Goal: Transaction & Acquisition: Purchase product/service

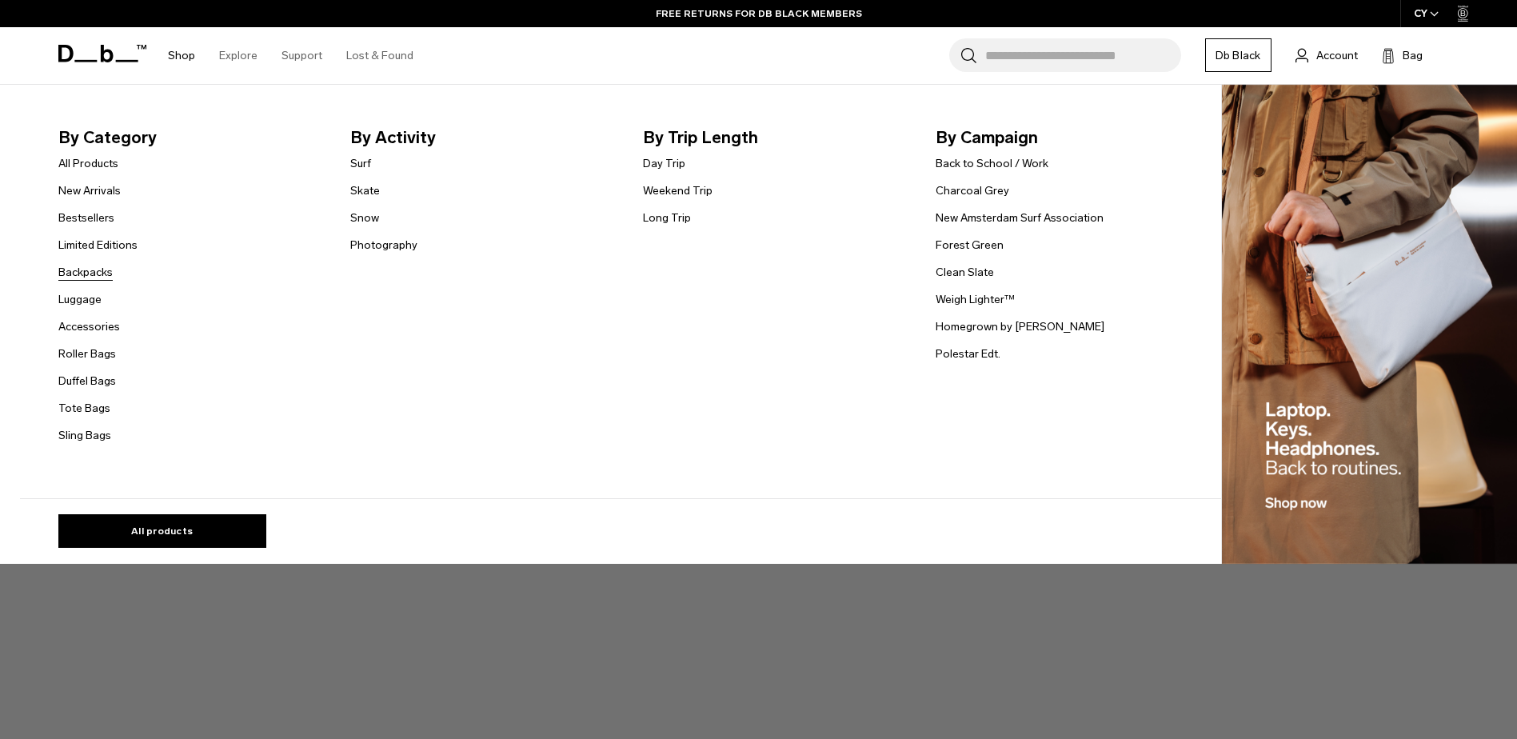
click at [93, 274] on link "Backpacks" at bounding box center [85, 272] width 54 height 17
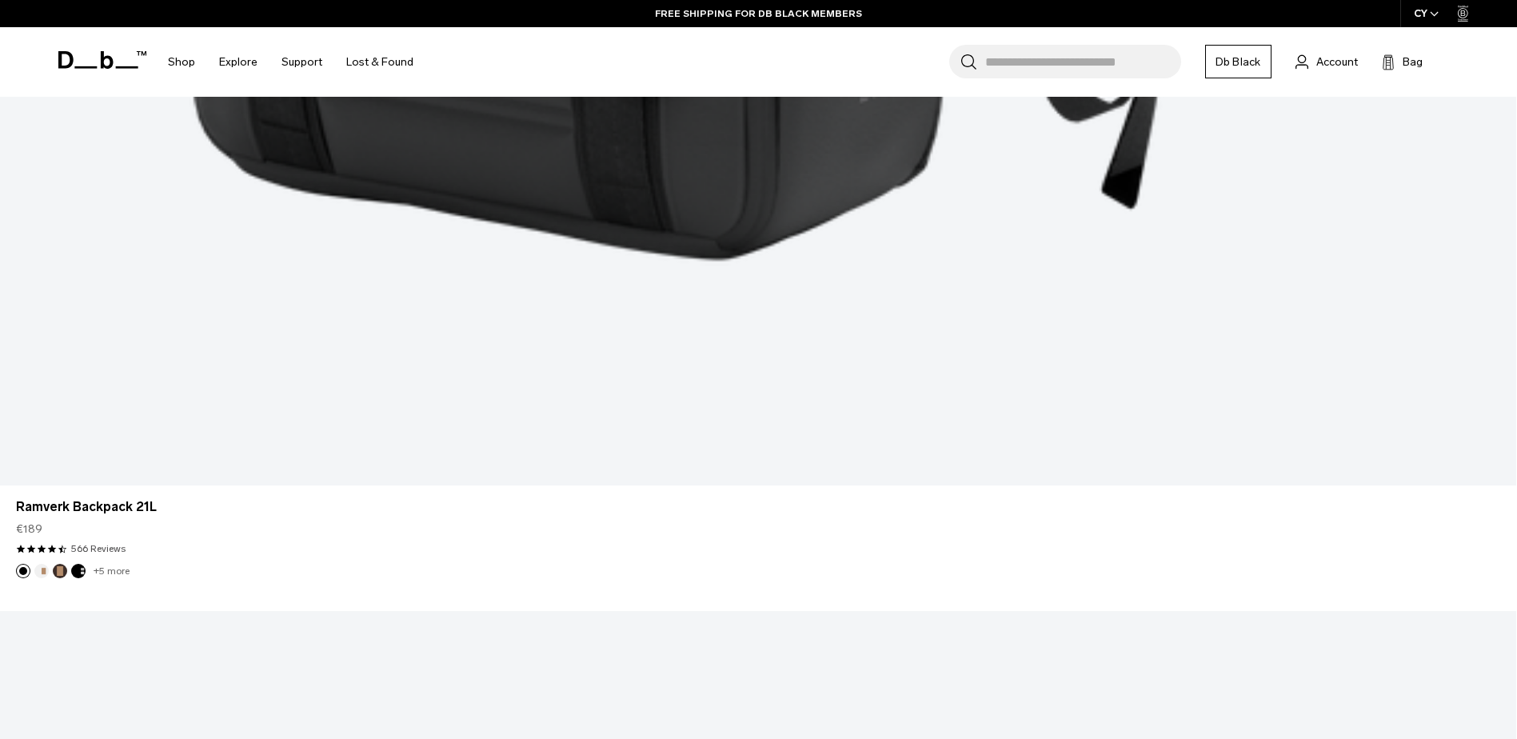
scroll to position [5296, 0]
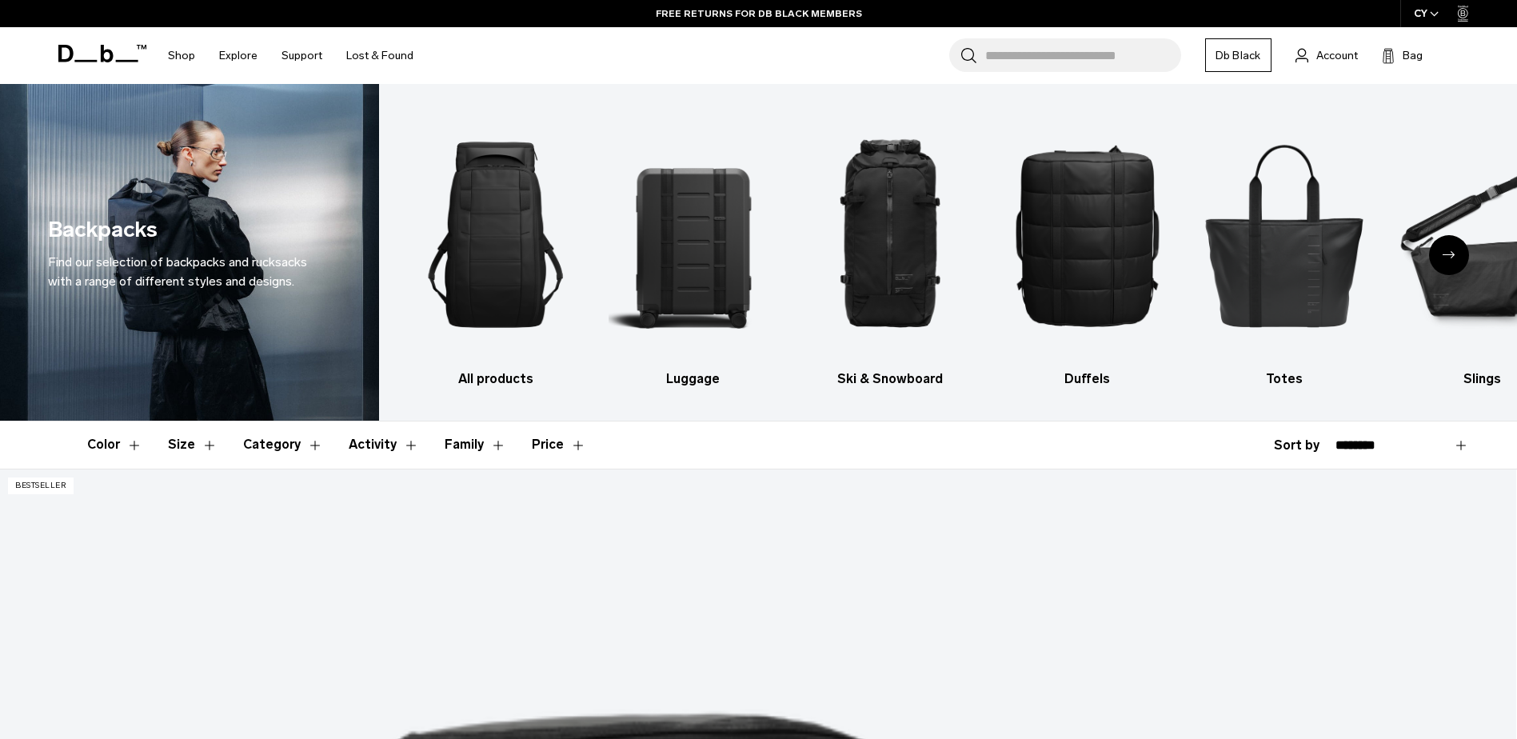
click at [94, 53] on icon at bounding box center [102, 54] width 88 height 18
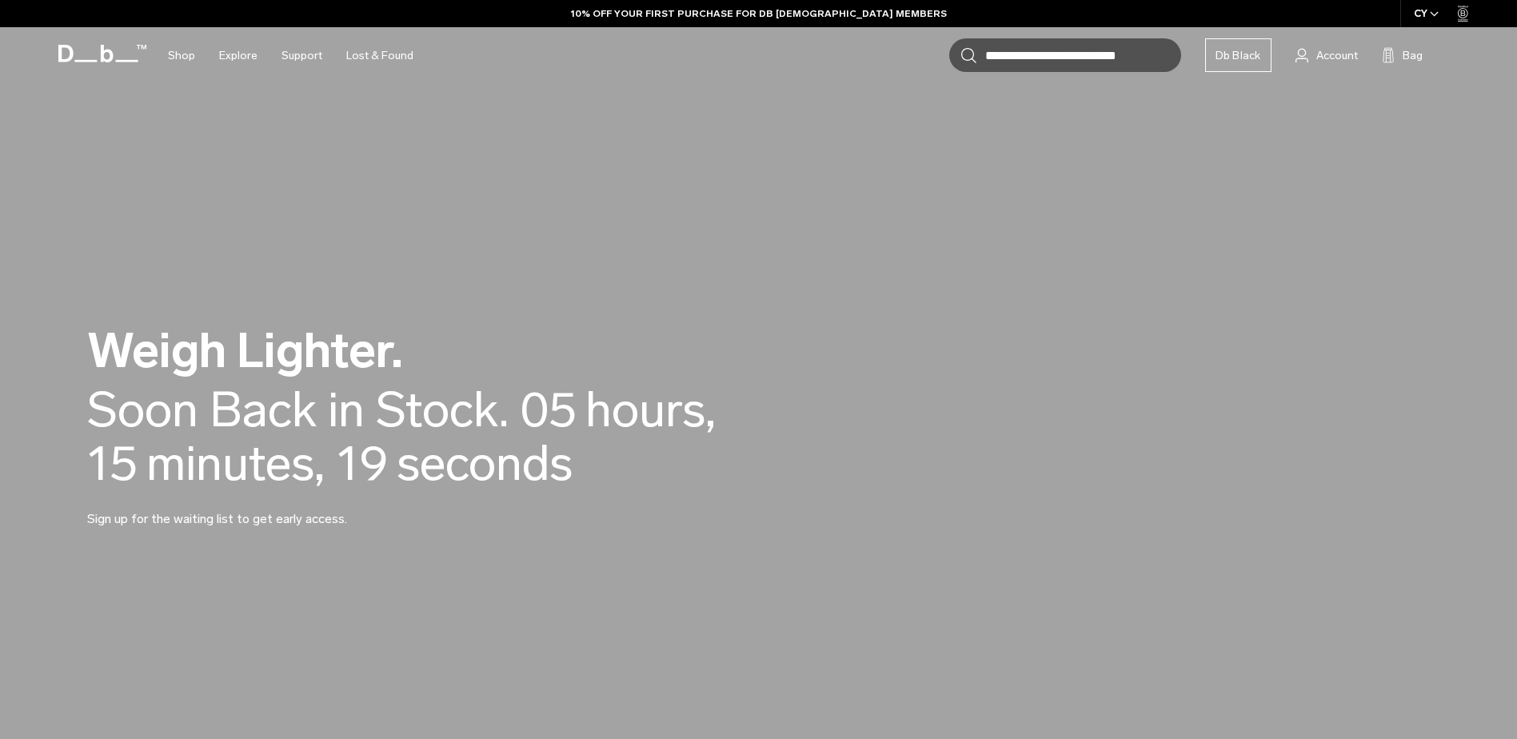
click at [229, 355] on h2 "Weigh Lighter." at bounding box center [447, 350] width 720 height 49
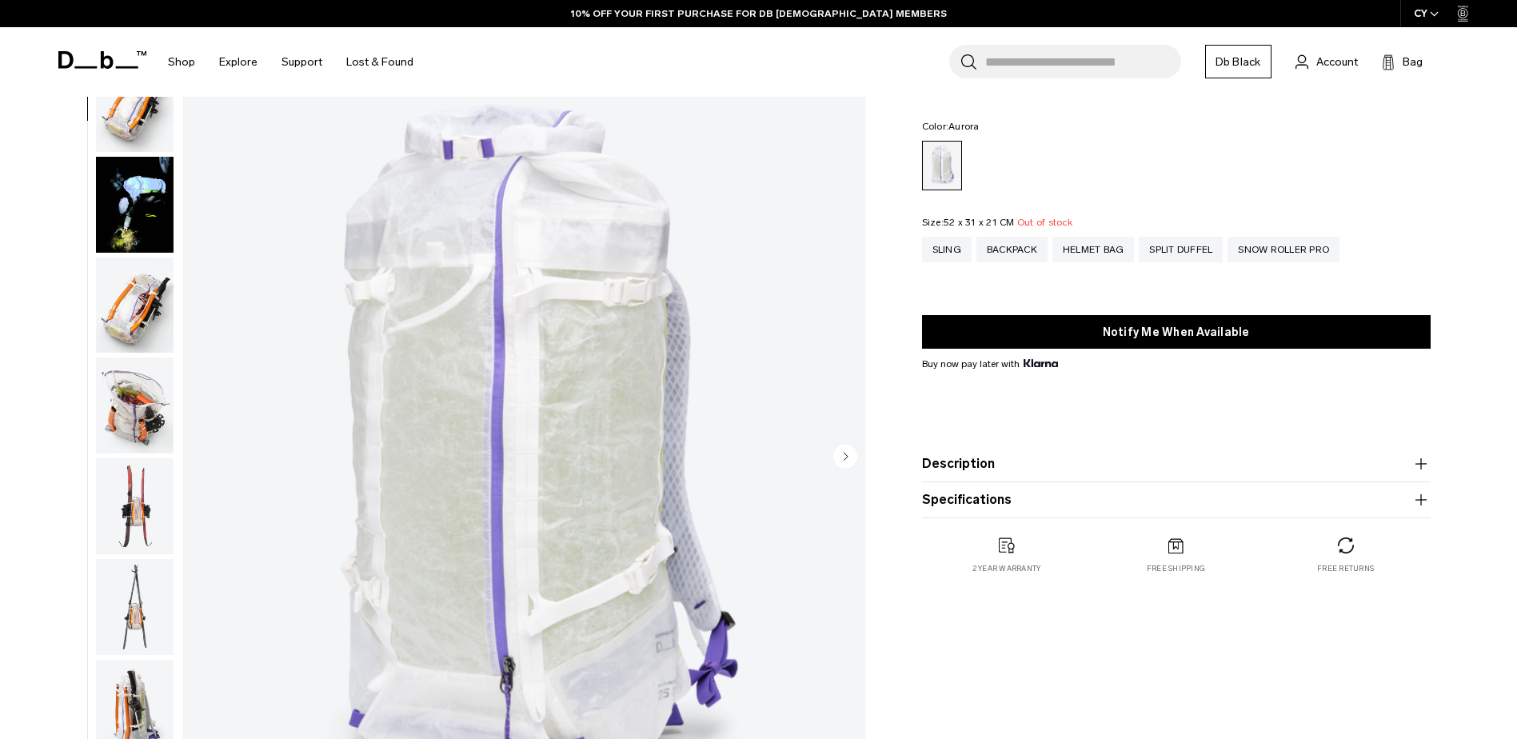
scroll to position [880, 0]
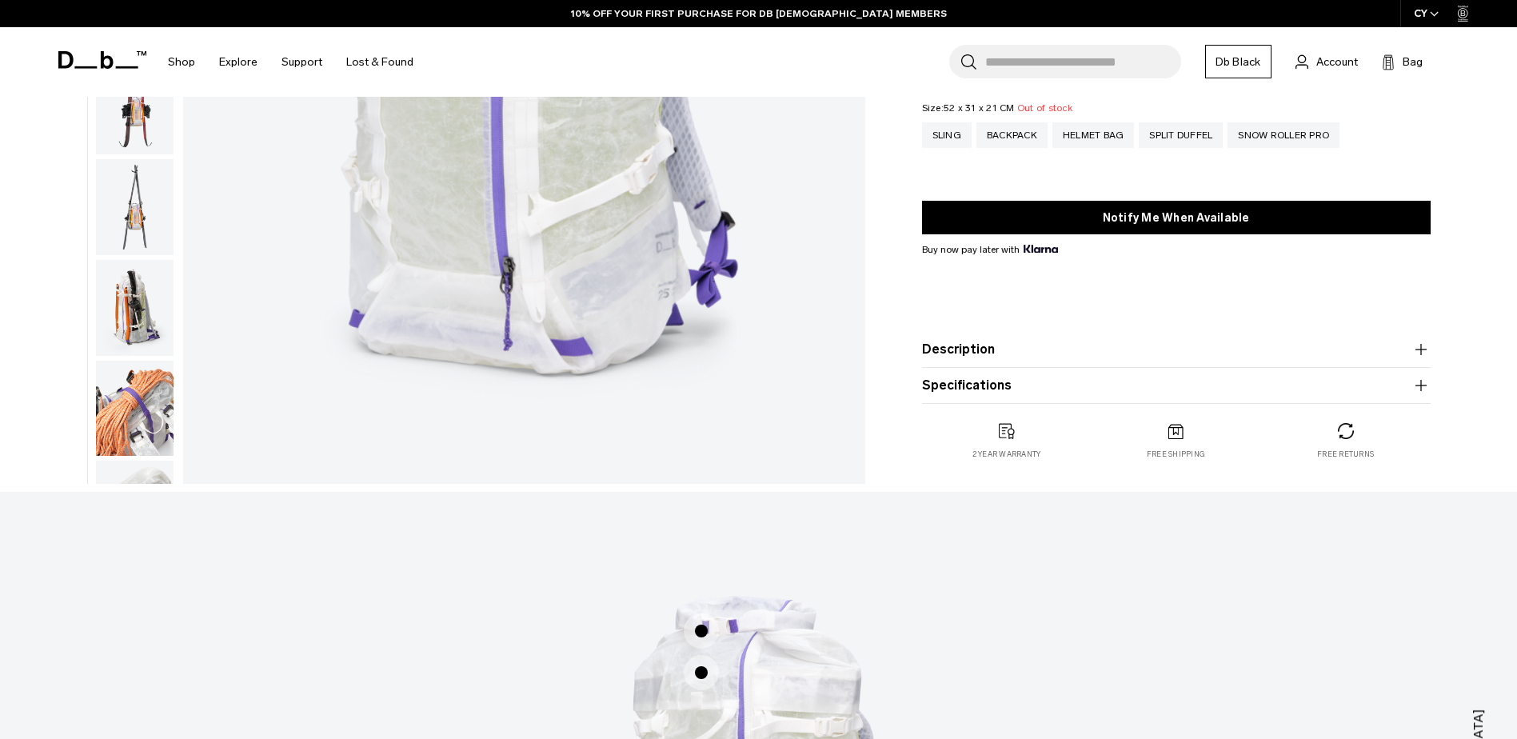
click at [137, 299] on img "button" at bounding box center [135, 308] width 78 height 96
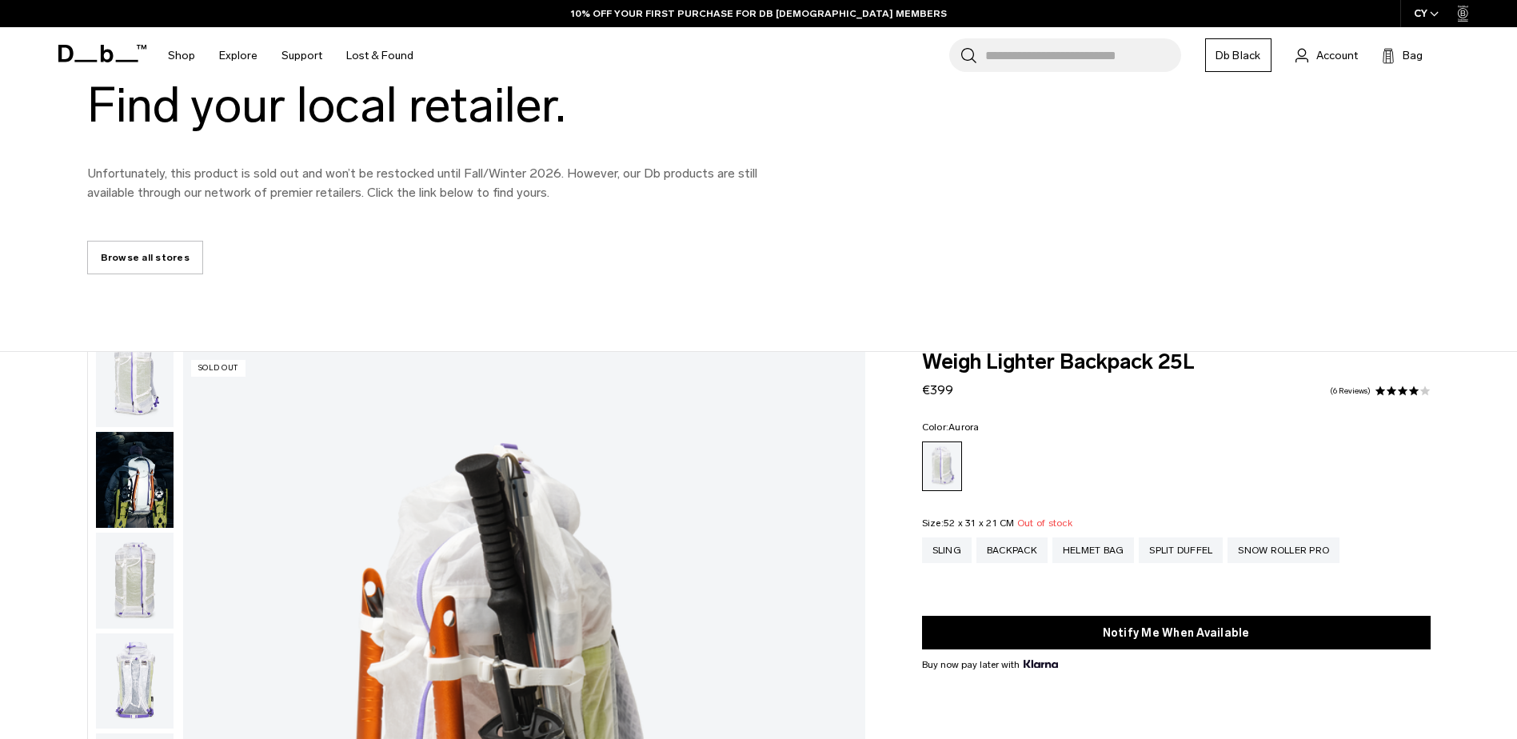
scroll to position [0, 0]
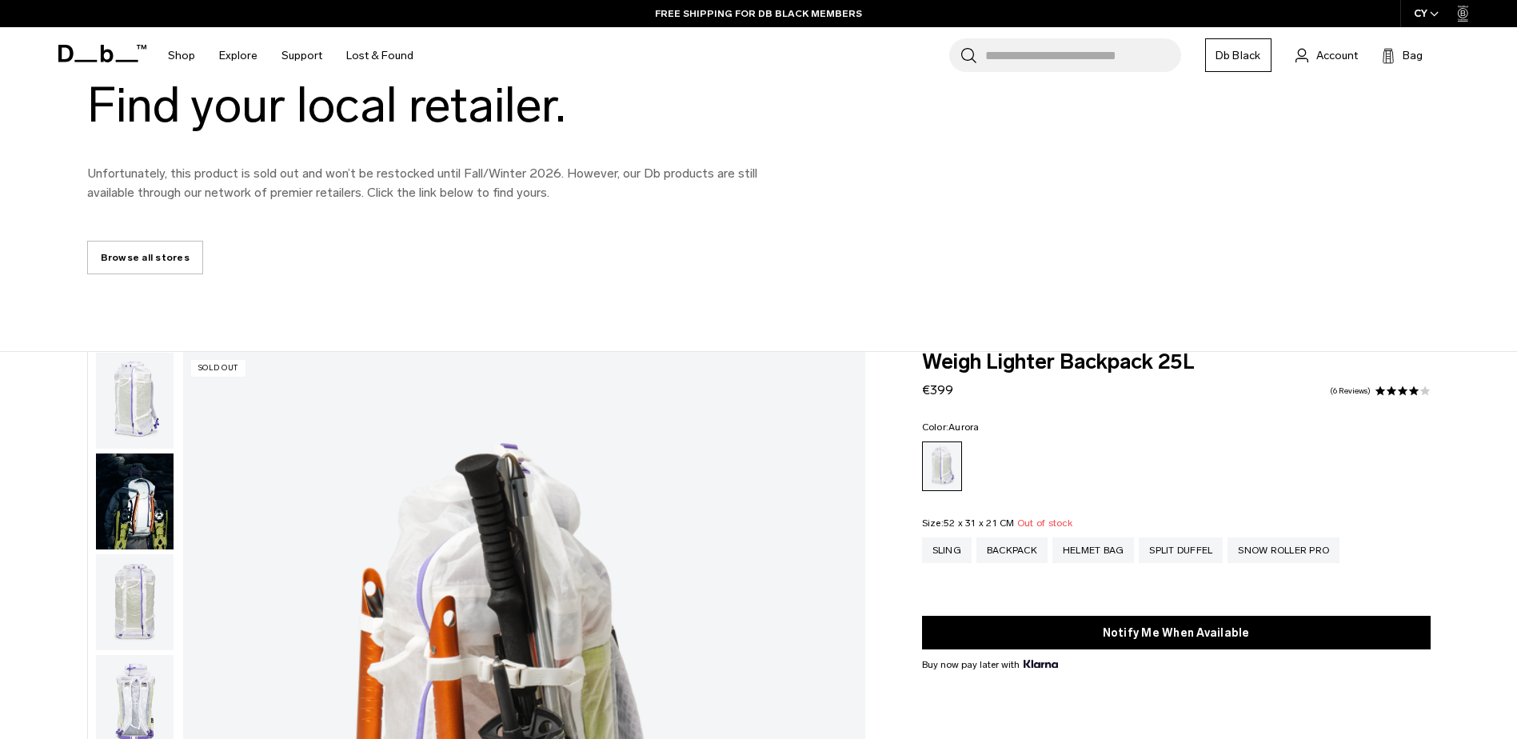
click at [146, 409] on img "button" at bounding box center [135, 401] width 78 height 96
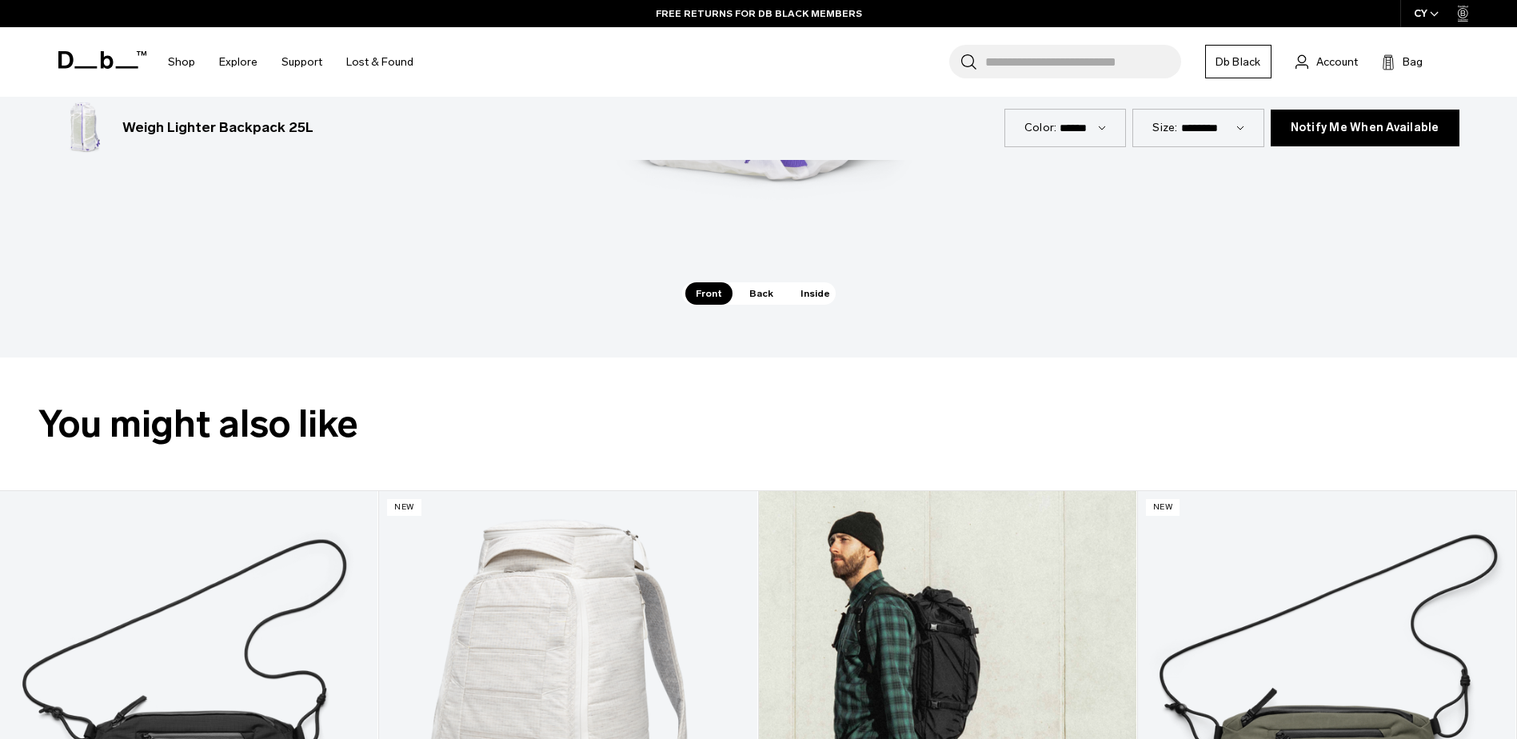
scroll to position [1999, 0]
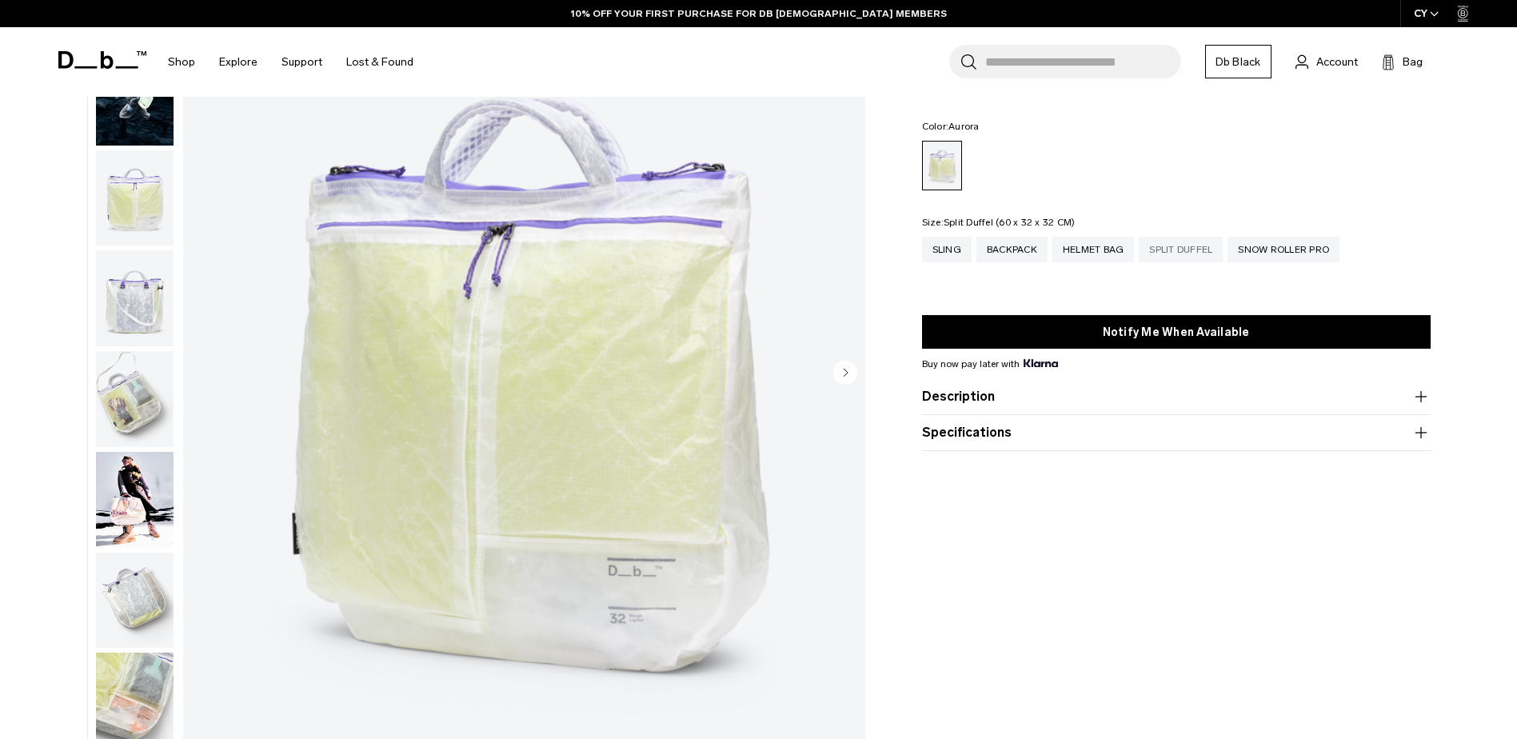
click at [1201, 253] on div "Split Duffel" at bounding box center [1181, 250] width 84 height 26
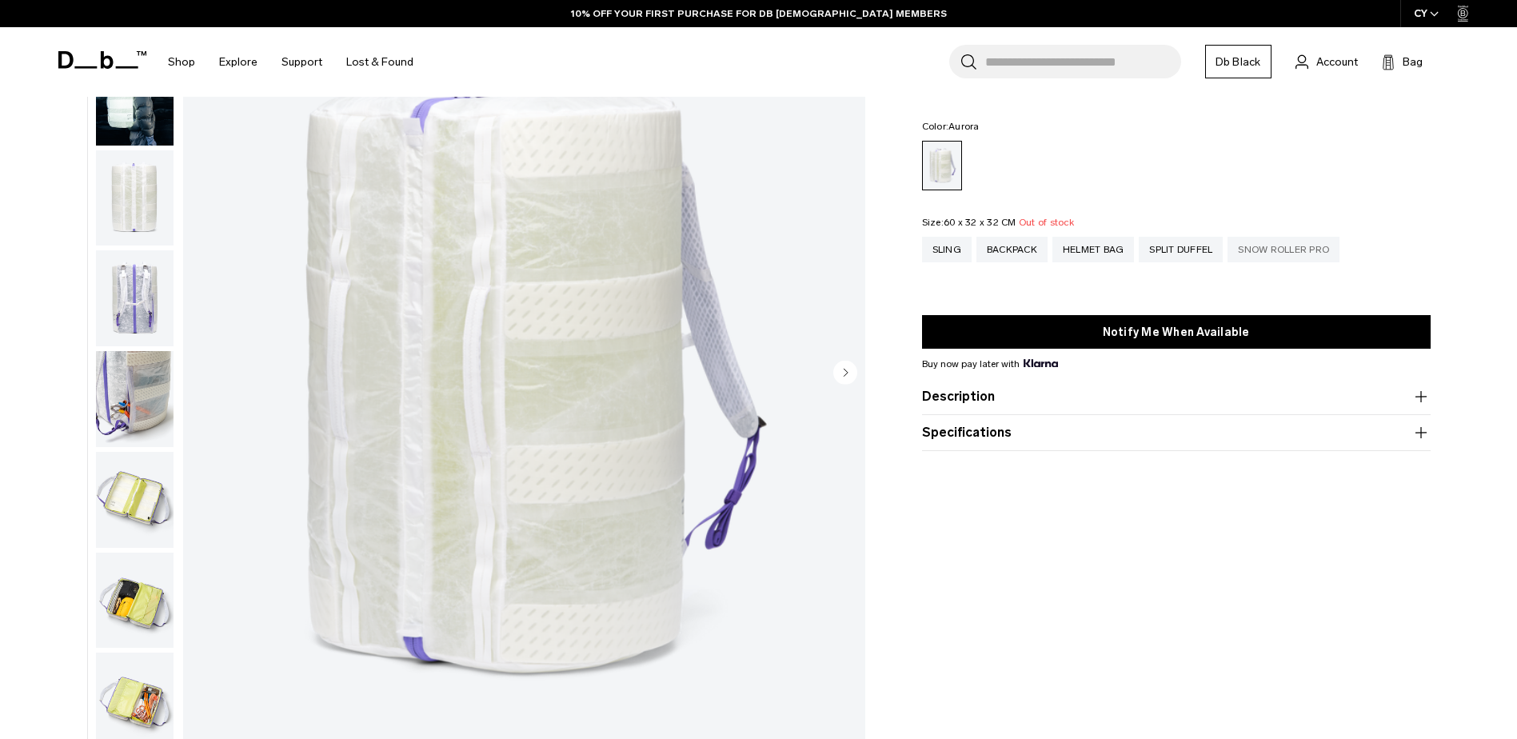
click at [1290, 260] on div "Snow Roller Pro" at bounding box center [1283, 250] width 112 height 26
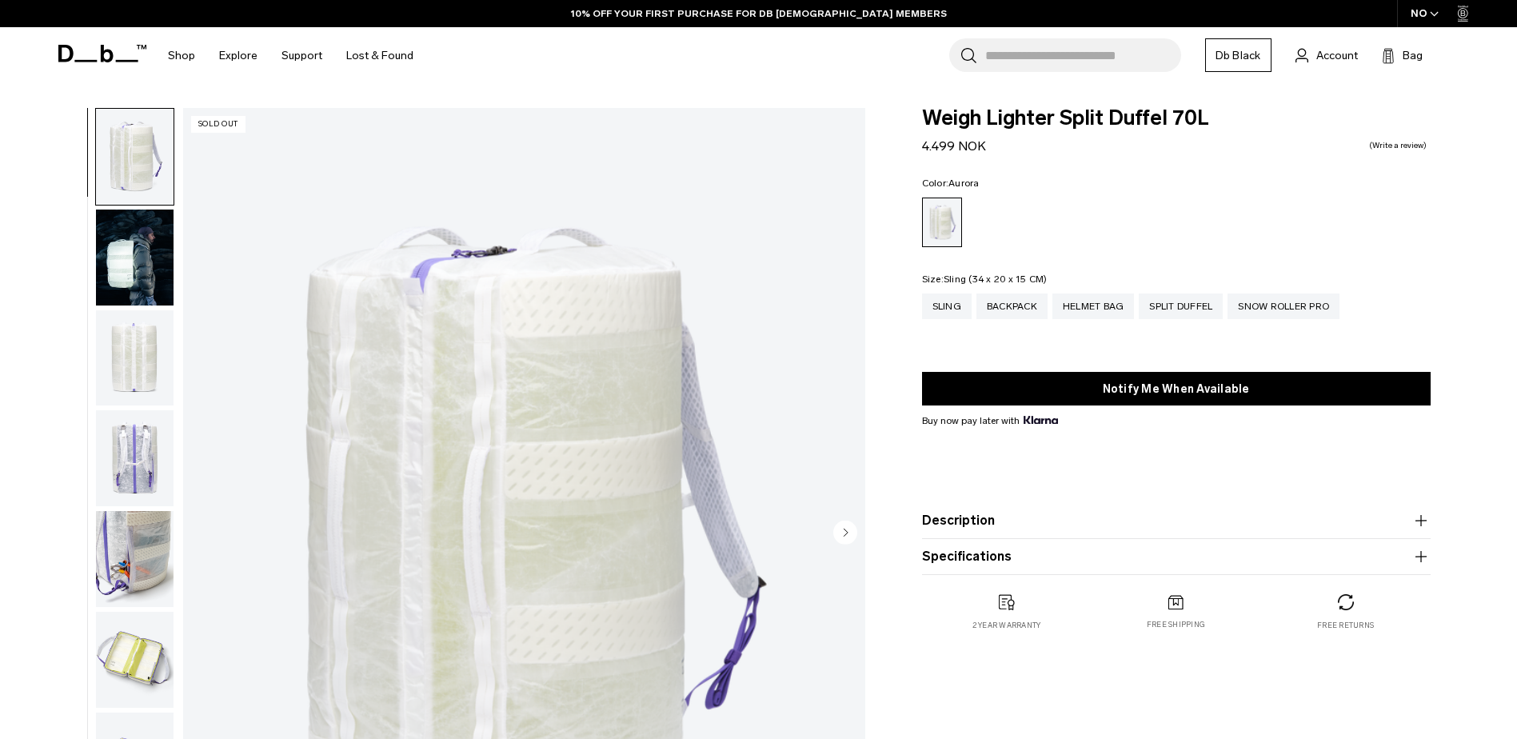
click at [951, 308] on div "Sling" at bounding box center [947, 306] width 50 height 26
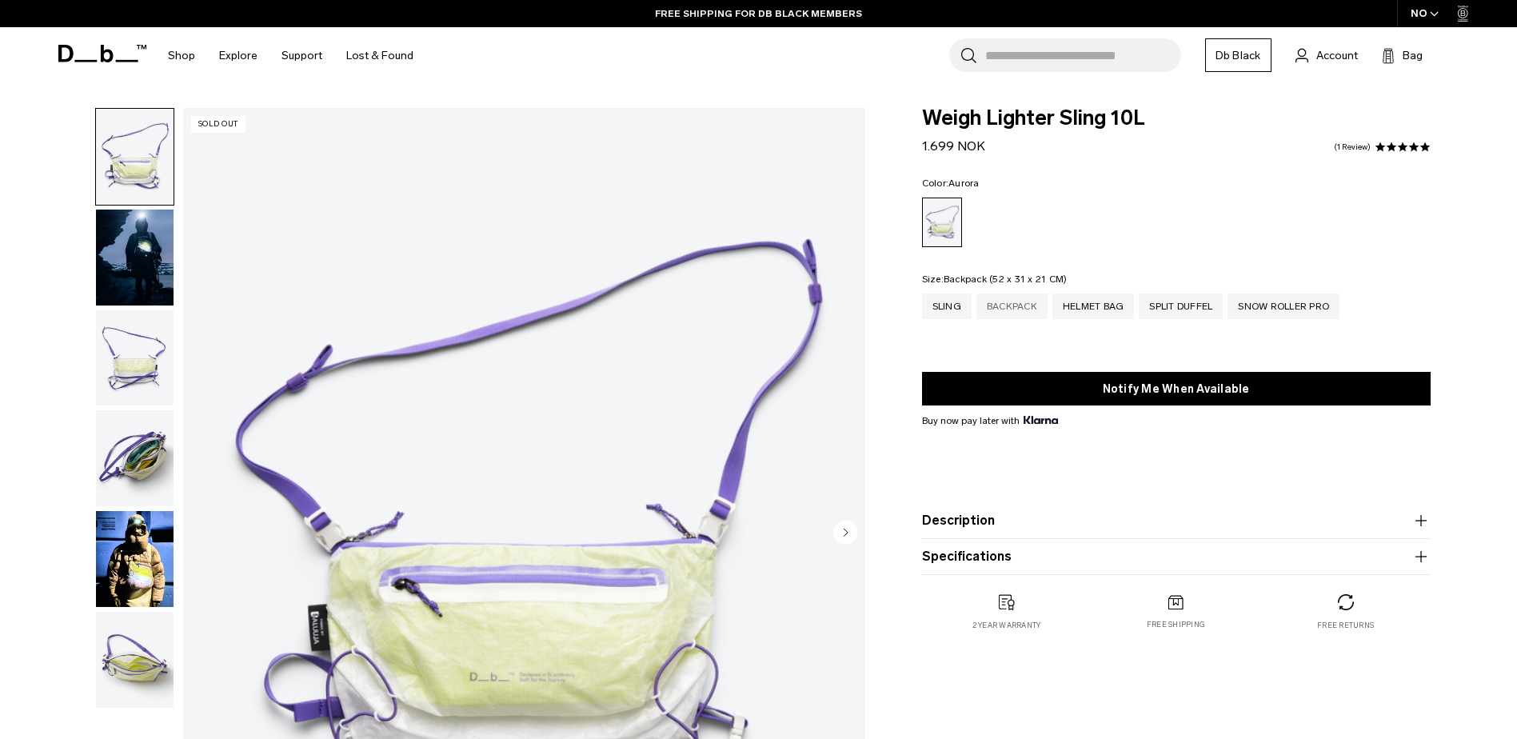
click at [1012, 311] on div "Backpack" at bounding box center [1011, 306] width 71 height 26
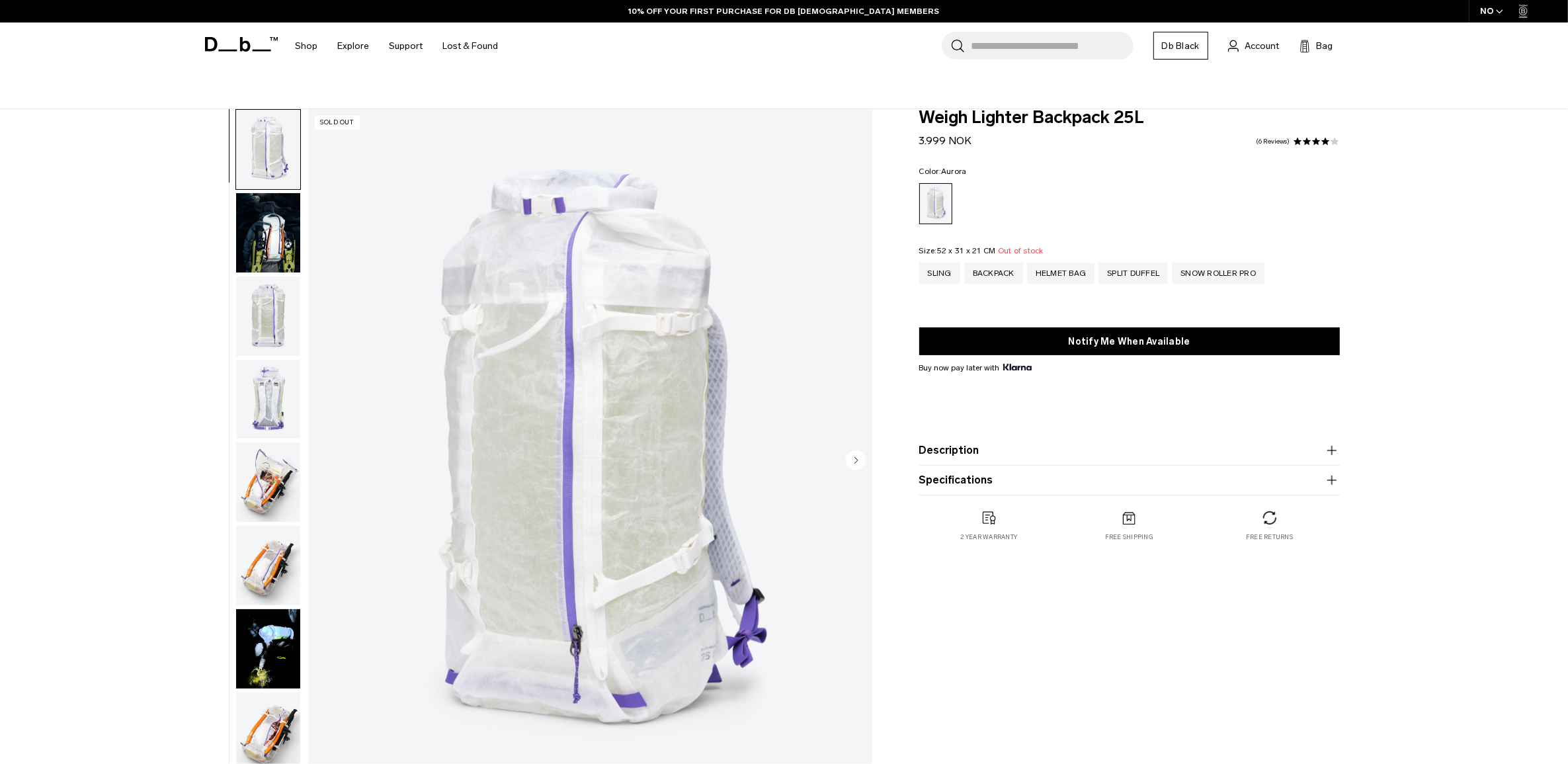
scroll to position [397, 0]
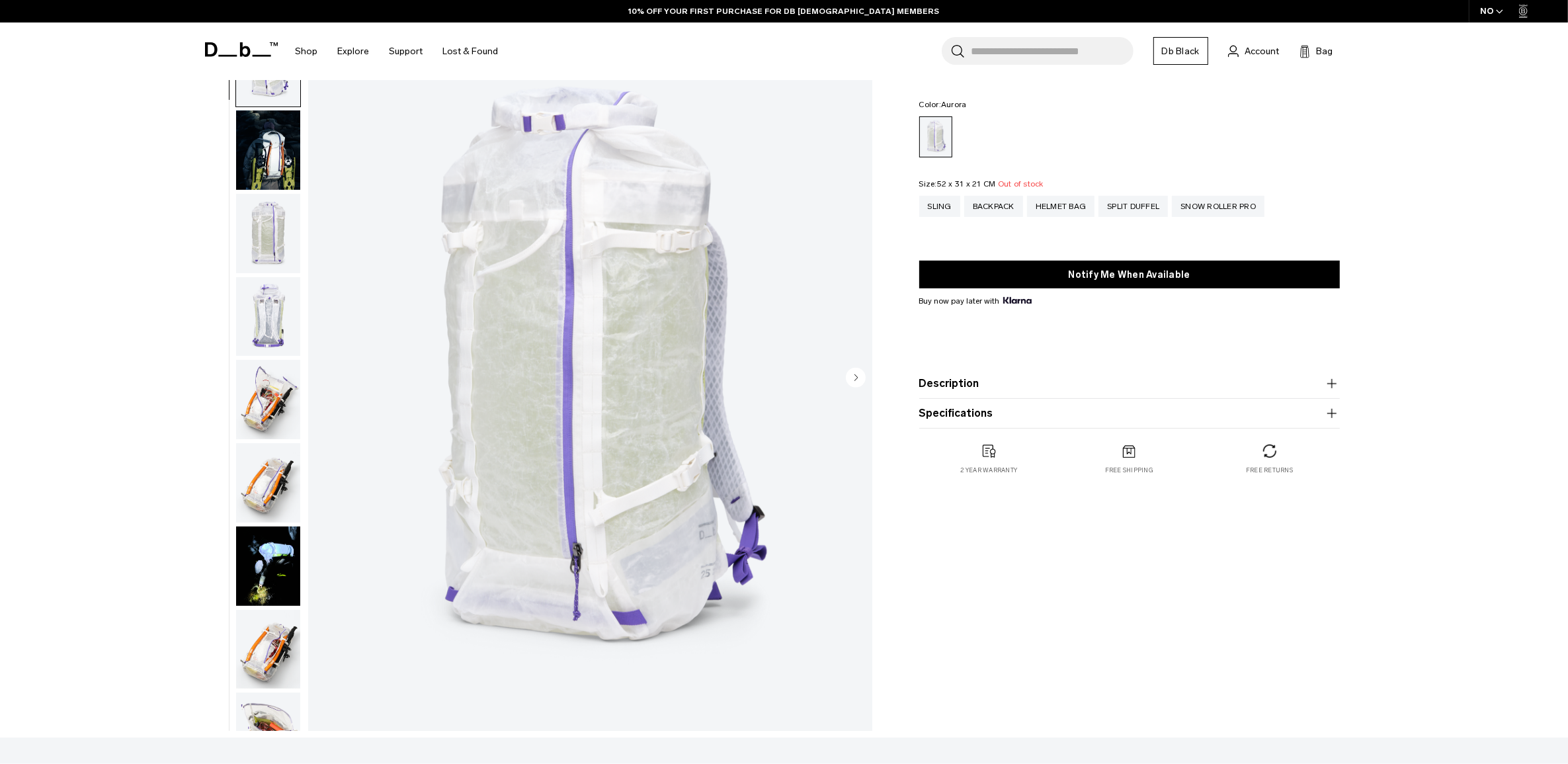
click at [276, 250] on img "button" at bounding box center [268, 233] width 65 height 79
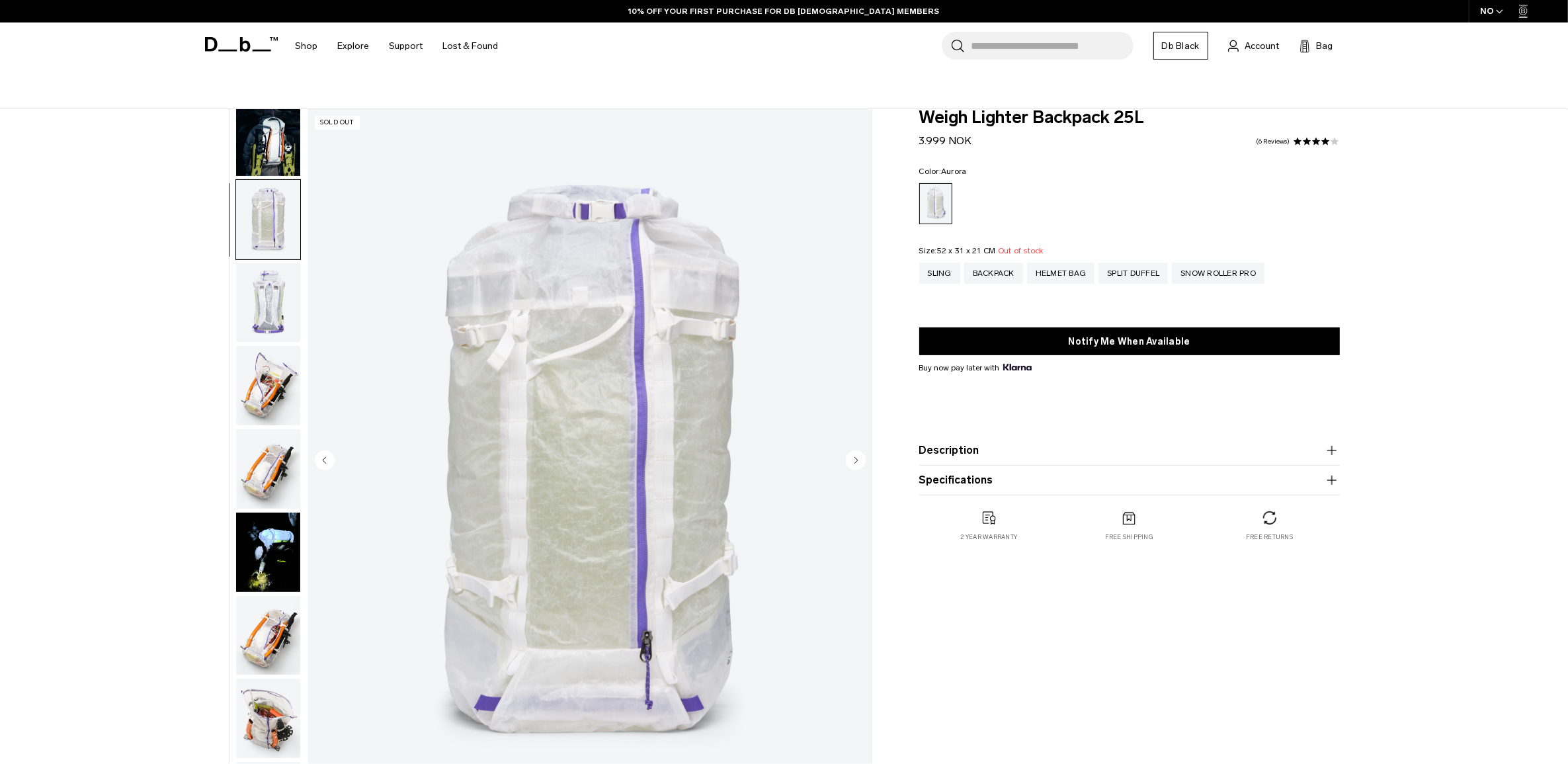
scroll to position [1, 0]
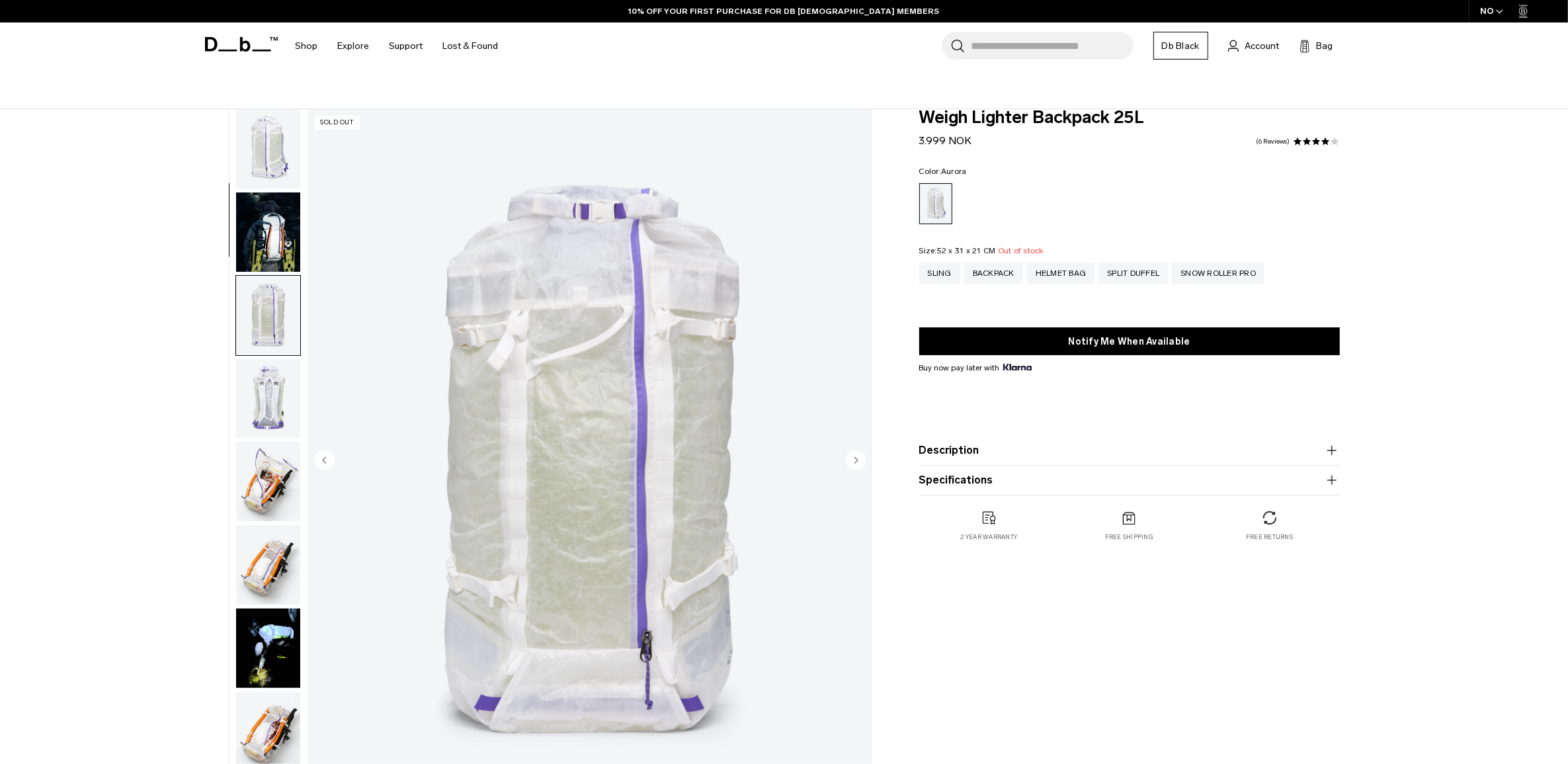
click at [281, 150] on img "button" at bounding box center [268, 149] width 65 height 79
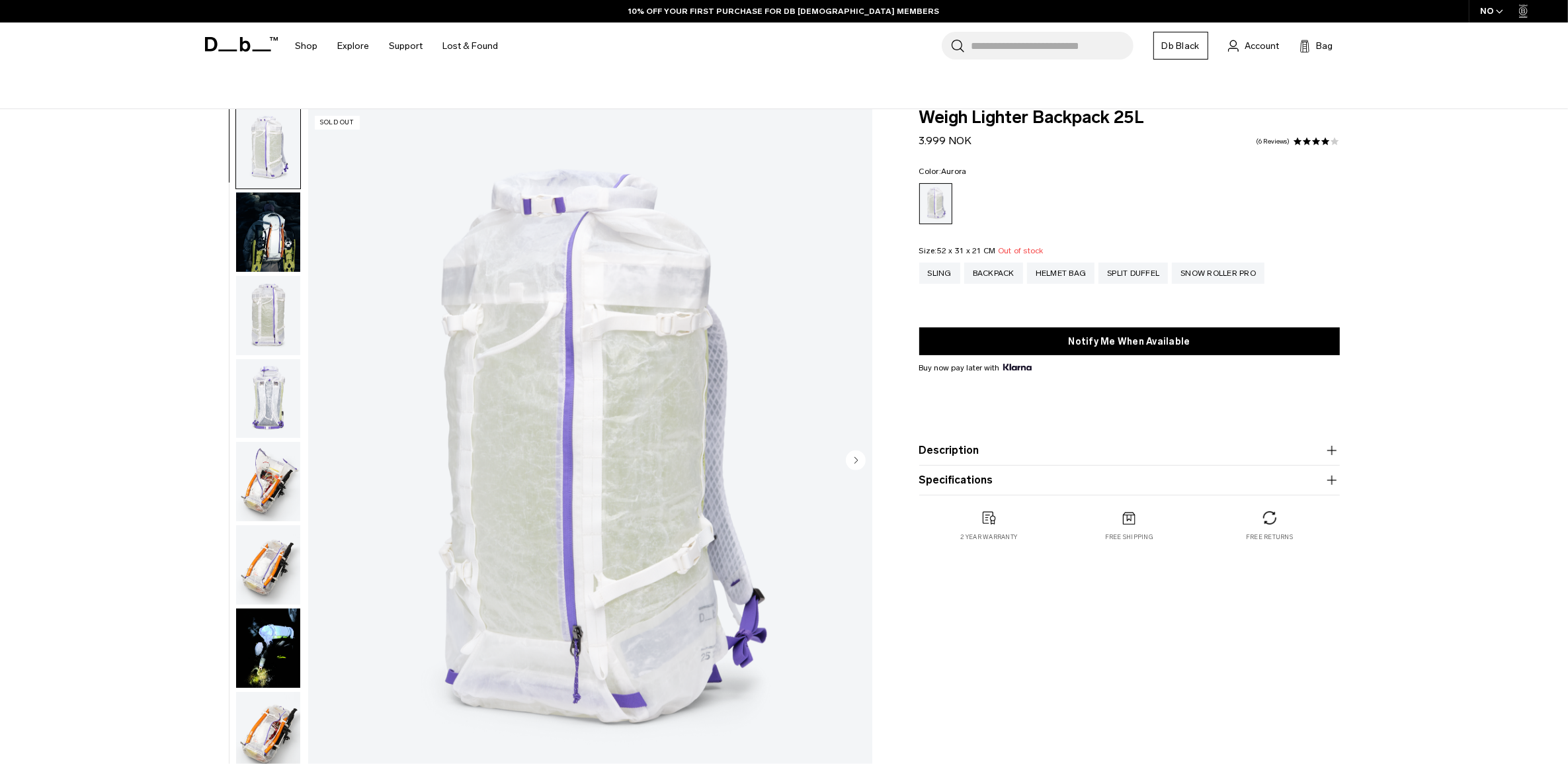
scroll to position [0, 0]
click at [939, 271] on div "Sling" at bounding box center [939, 273] width 41 height 21
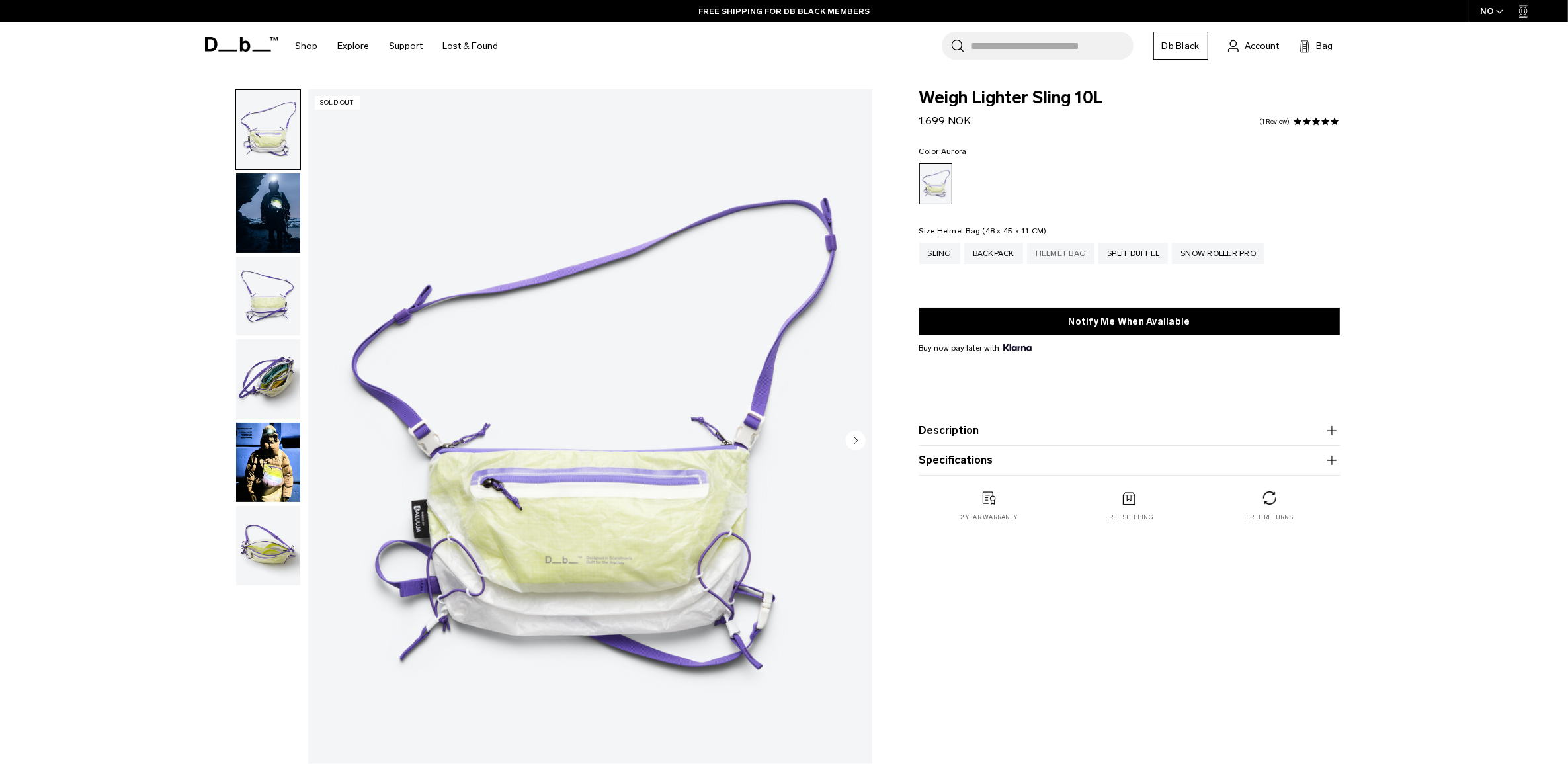
click at [1082, 249] on div "Helmet Bag" at bounding box center [1061, 253] width 68 height 21
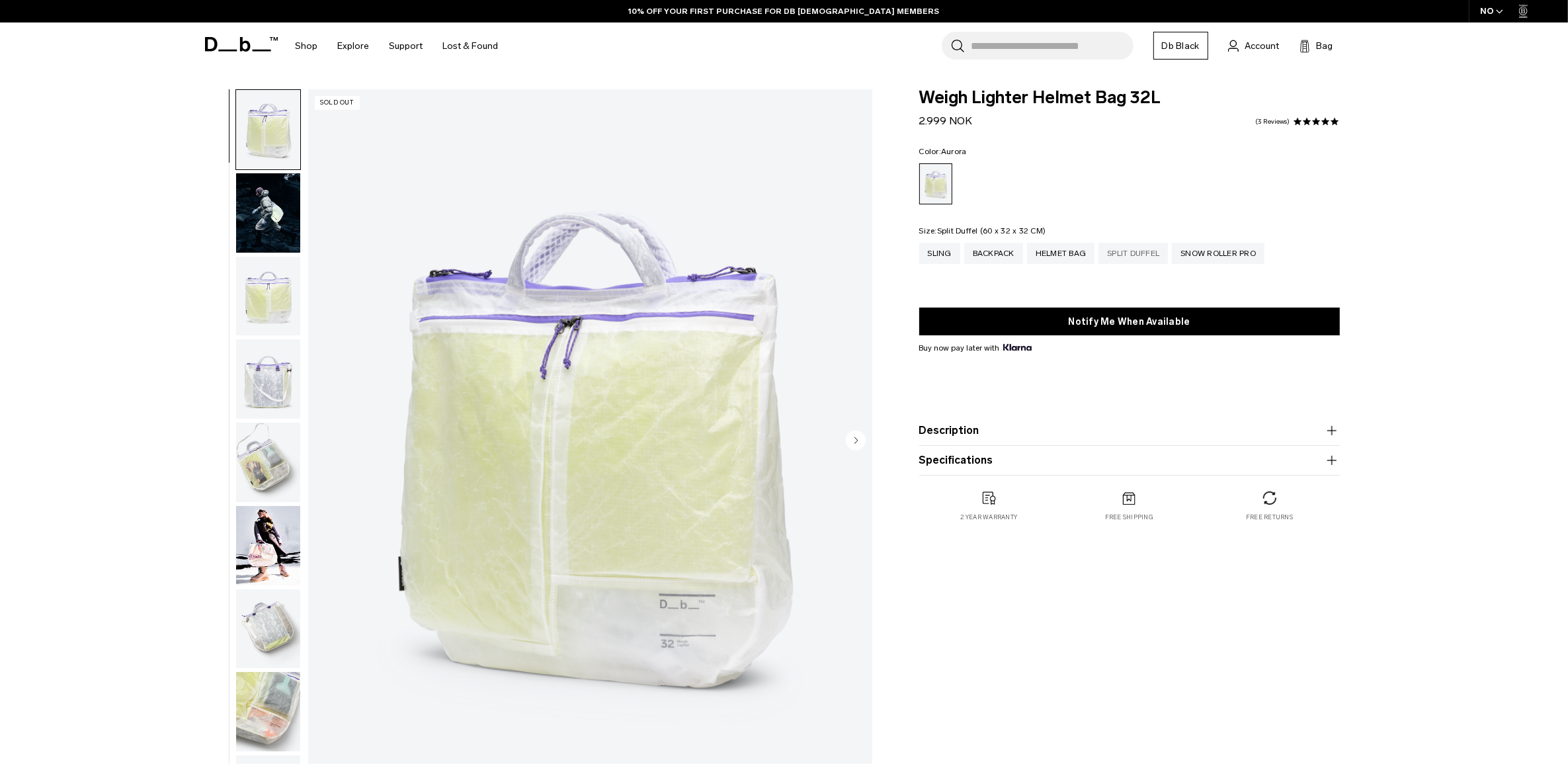
click at [1153, 260] on div "Split Duffel" at bounding box center [1133, 253] width 69 height 21
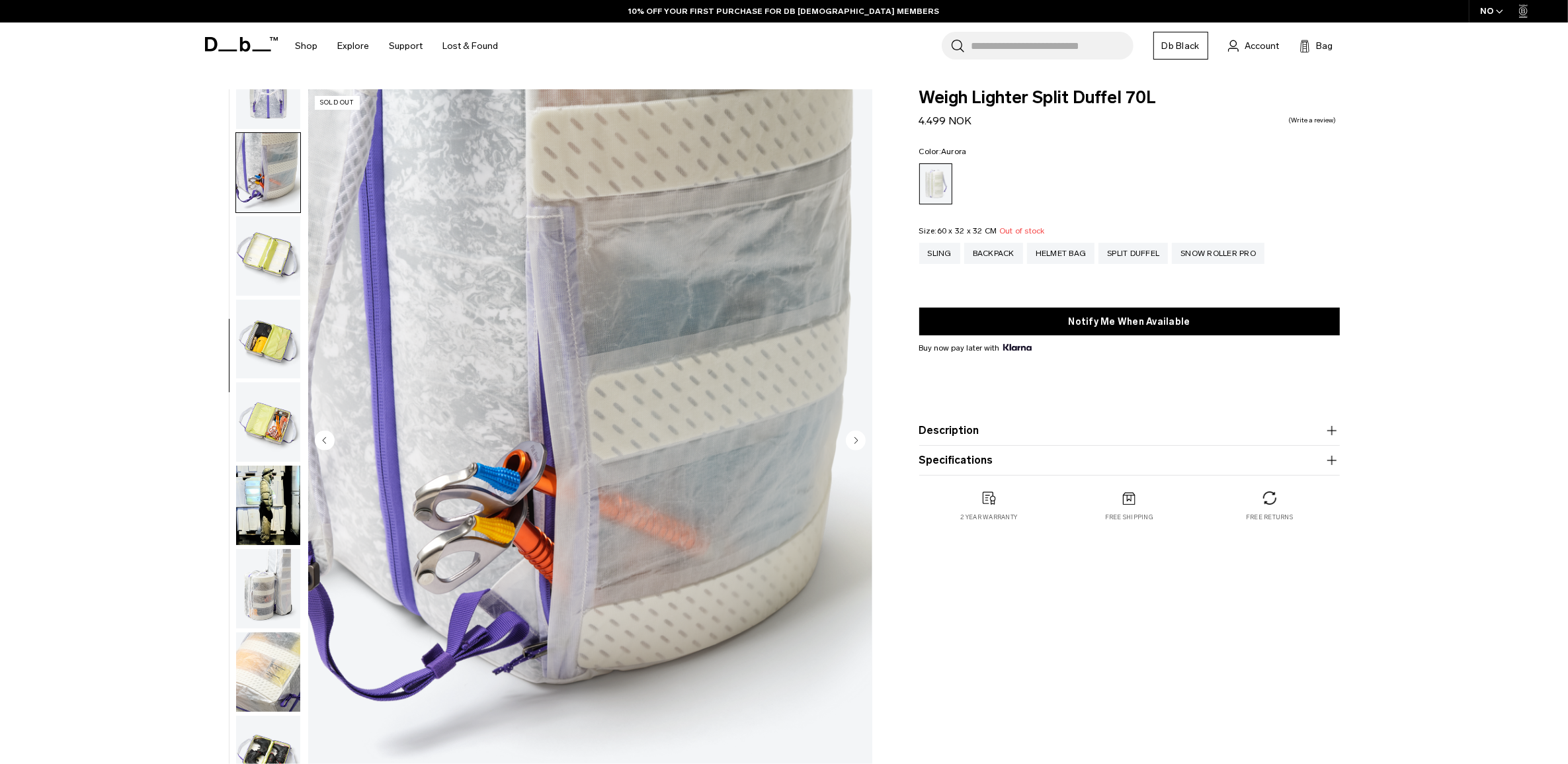
click at [273, 412] on img "button" at bounding box center [268, 422] width 65 height 79
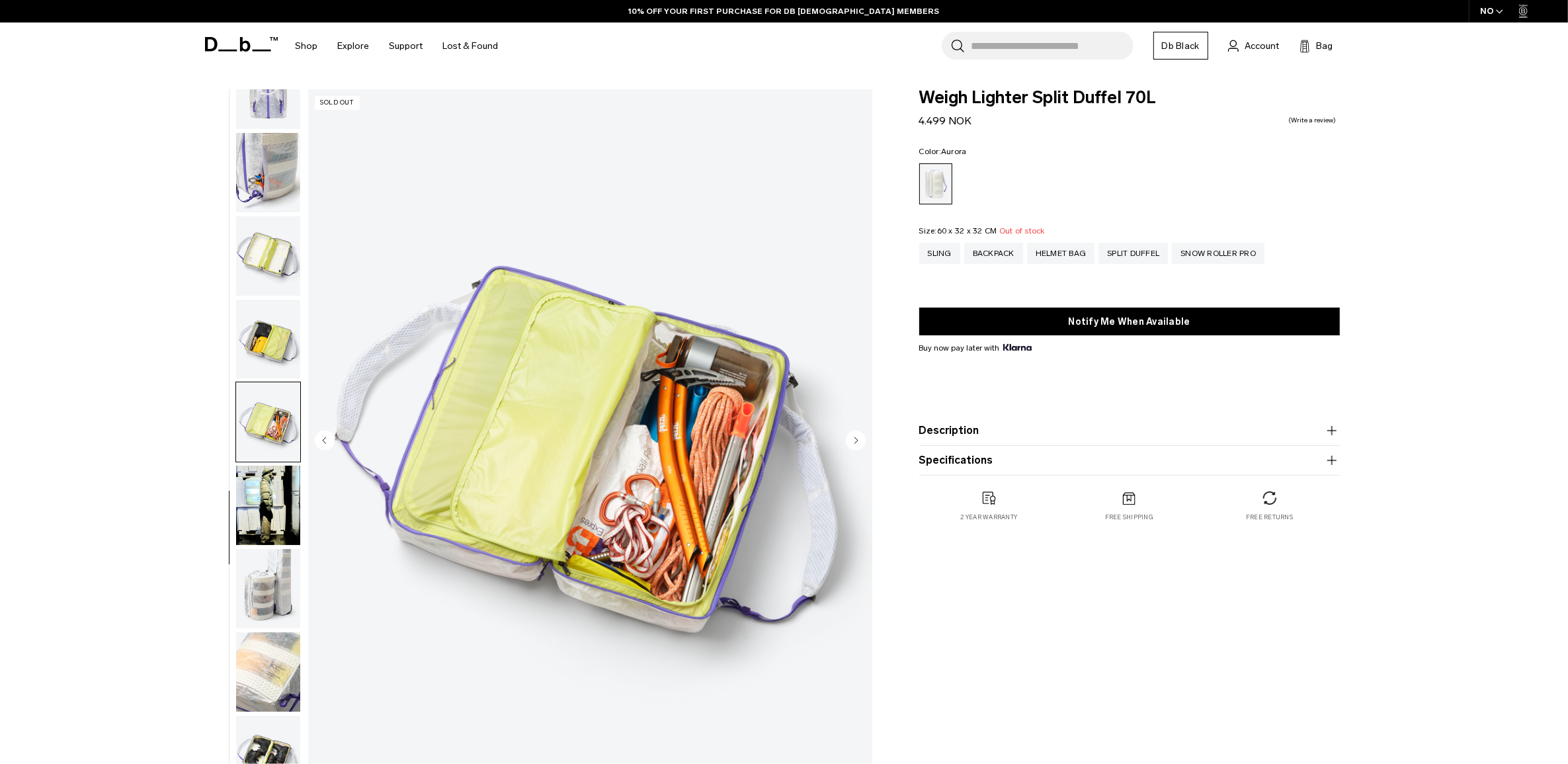
click at [278, 335] on img "button" at bounding box center [268, 339] width 65 height 79
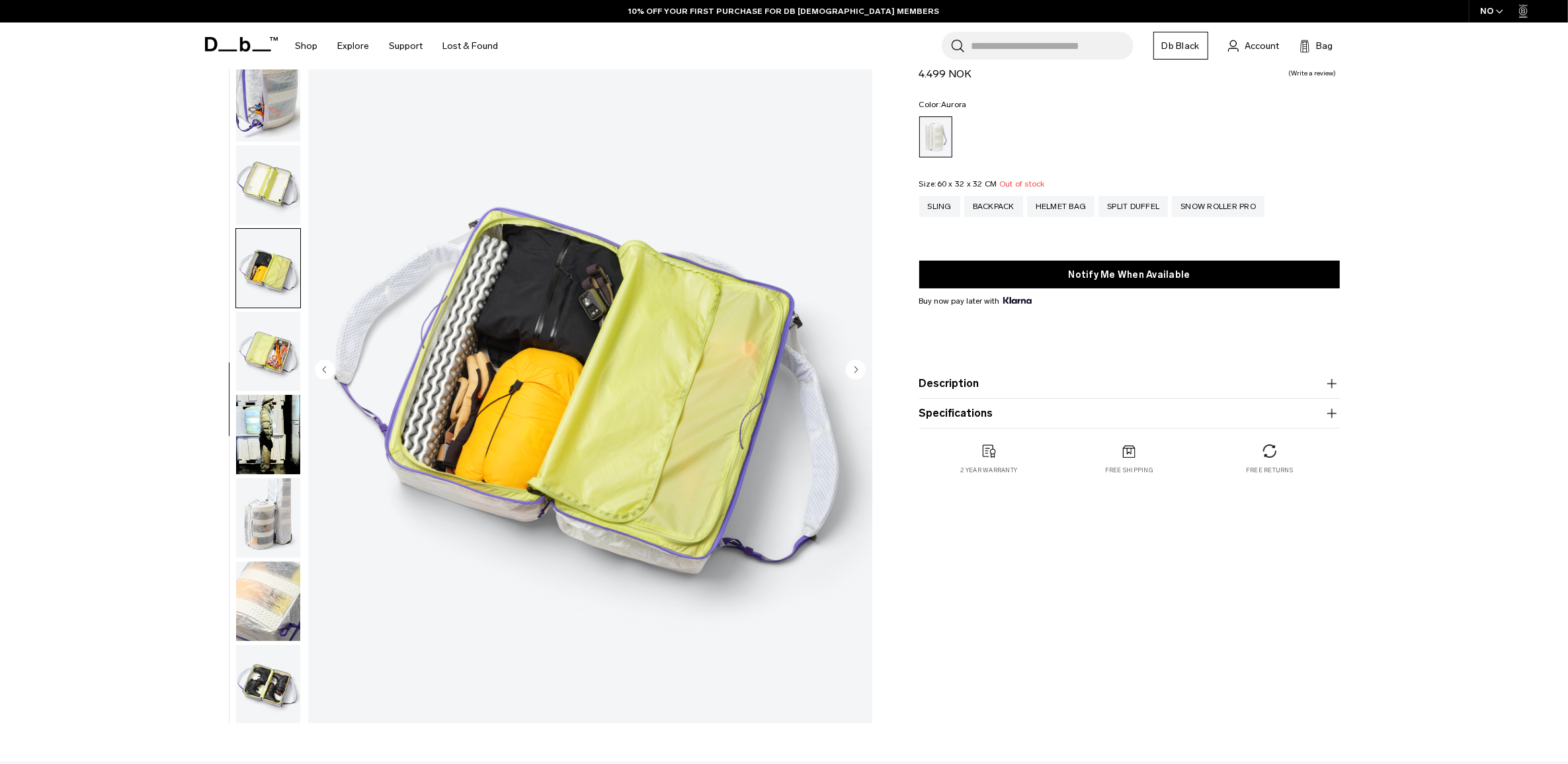
scroll to position [165, 0]
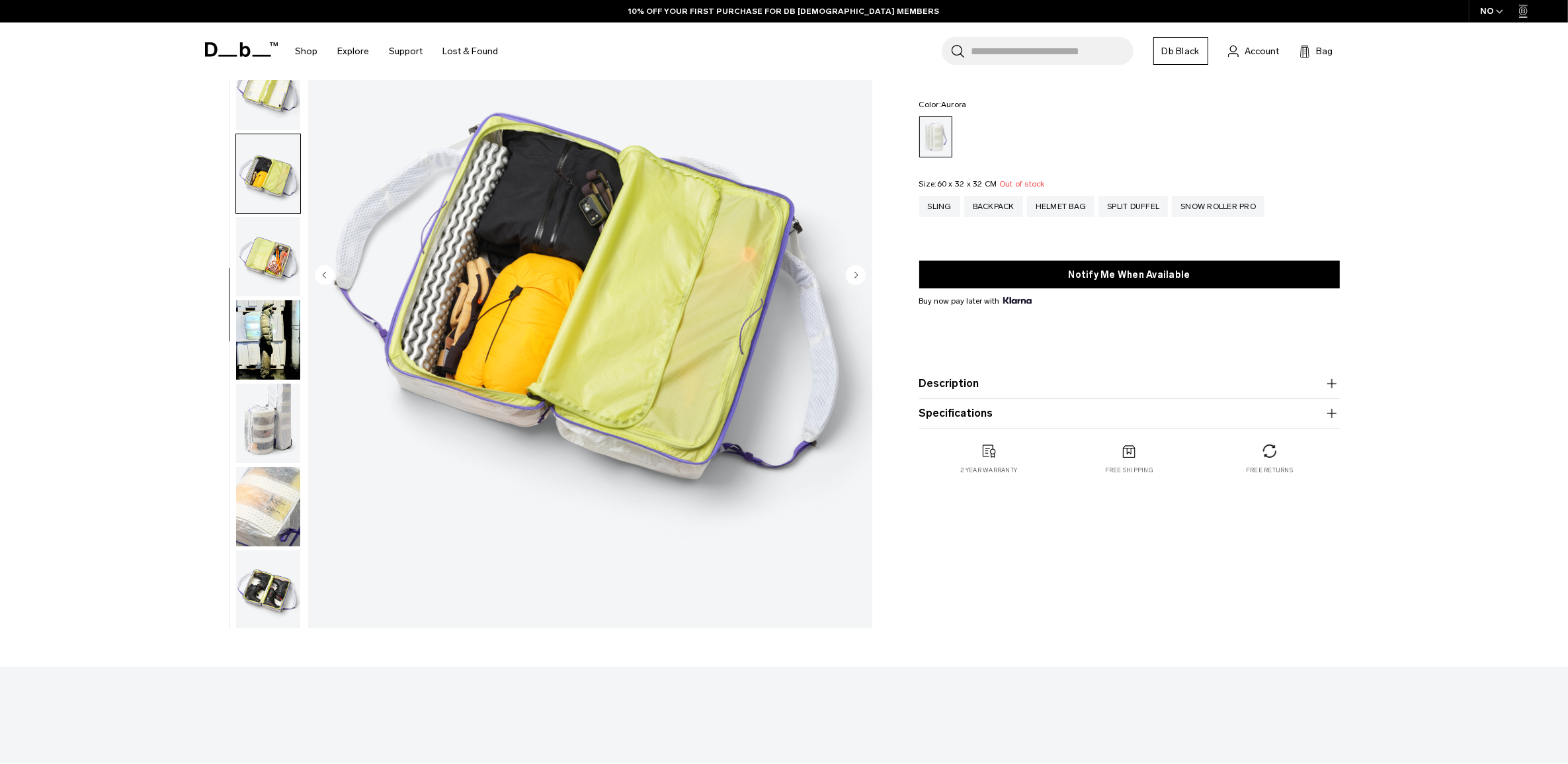
click at [275, 400] on img "button" at bounding box center [268, 423] width 65 height 79
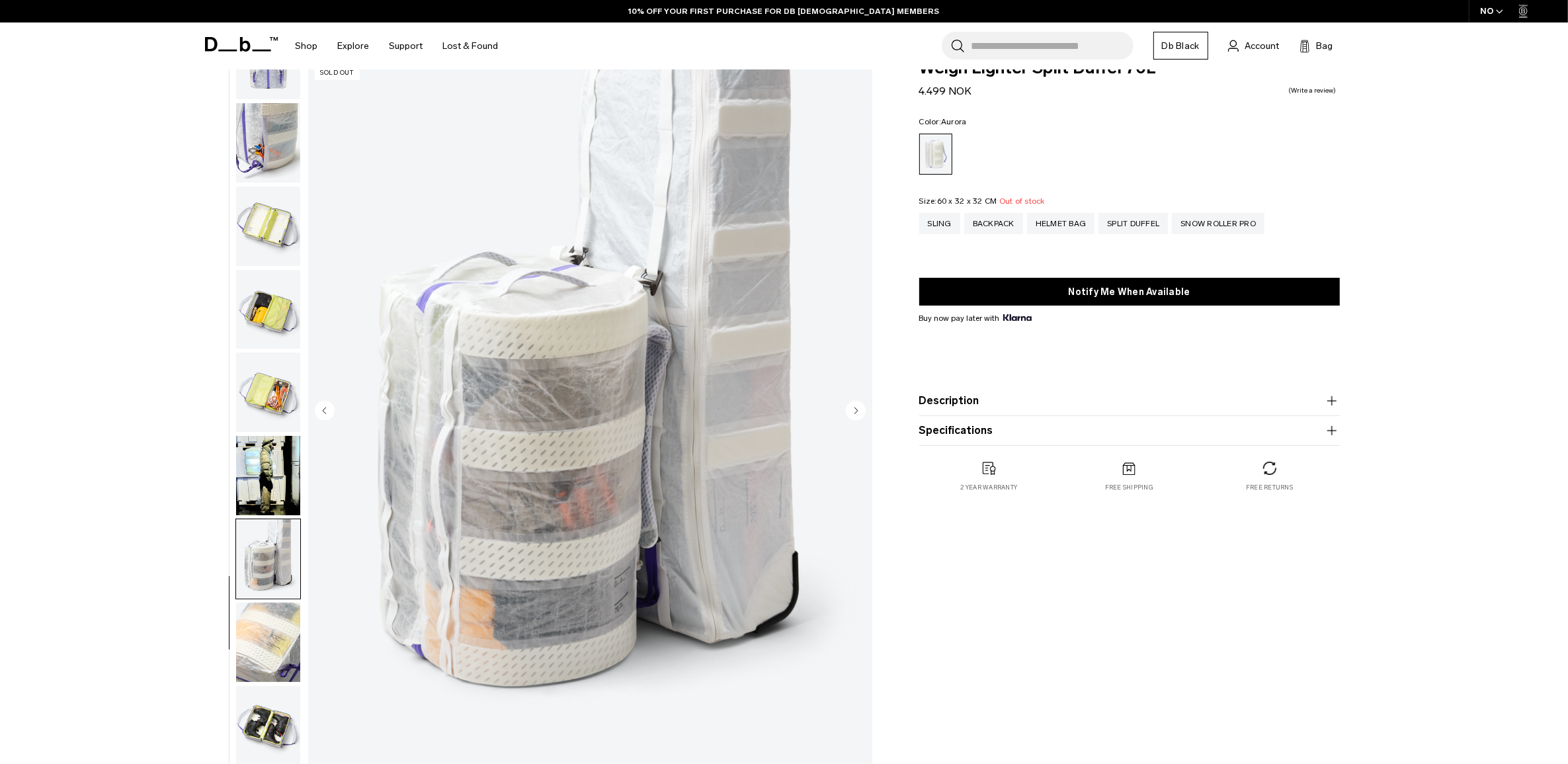
scroll to position [0, 0]
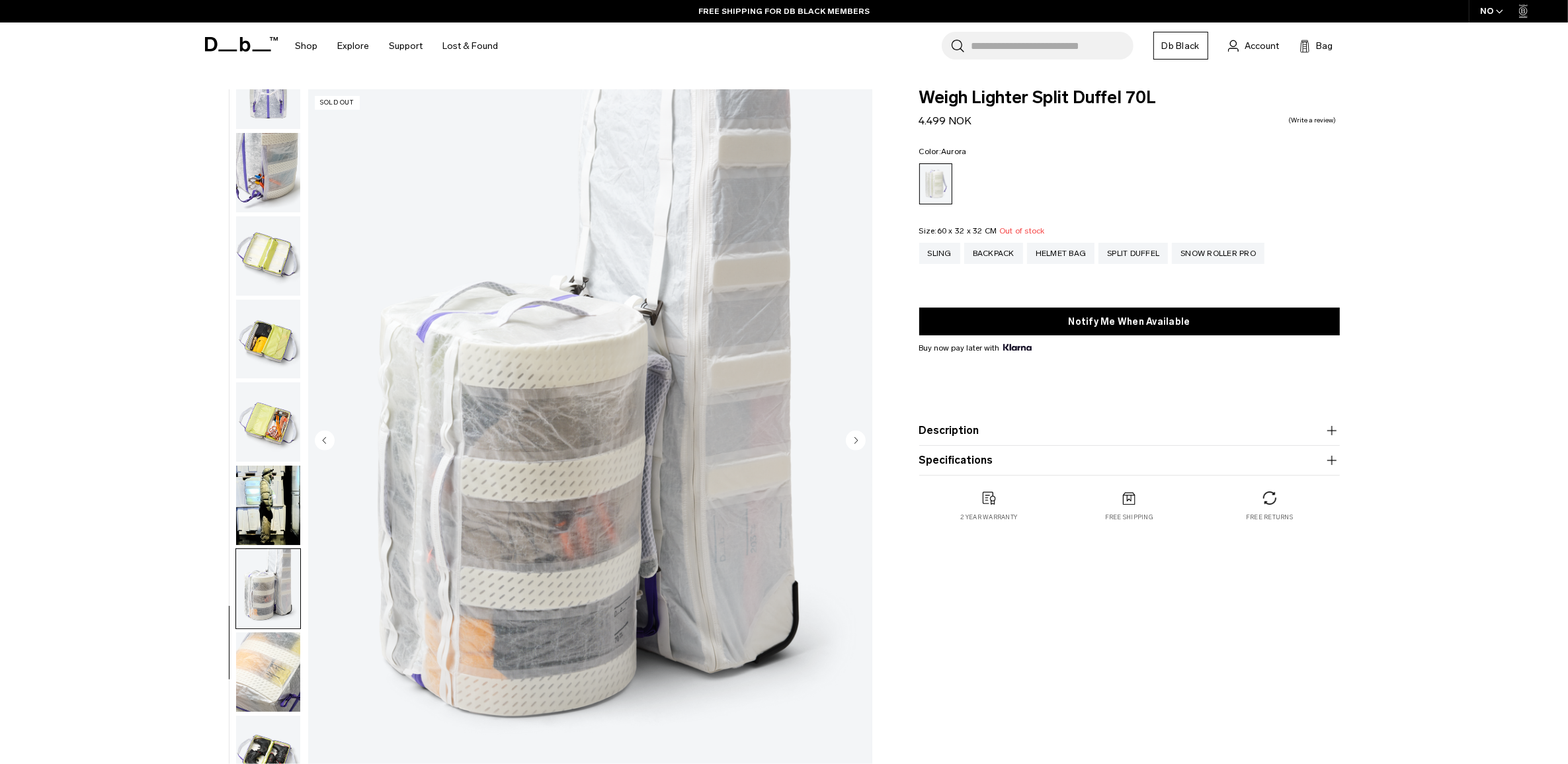
click at [261, 676] on img "button" at bounding box center [268, 671] width 65 height 79
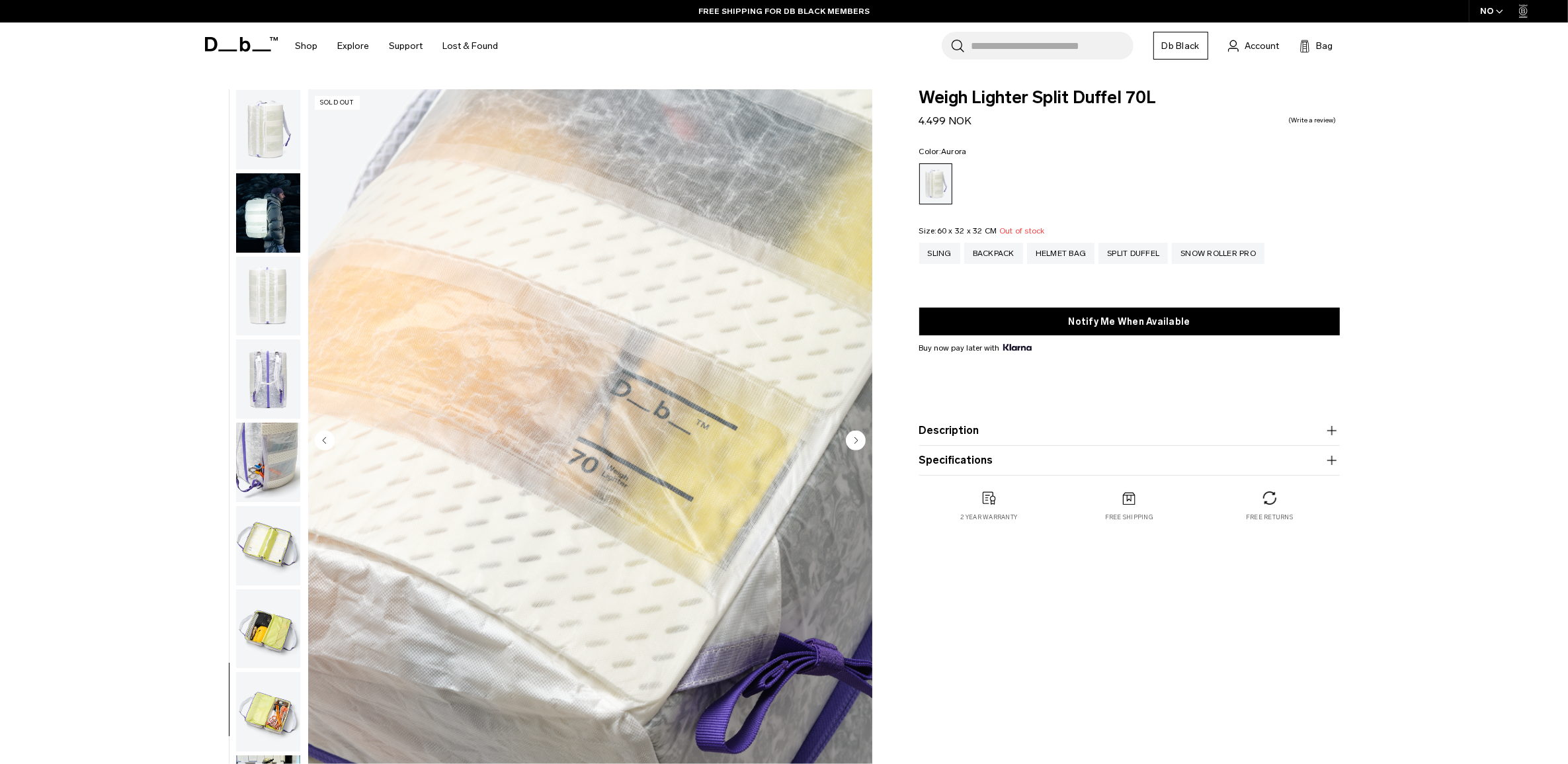
click at [271, 146] on img "button" at bounding box center [268, 130] width 65 height 79
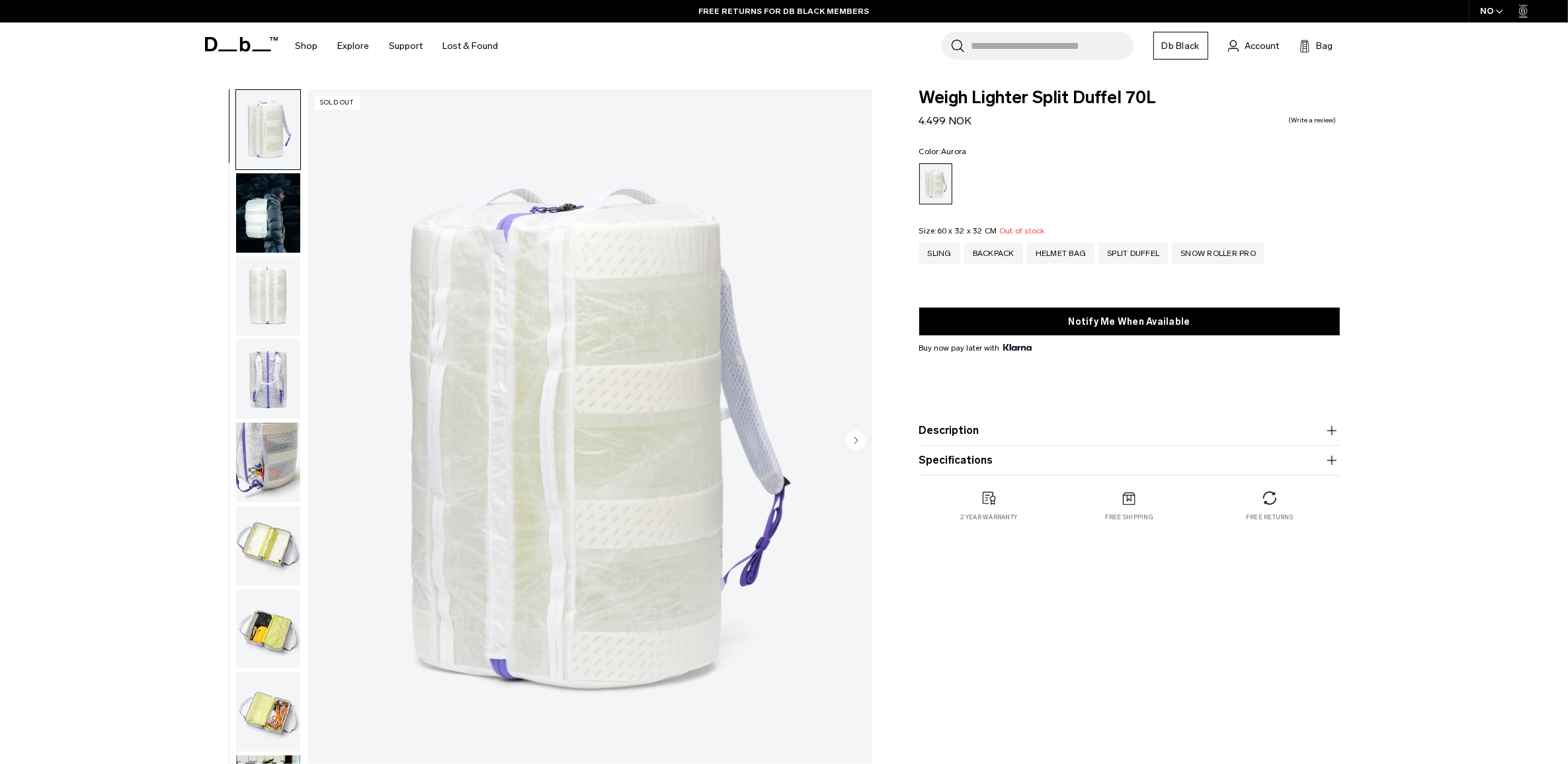
drag, startPoint x: 1415, startPoint y: 279, endPoint x: 1280, endPoint y: 258, distance: 136.6
click at [1404, 275] on div "**********" at bounding box center [784, 445] width 1568 height 711
click at [1240, 255] on div "Snow Roller Pro" at bounding box center [1218, 253] width 93 height 21
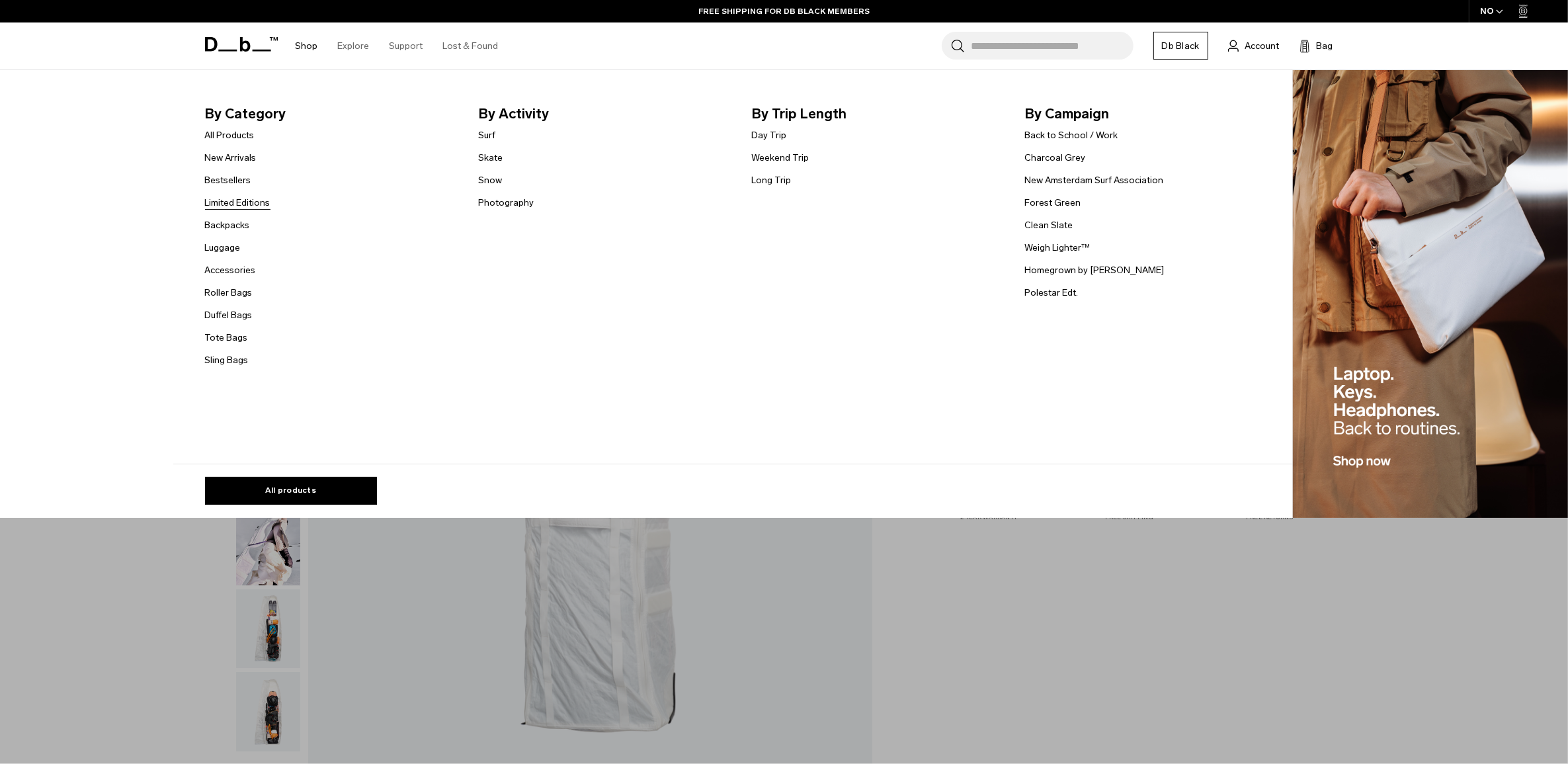
click at [237, 206] on link "Limited Editions" at bounding box center [237, 203] width 65 height 14
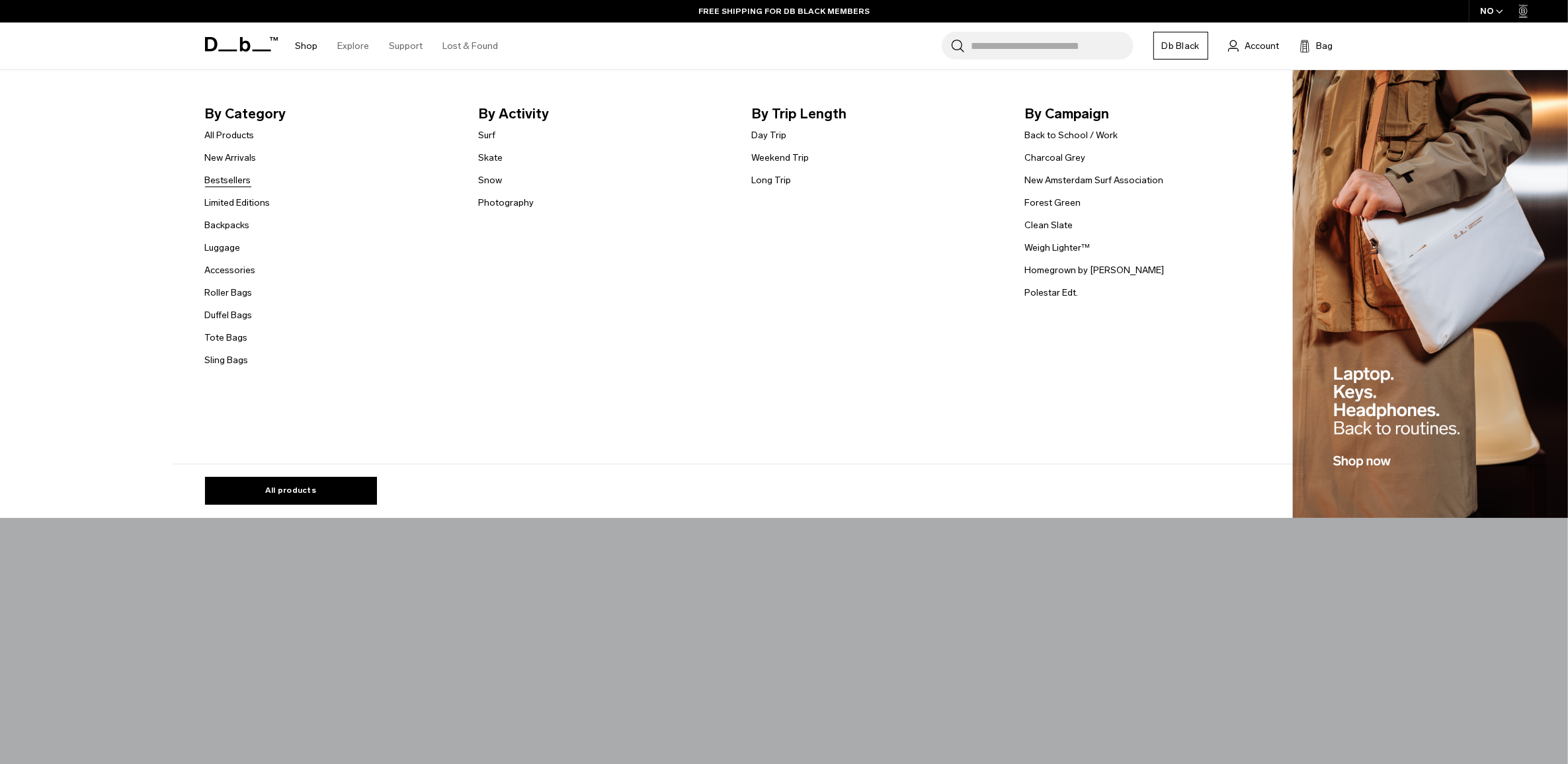
click at [243, 182] on link "Bestsellers" at bounding box center [228, 180] width 46 height 14
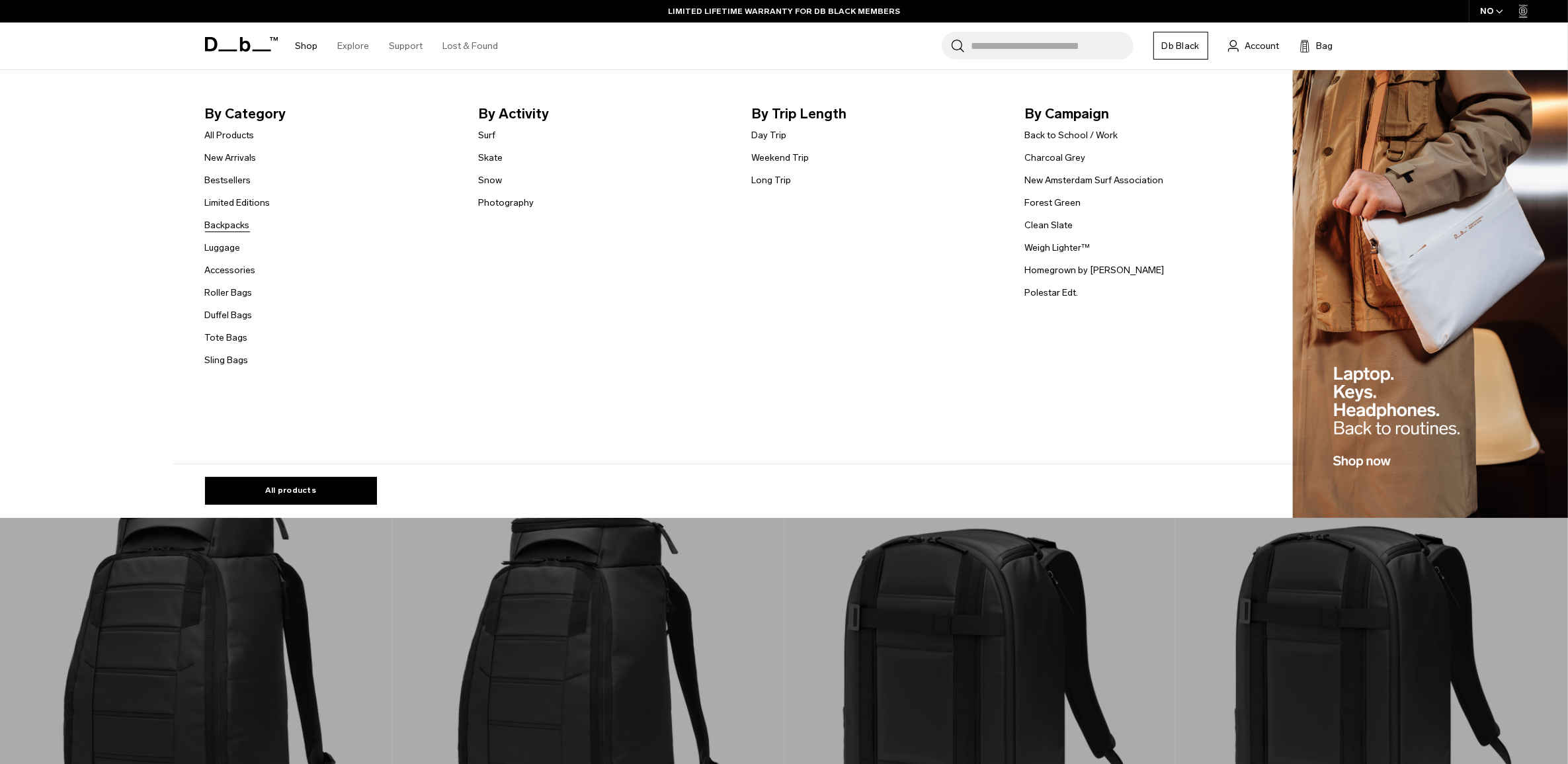
click at [248, 222] on link "Backpacks" at bounding box center [227, 225] width 45 height 14
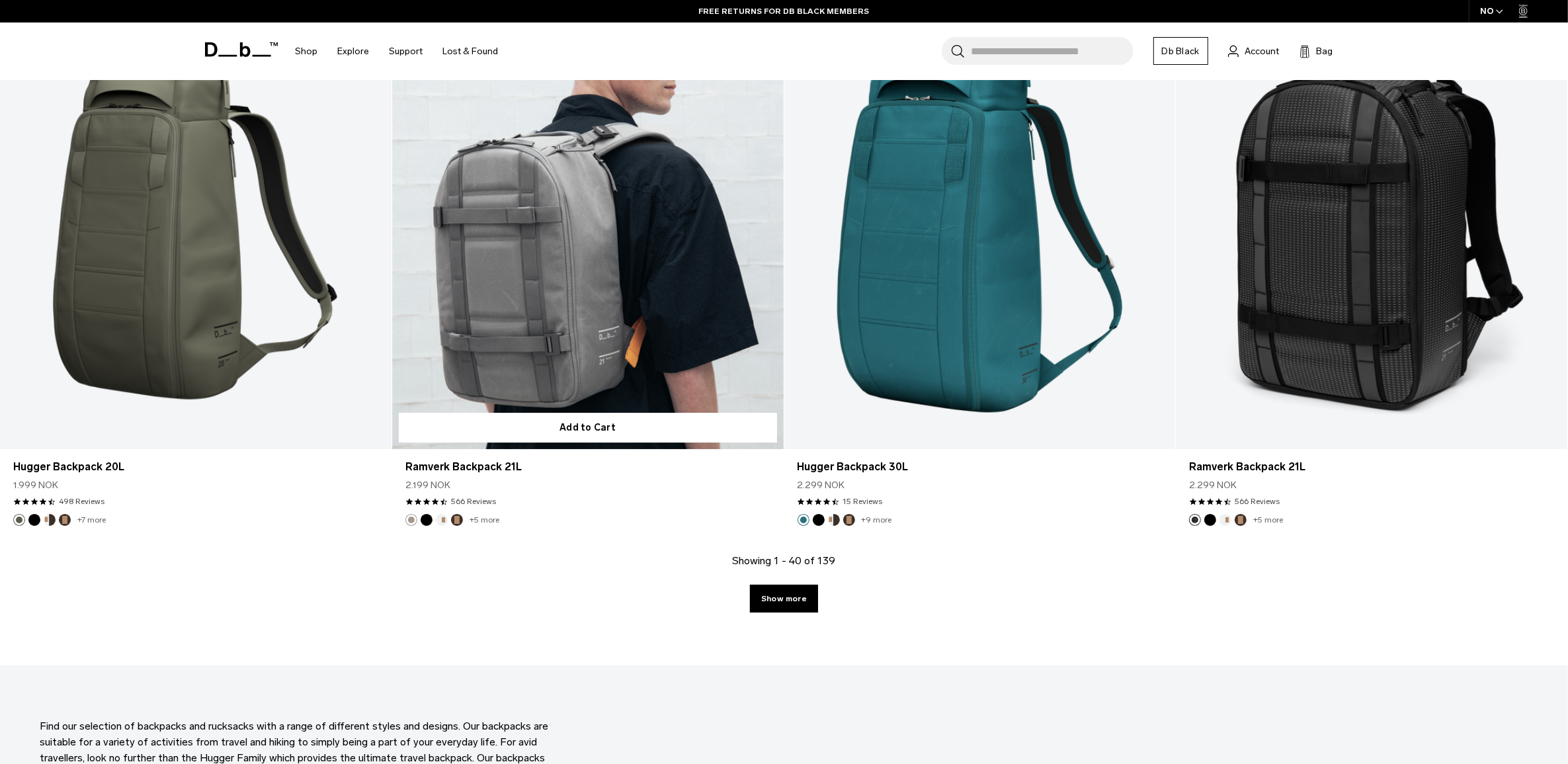
scroll to position [5286, 0]
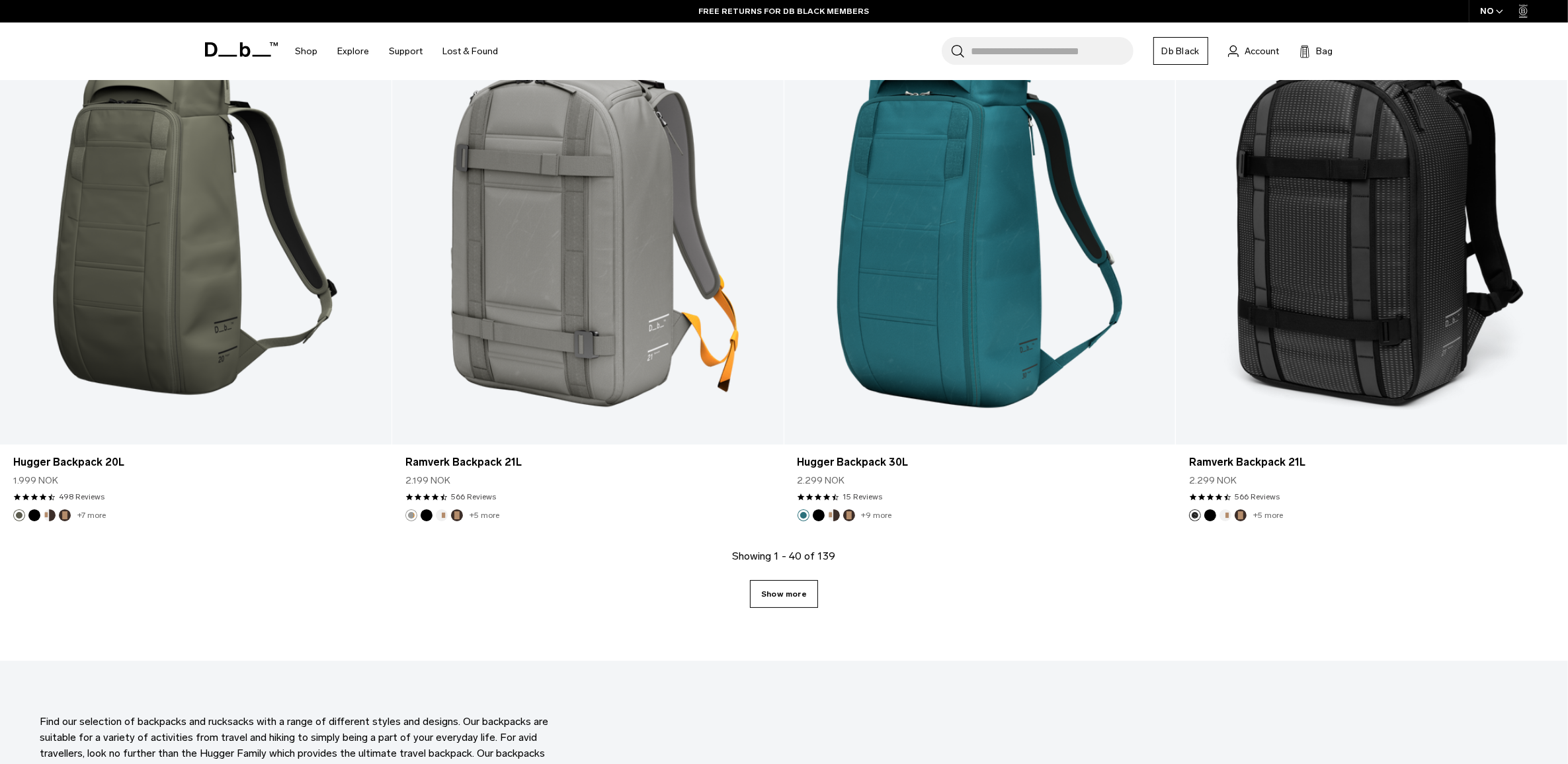
click at [774, 589] on link "Show more" at bounding box center [784, 594] width 68 height 28
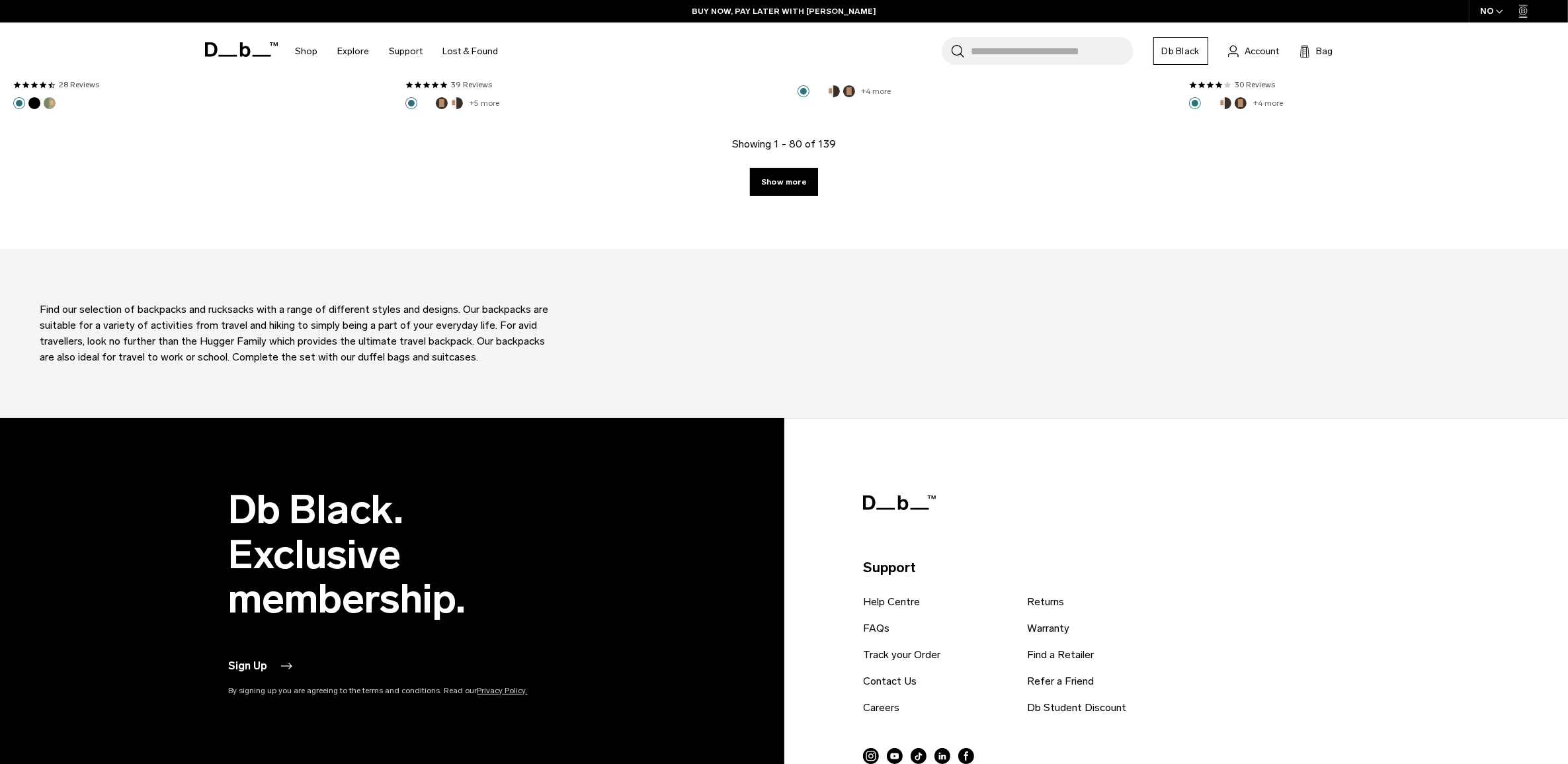
scroll to position [10913, 0]
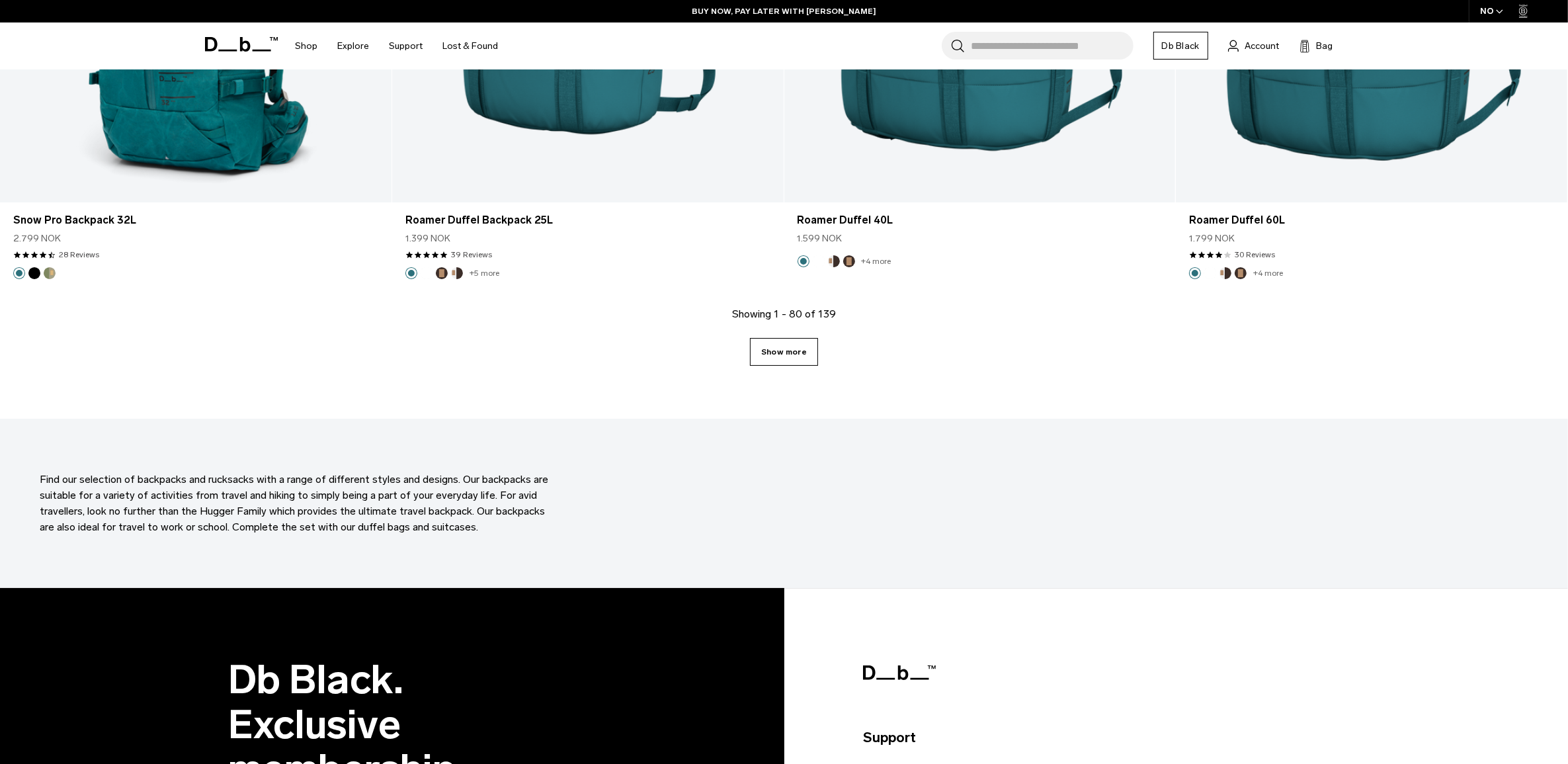
click at [792, 341] on link "Show more" at bounding box center [784, 352] width 68 height 28
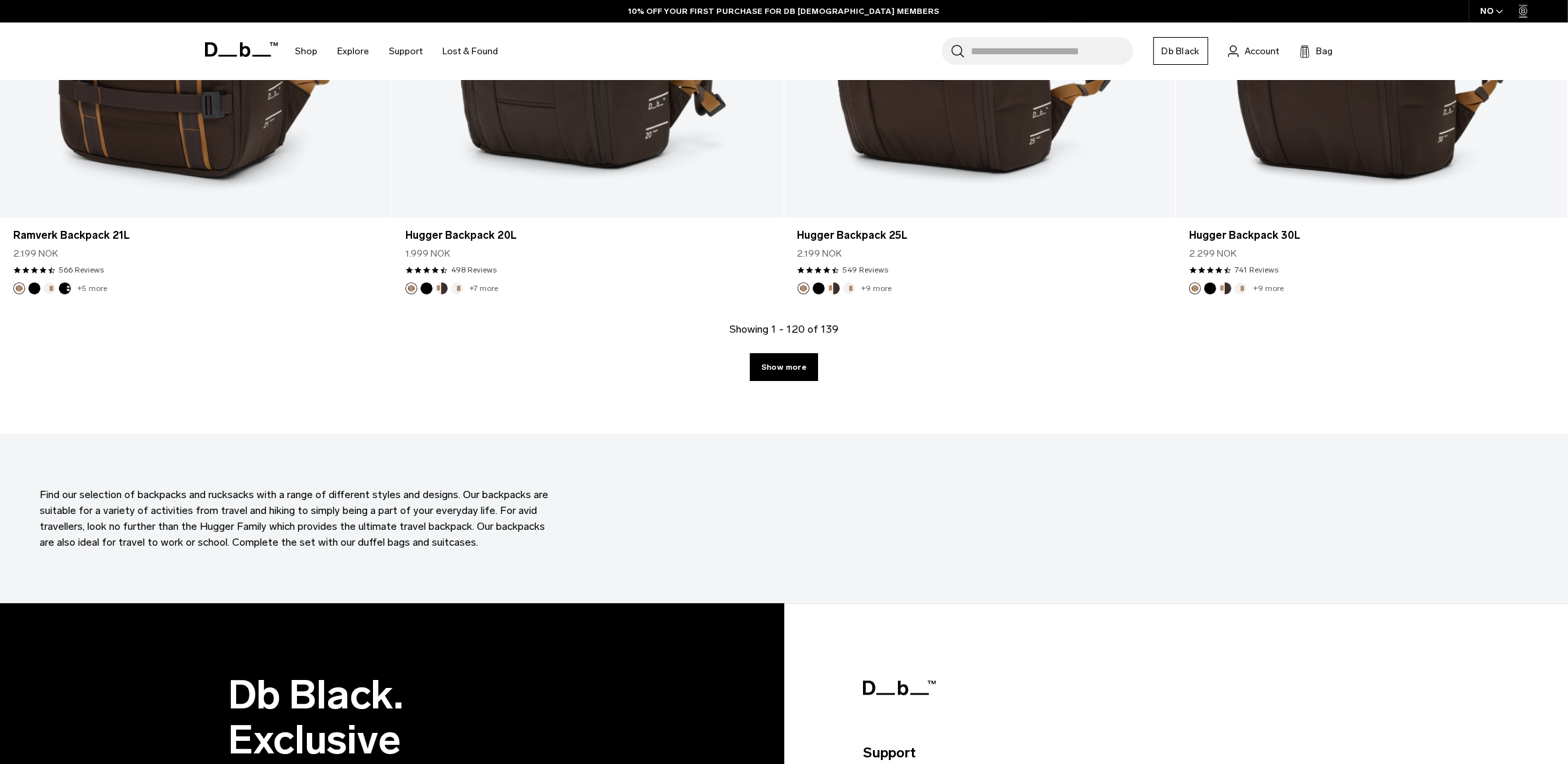
scroll to position [16285, 0]
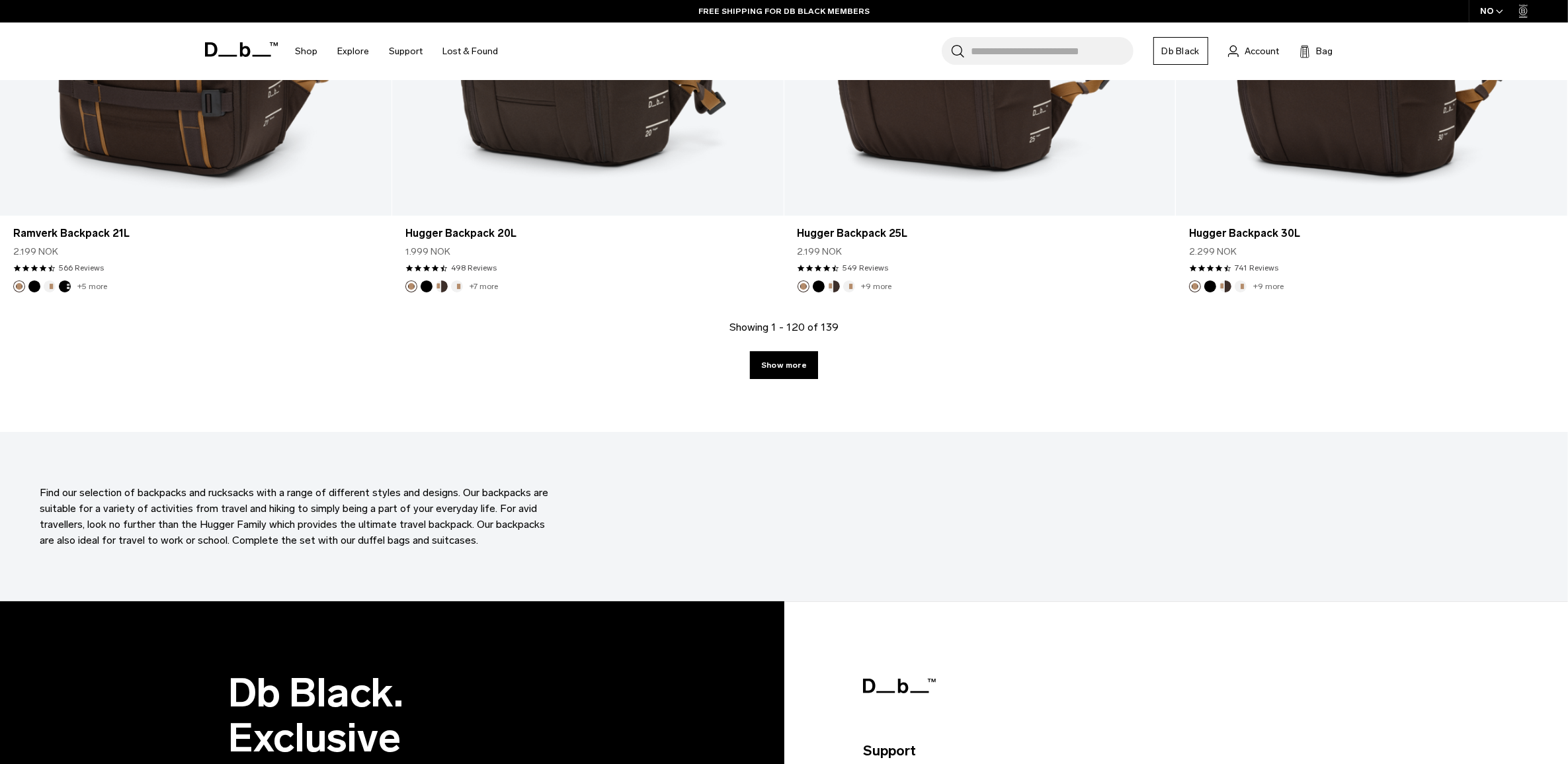
click at [774, 382] on div "Showing 1 - 120 of 139 Show more" at bounding box center [784, 375] width 1568 height 112
click at [777, 378] on link "Show more" at bounding box center [784, 365] width 68 height 28
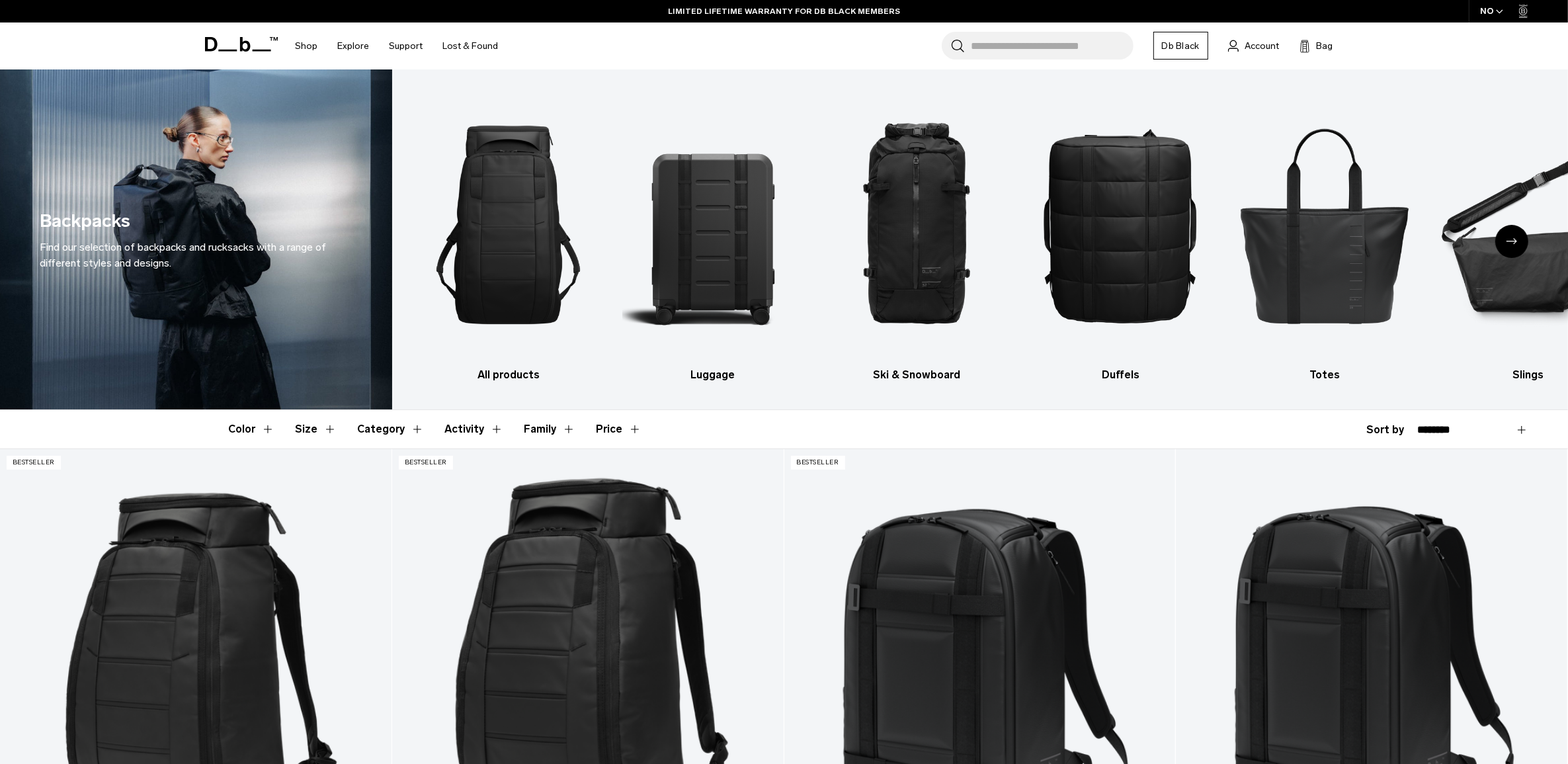
click at [163, 179] on div "Backpacks Find our selection of backpacks and rucksacks with a range of differe…" at bounding box center [196, 239] width 392 height 340
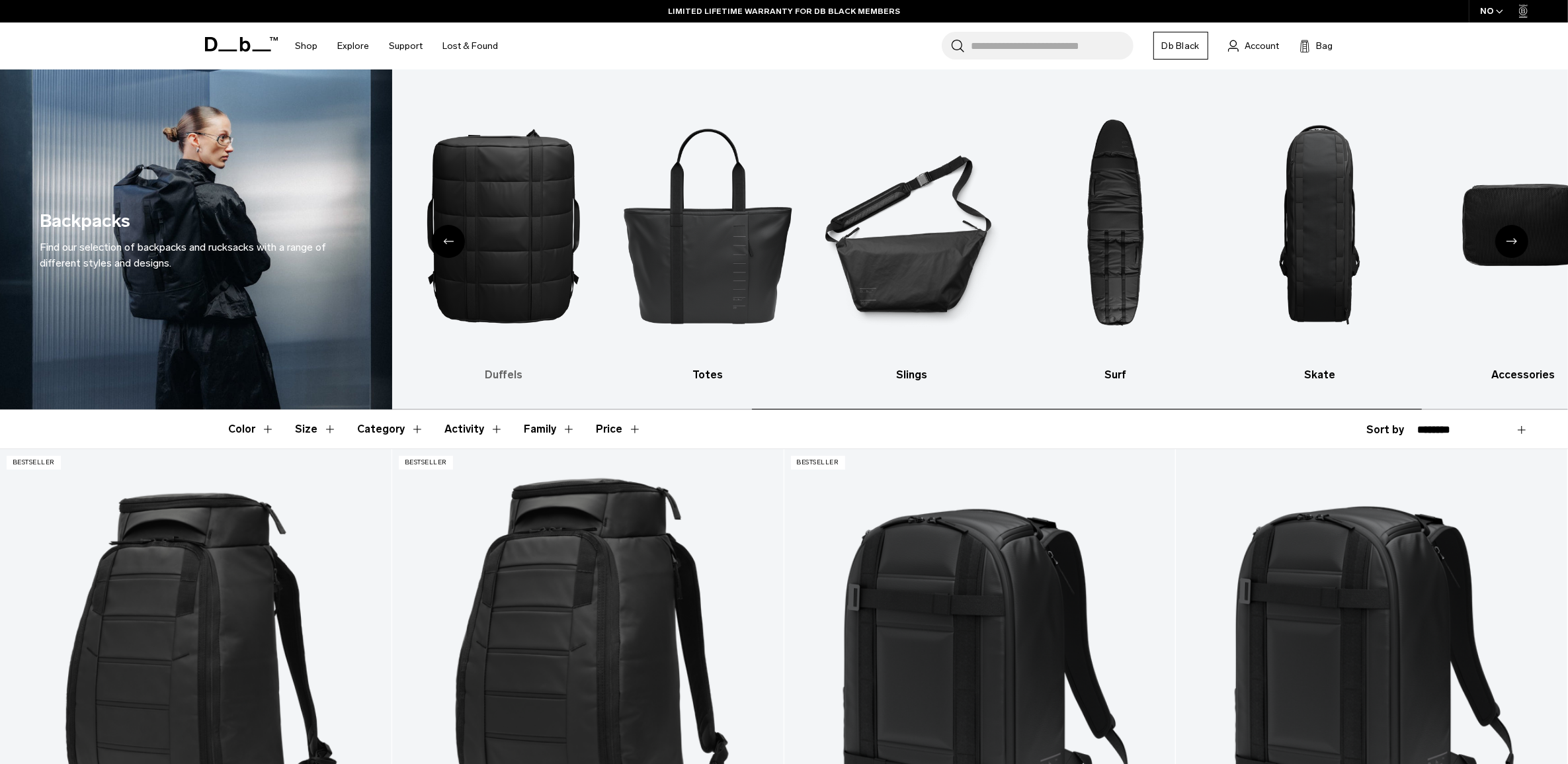
click at [523, 232] on img "4 / 10" at bounding box center [504, 225] width 180 height 271
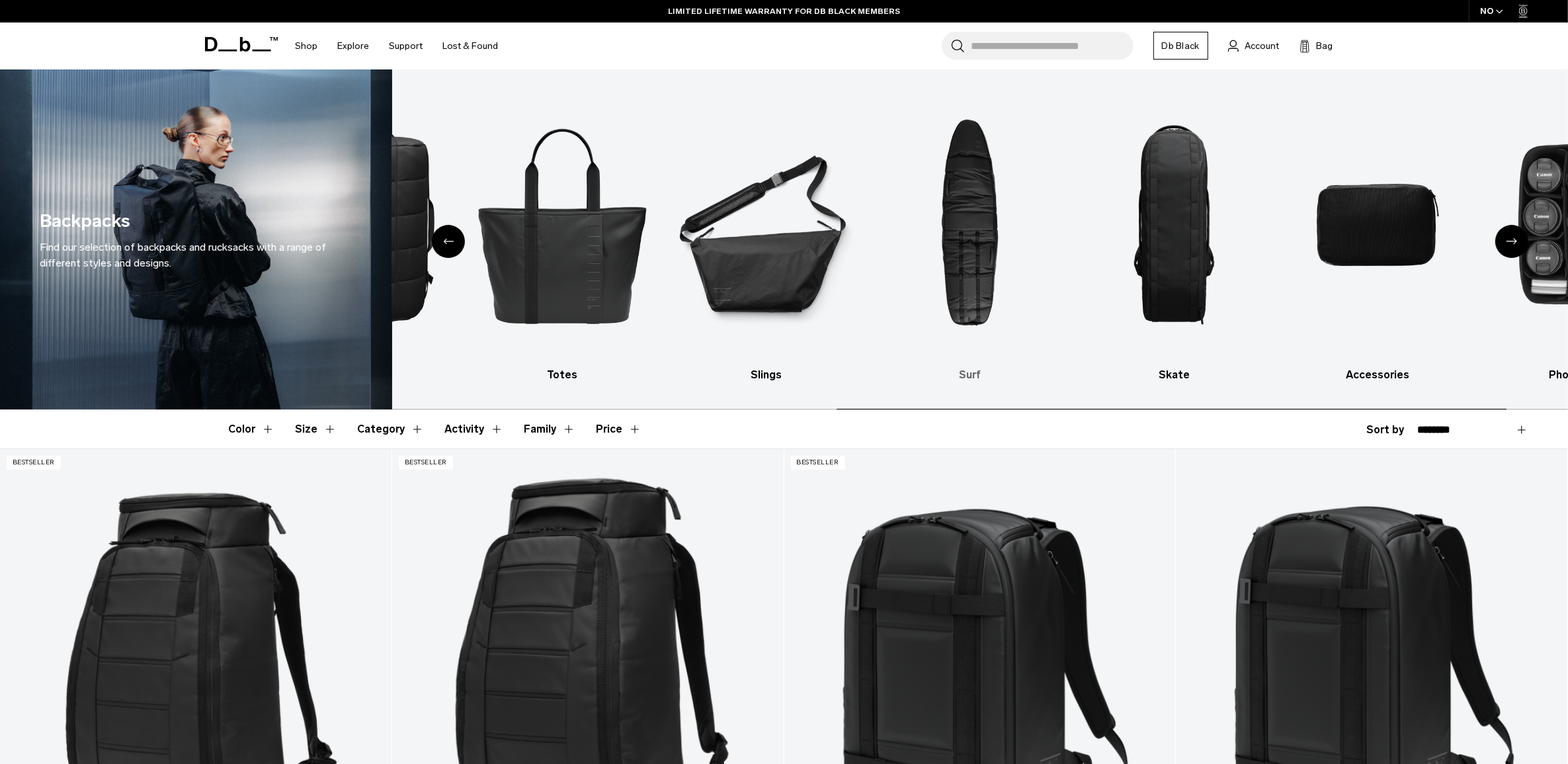
click at [890, 227] on img "7 / 10" at bounding box center [970, 225] width 180 height 271
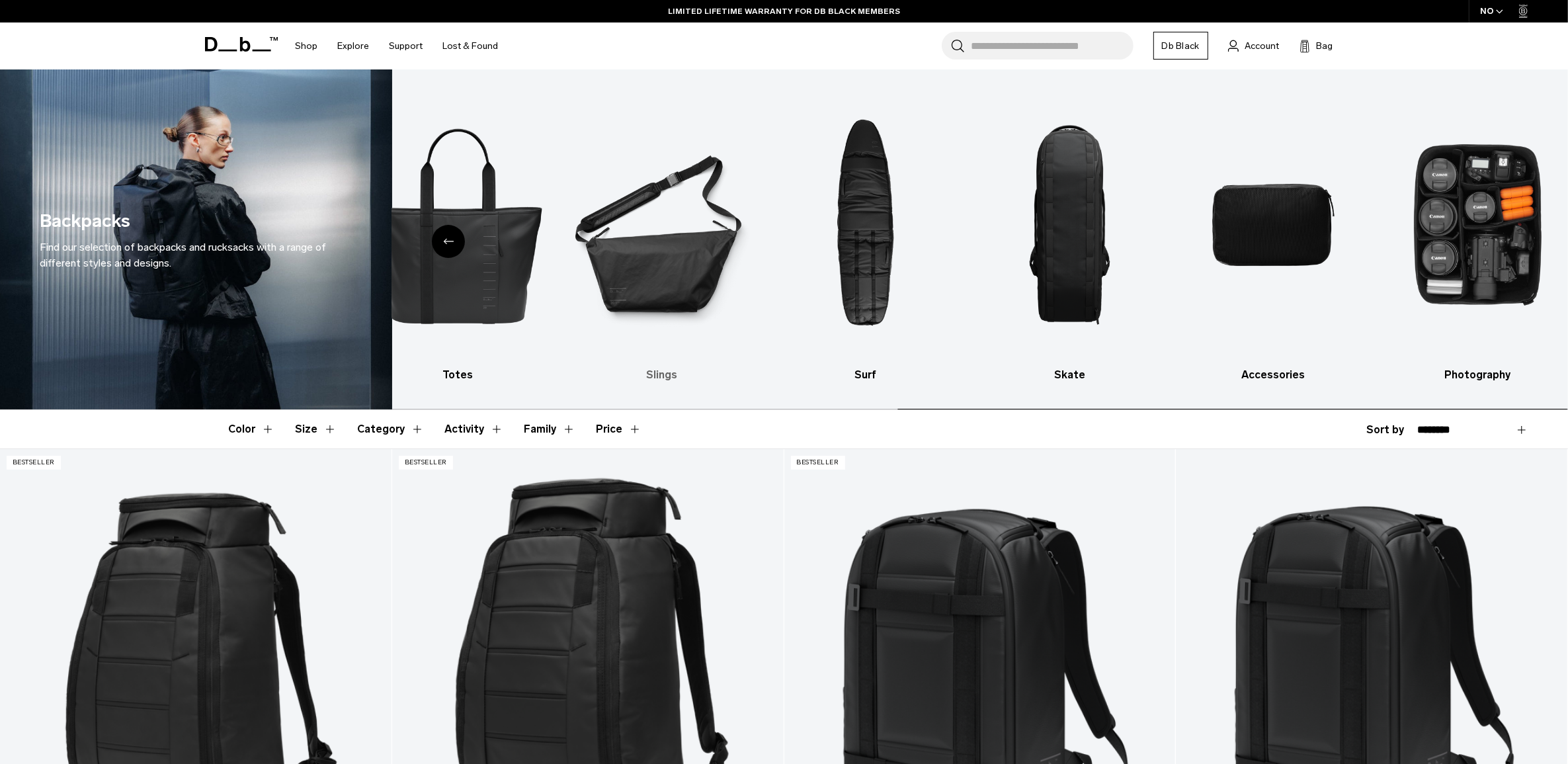
click at [752, 241] on img "6 / 10" at bounding box center [662, 225] width 180 height 271
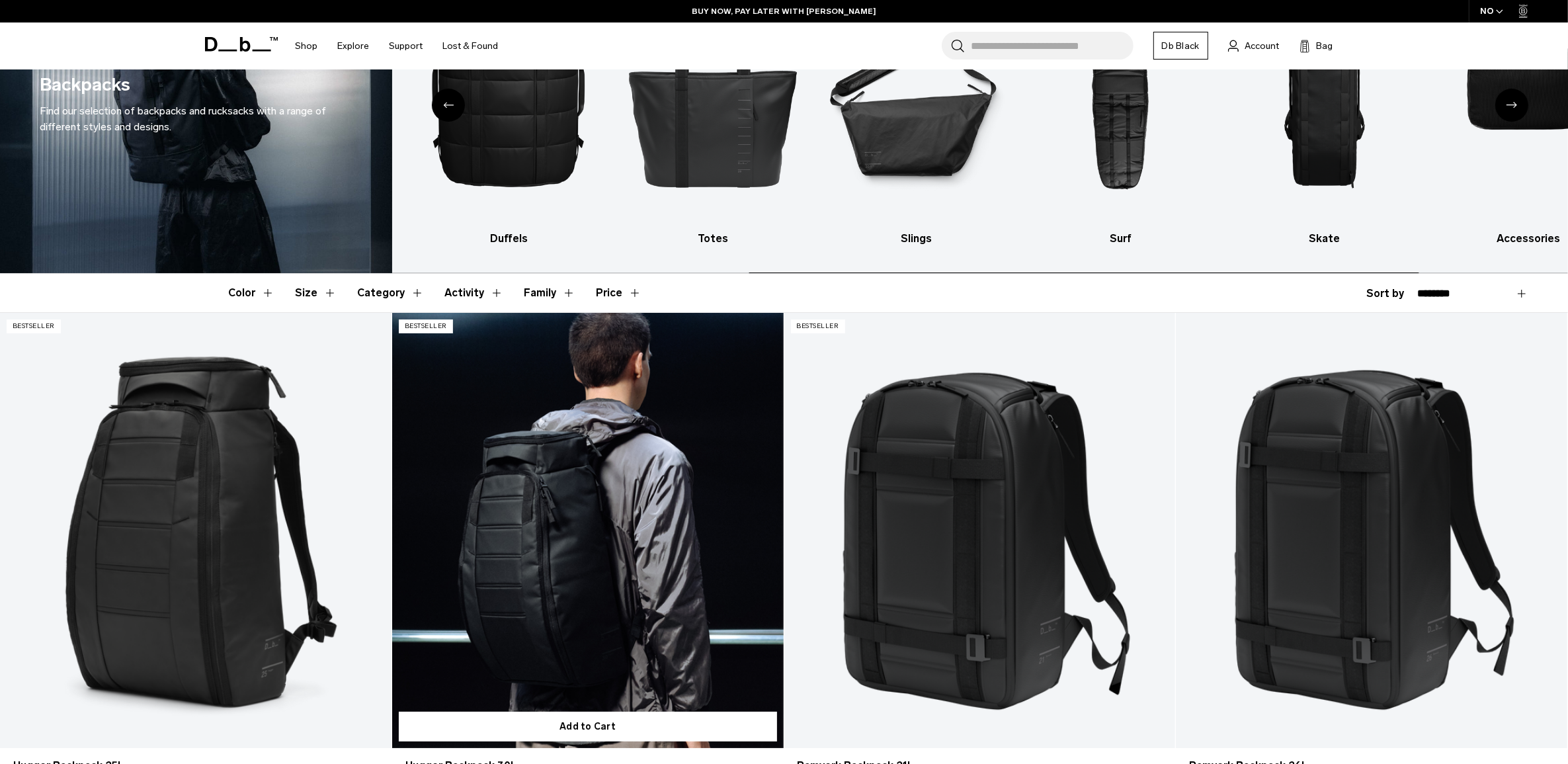
scroll to position [165, 0]
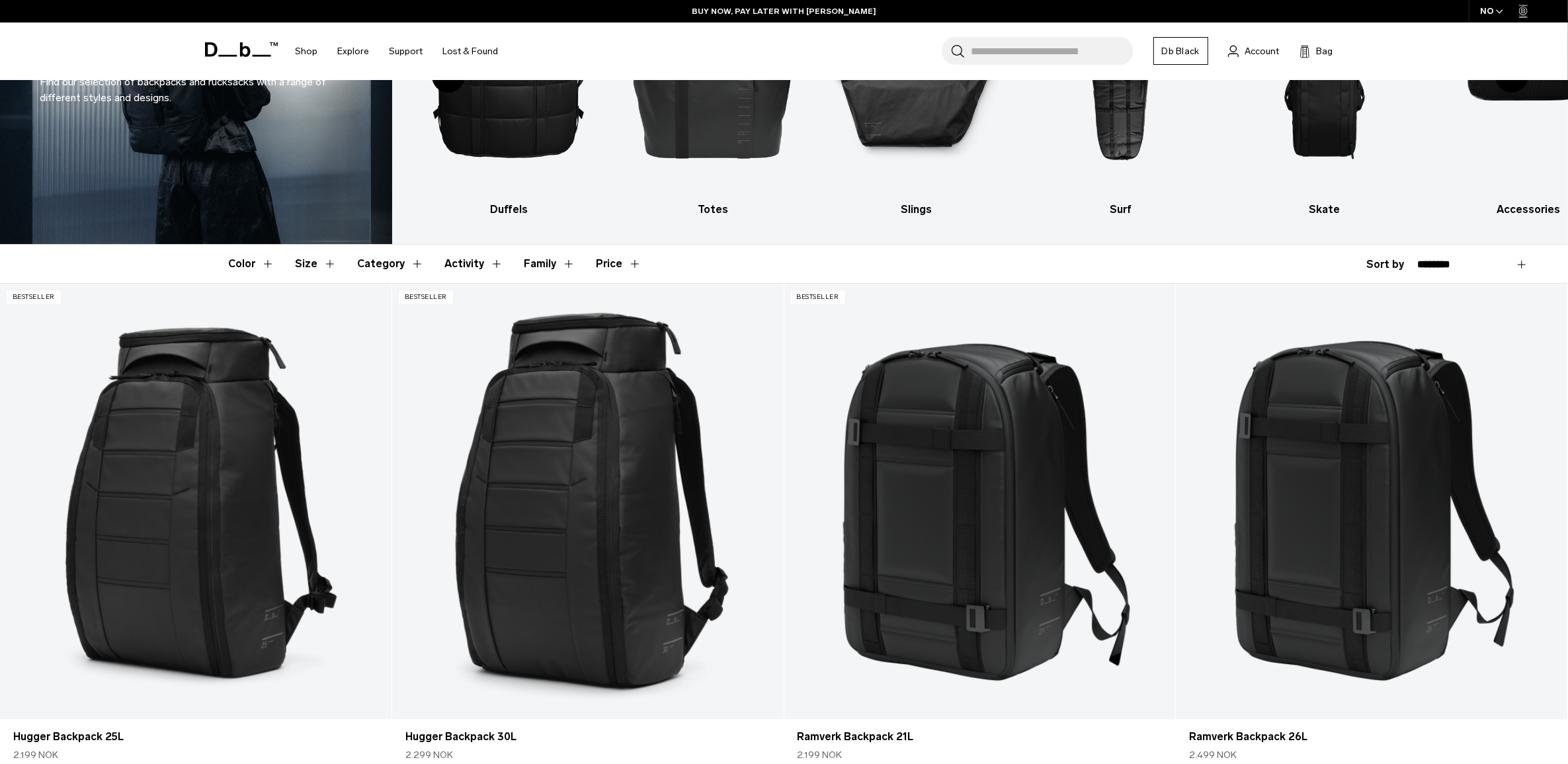
click at [361, 265] on button "Category" at bounding box center [391, 264] width 66 height 38
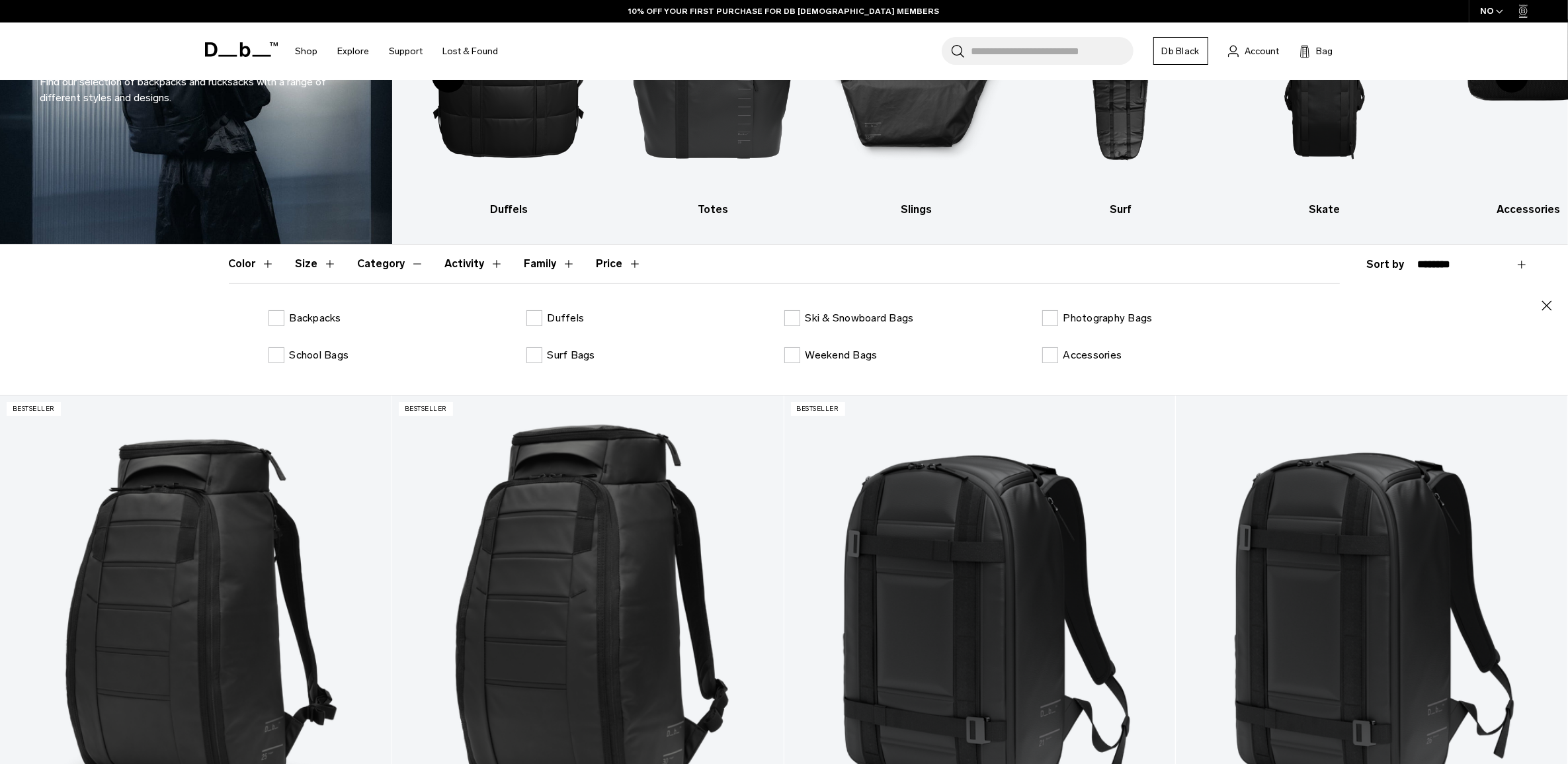
click at [361, 265] on button "Category" at bounding box center [391, 264] width 66 height 38
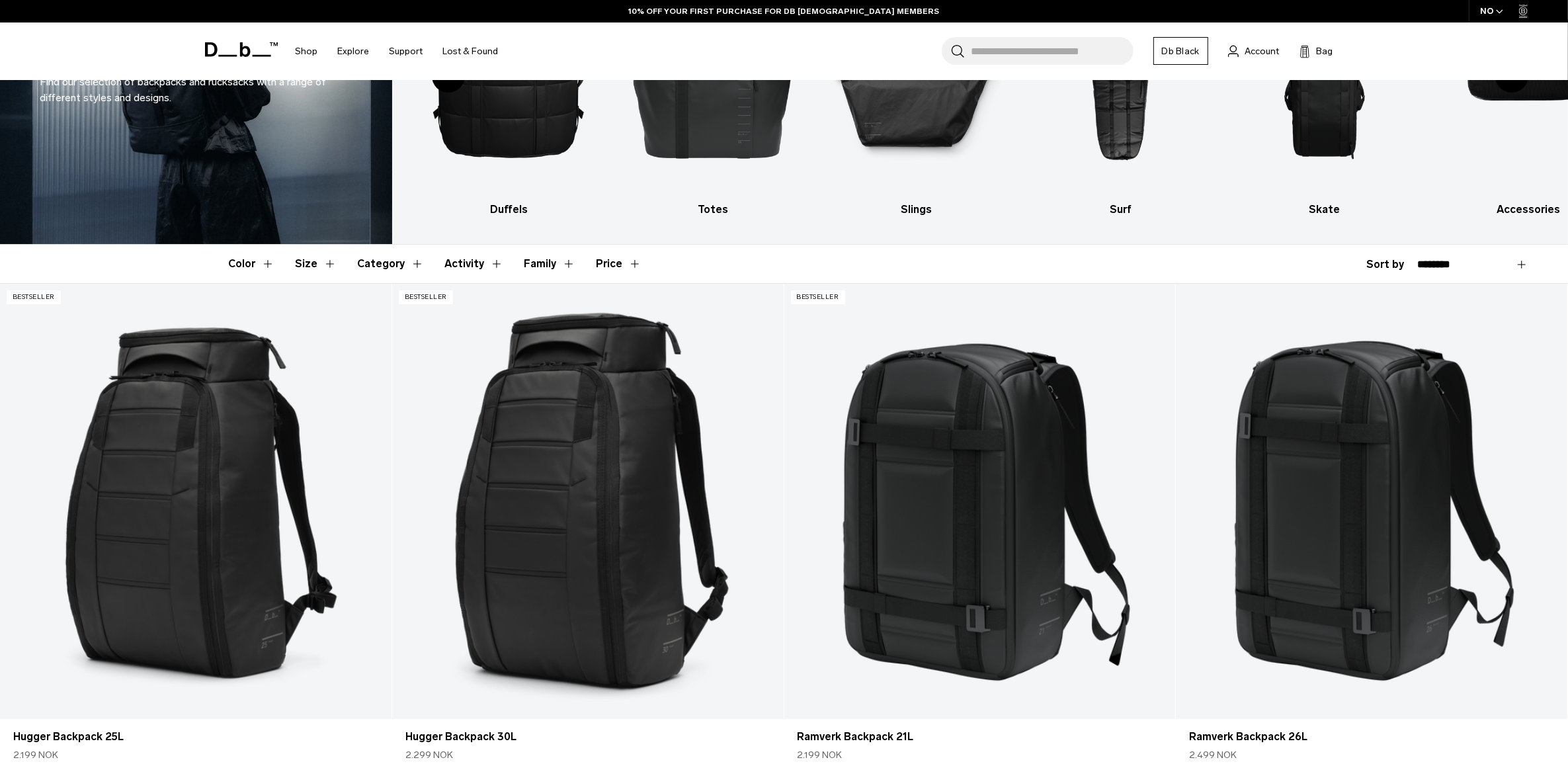
click at [468, 265] on button "Activity" at bounding box center [474, 264] width 58 height 38
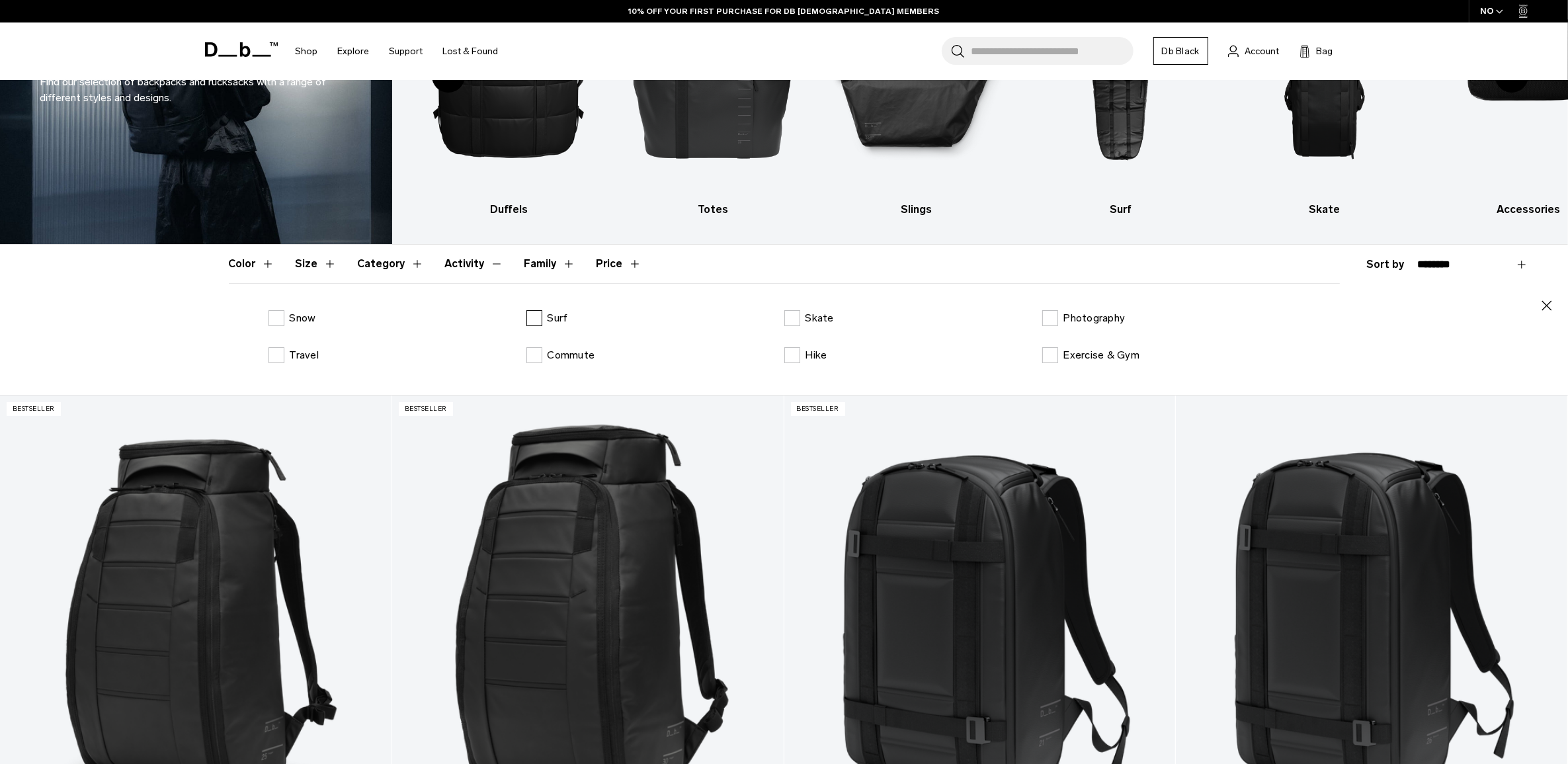
click at [538, 322] on label "Surf" at bounding box center [547, 318] width 41 height 16
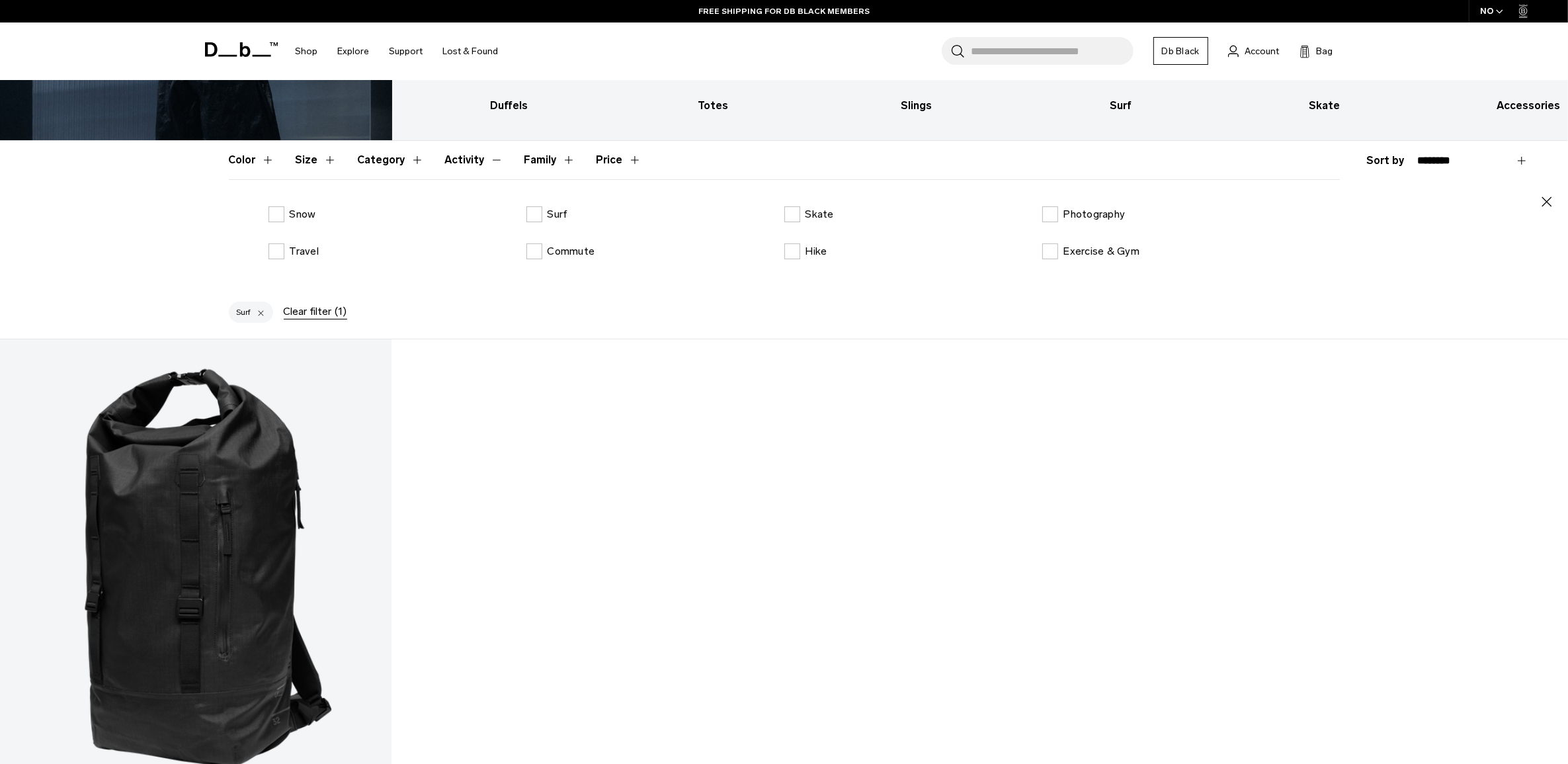
scroll to position [331, 0]
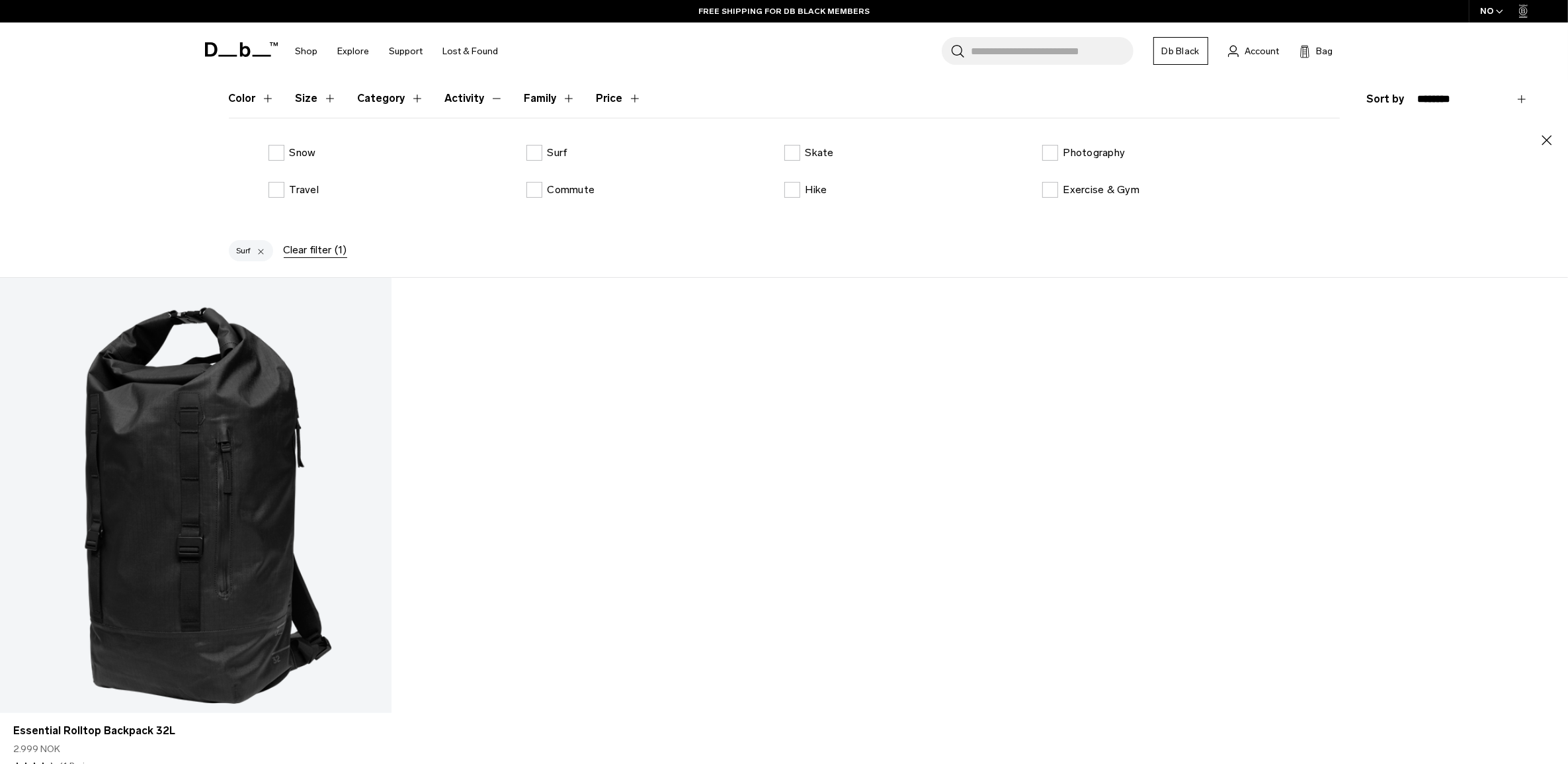
click at [587, 530] on div "Add to Cart Essential Rolltop Backpack 32L 2.999 NOK 4.3 star rating 41 Reviews" at bounding box center [784, 547] width 1568 height 539
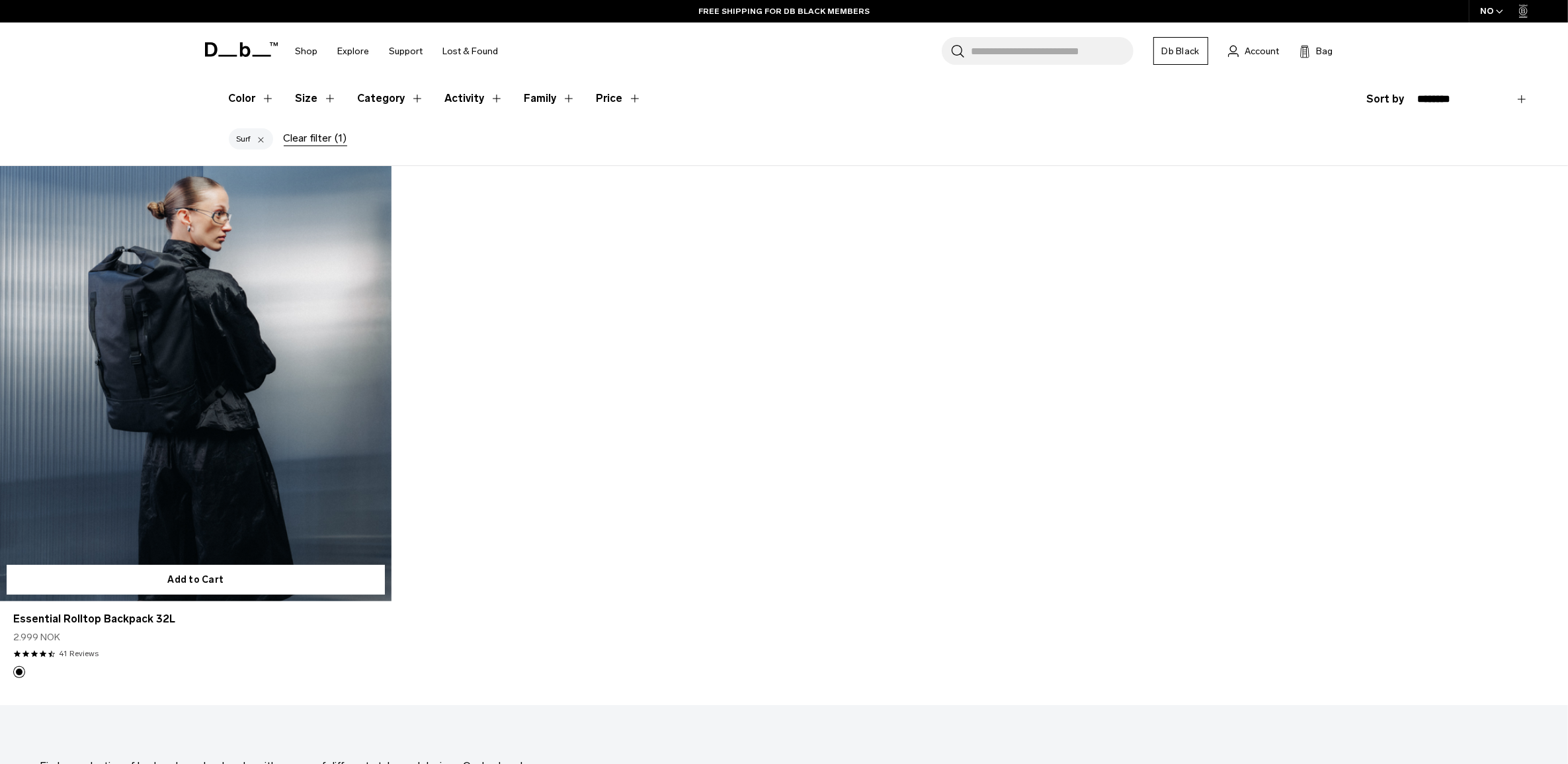
click at [266, 397] on link "Essential Rolltop Backpack 32L" at bounding box center [195, 384] width 391 height 435
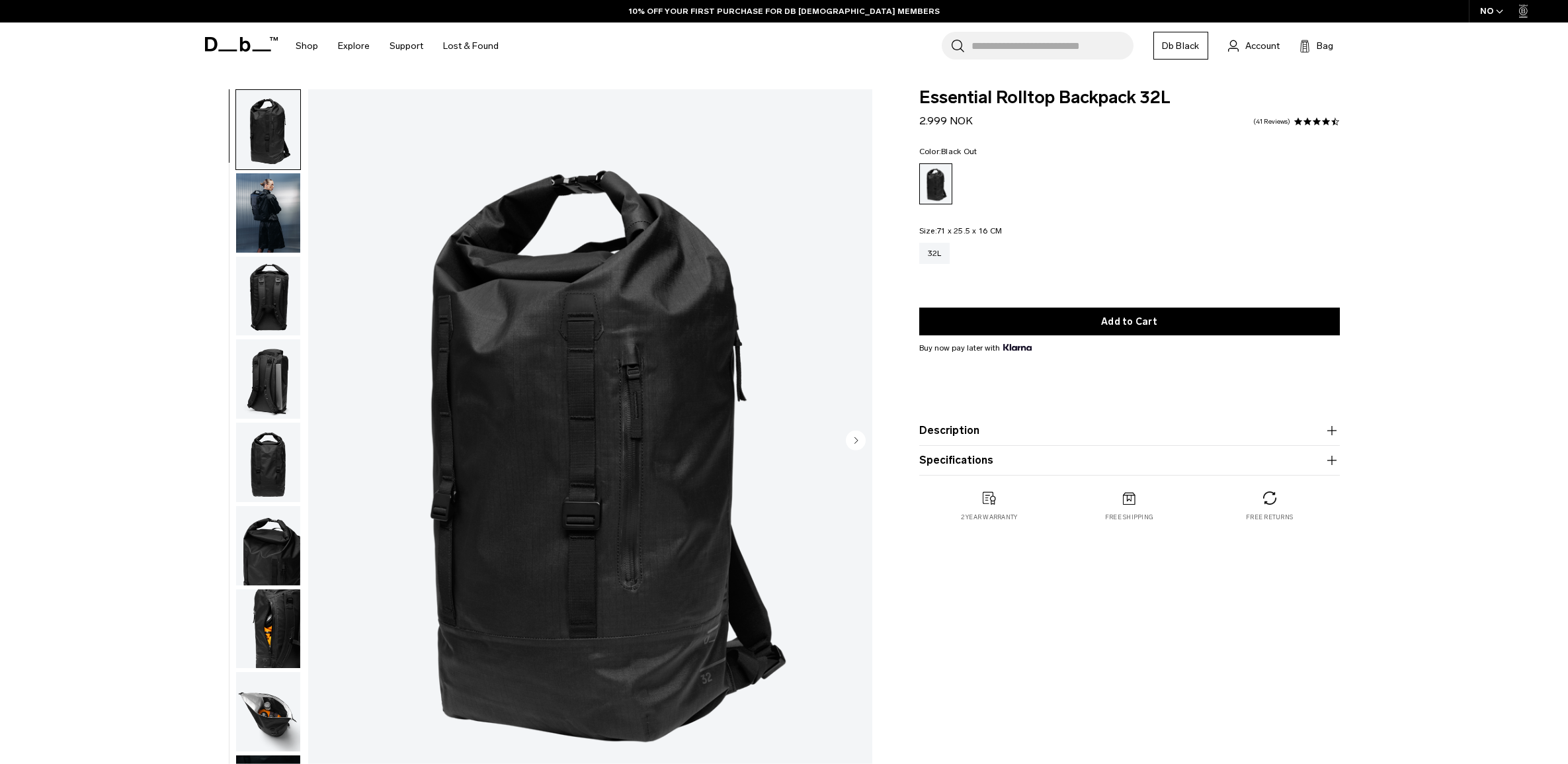
click at [276, 303] on img "button" at bounding box center [268, 296] width 65 height 79
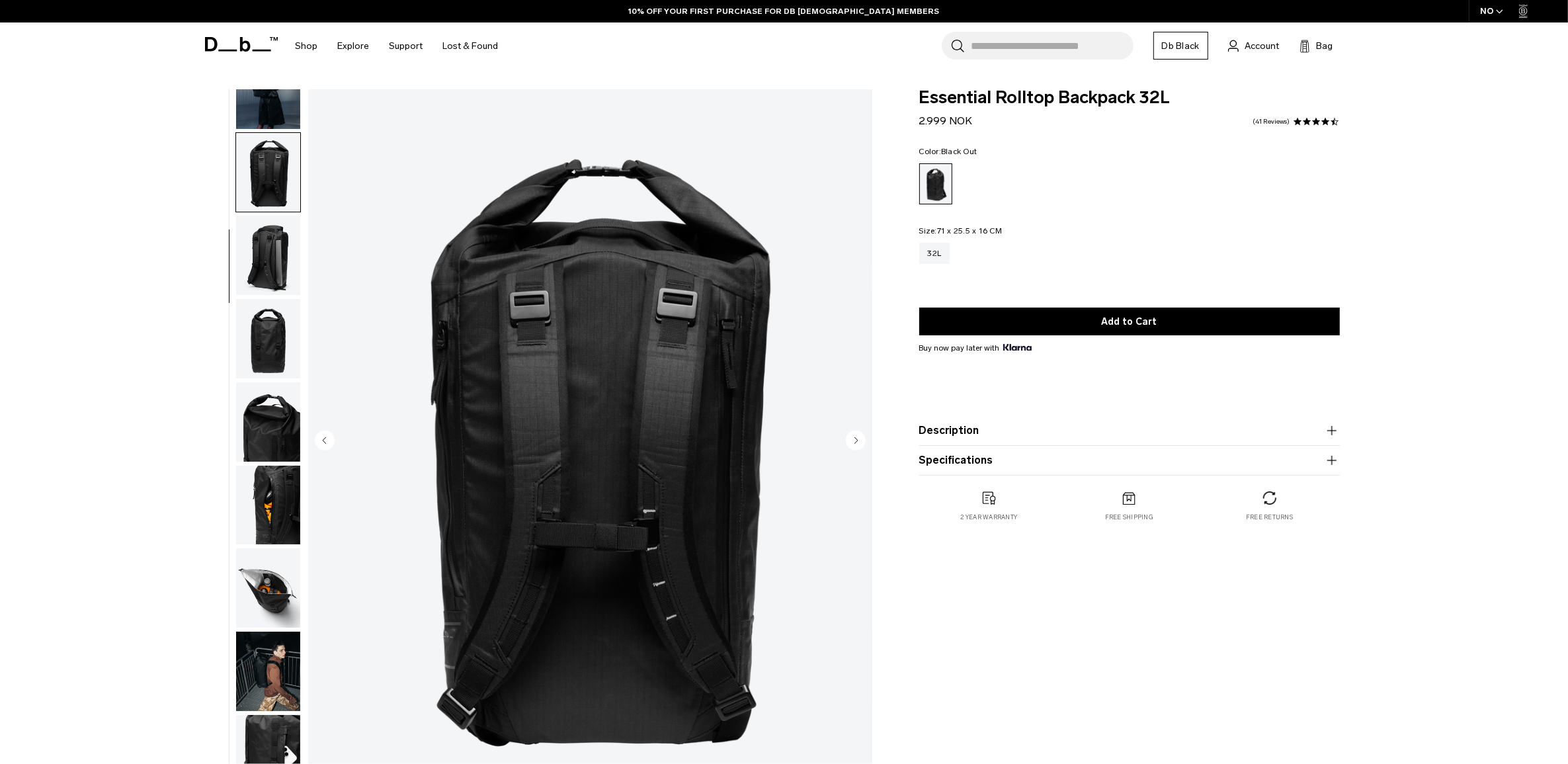
click at [280, 167] on img "button" at bounding box center [268, 173] width 65 height 79
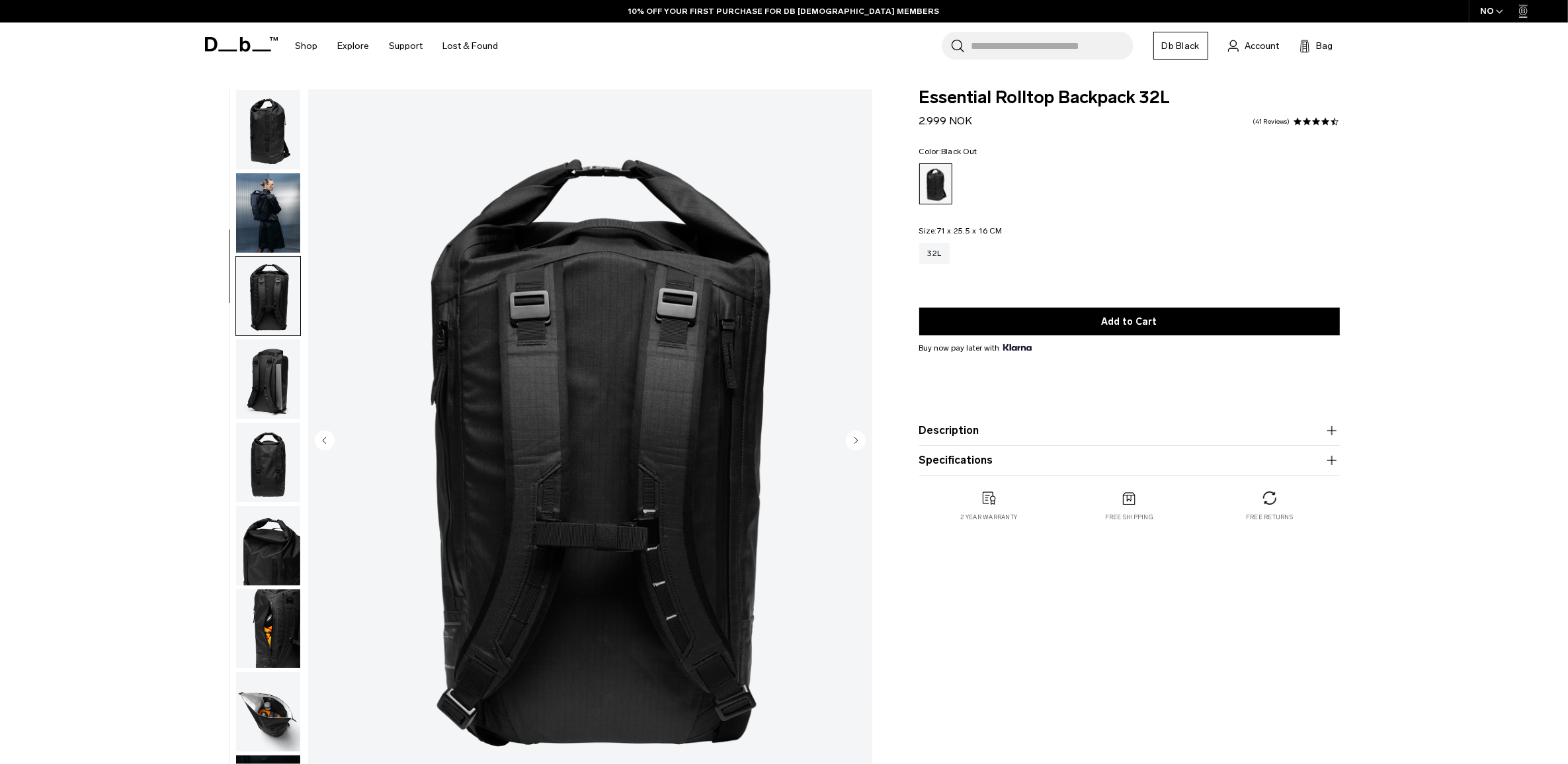
click at [269, 173] on button "button" at bounding box center [268, 213] width 65 height 81
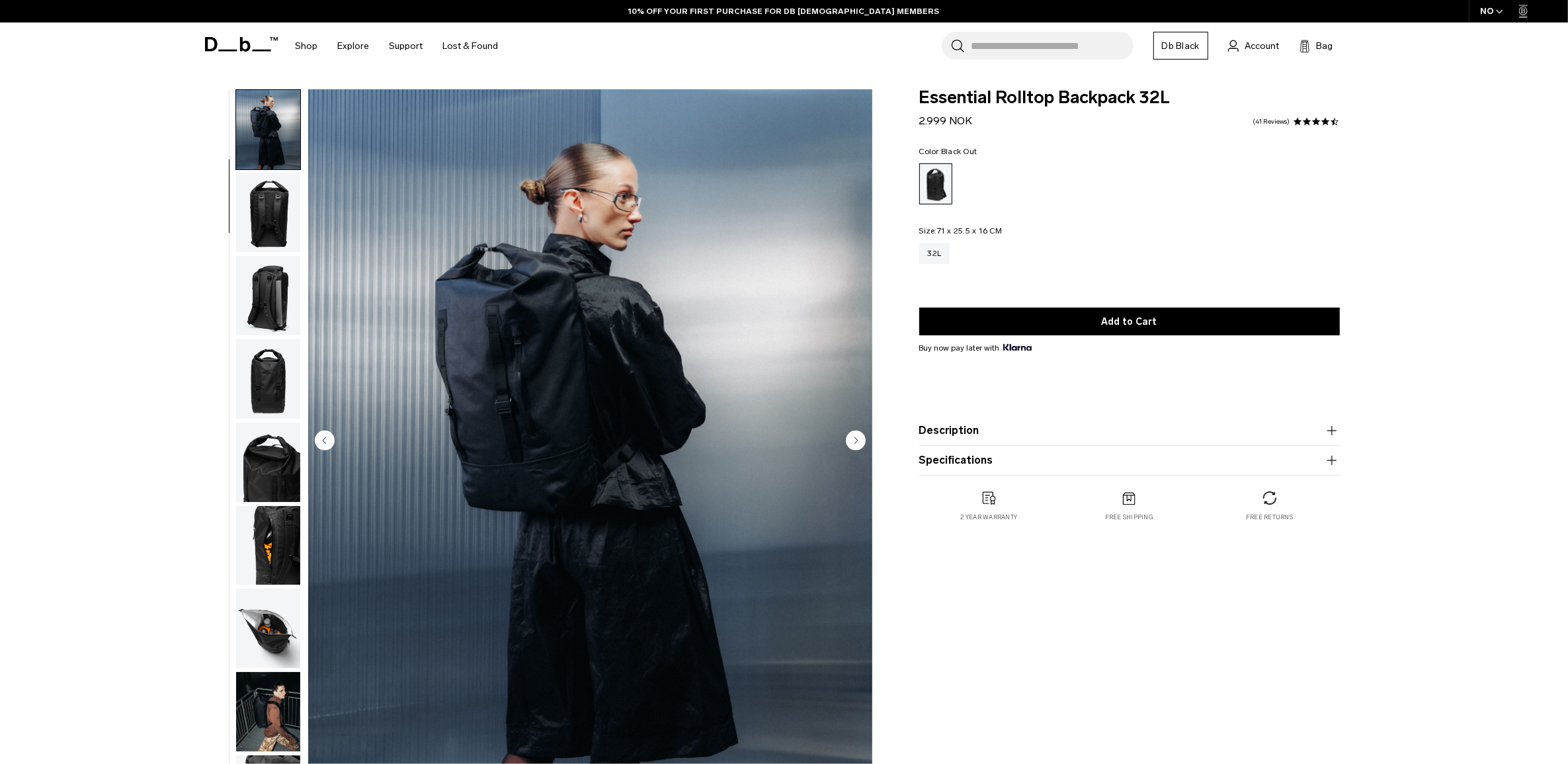
click at [265, 212] on img "button" at bounding box center [268, 213] width 65 height 79
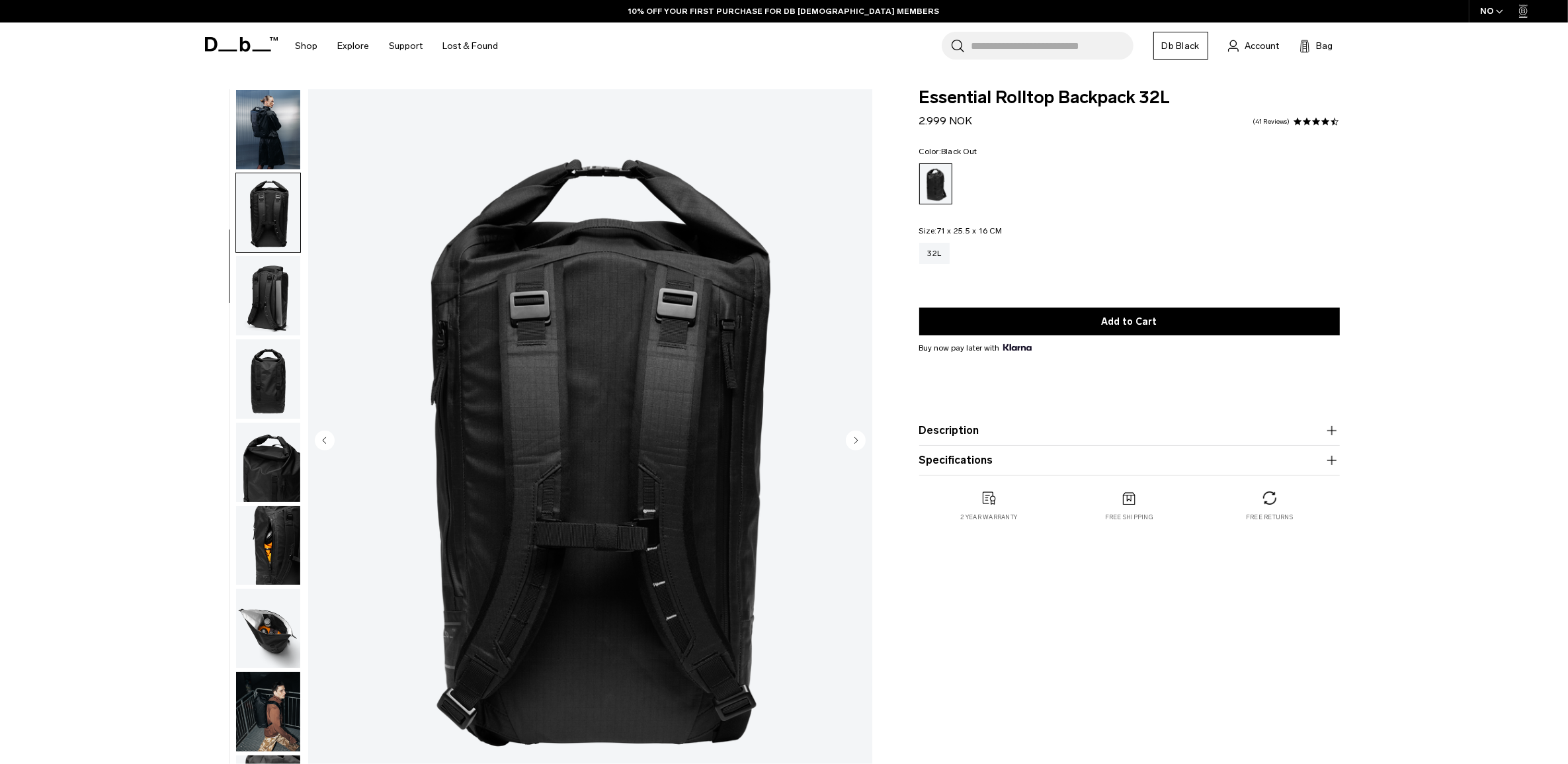
scroll to position [124, 0]
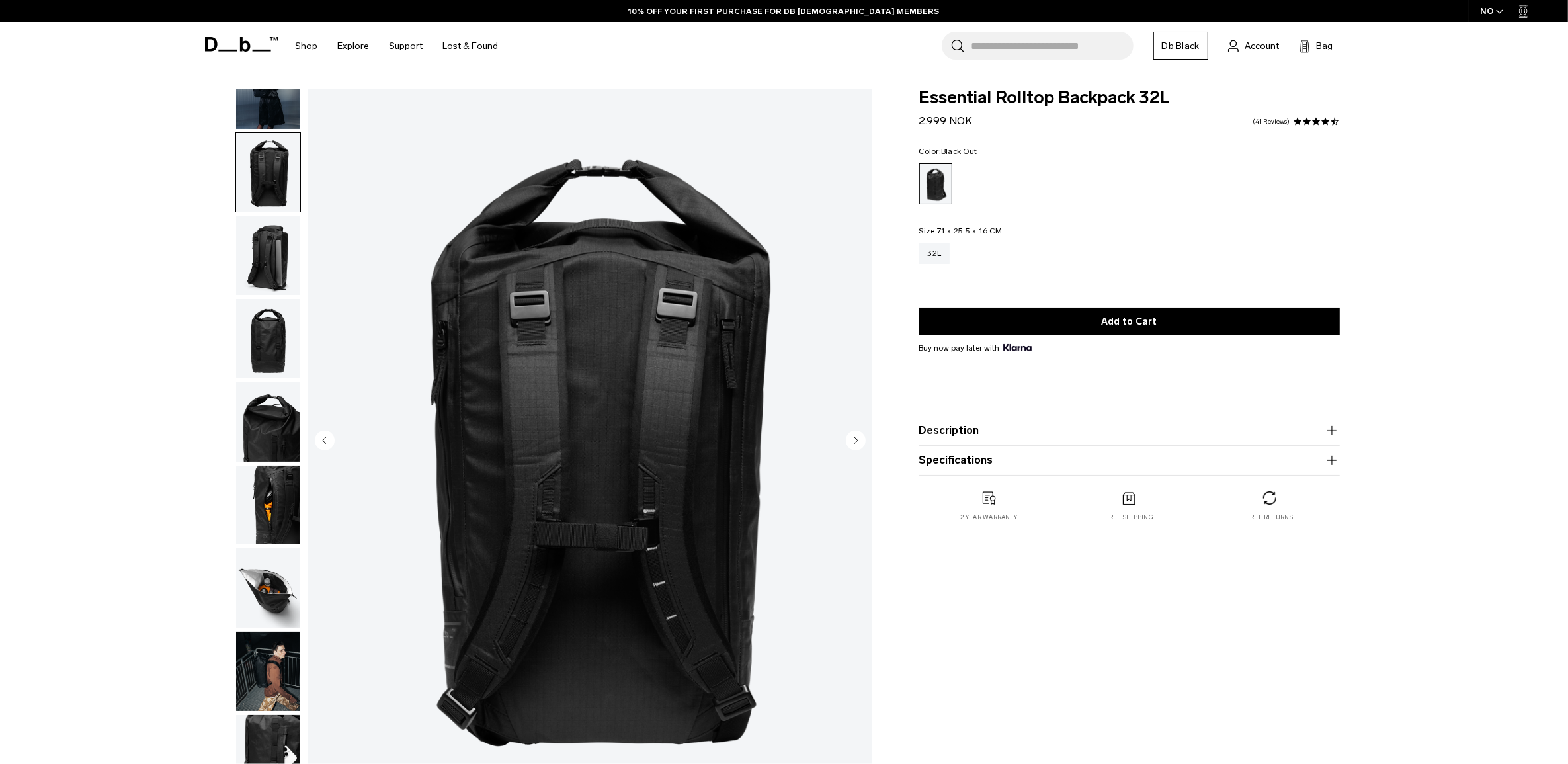
click at [269, 263] on img "button" at bounding box center [268, 255] width 65 height 79
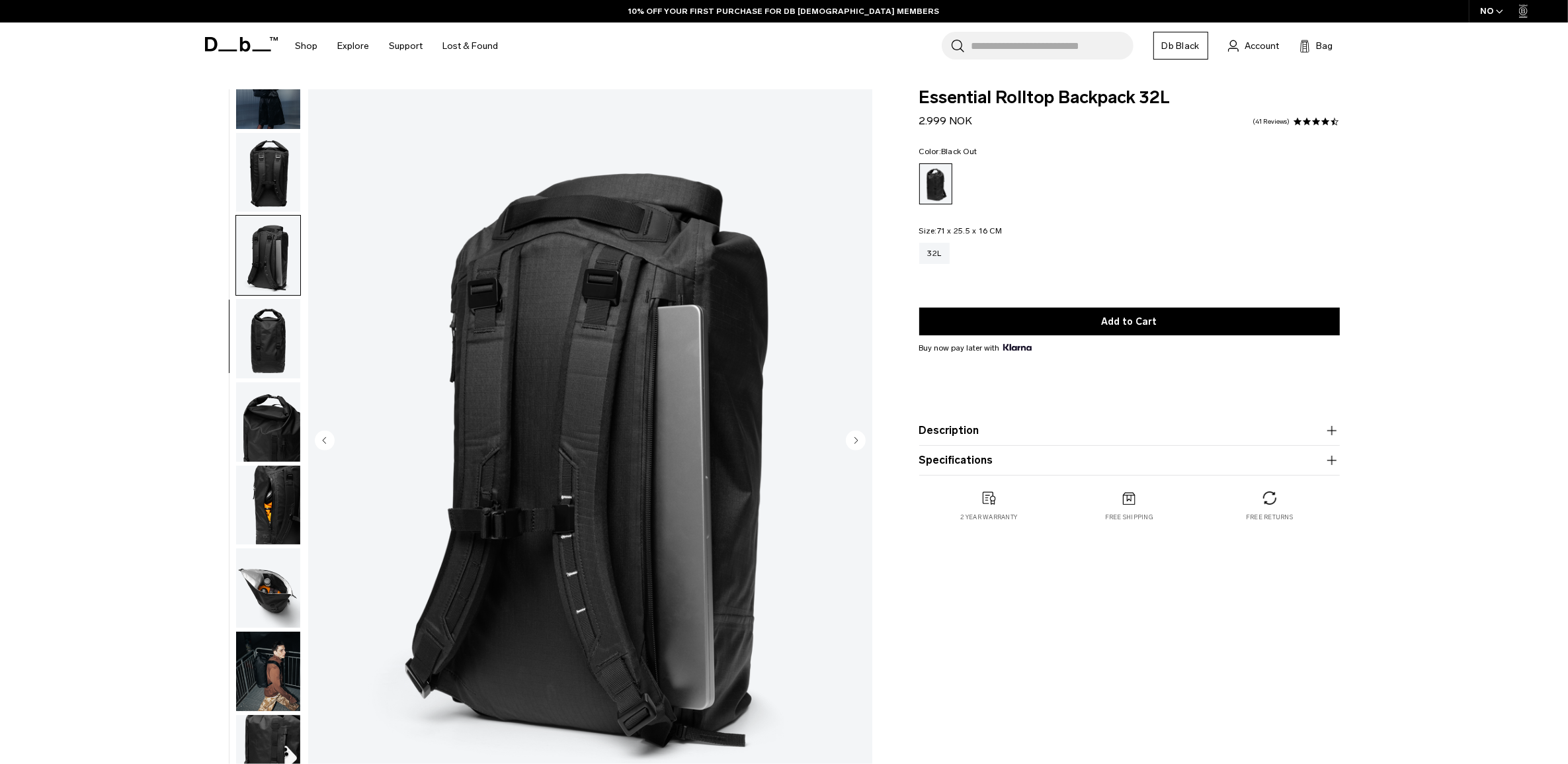
click at [285, 365] on img "button" at bounding box center [268, 338] width 65 height 79
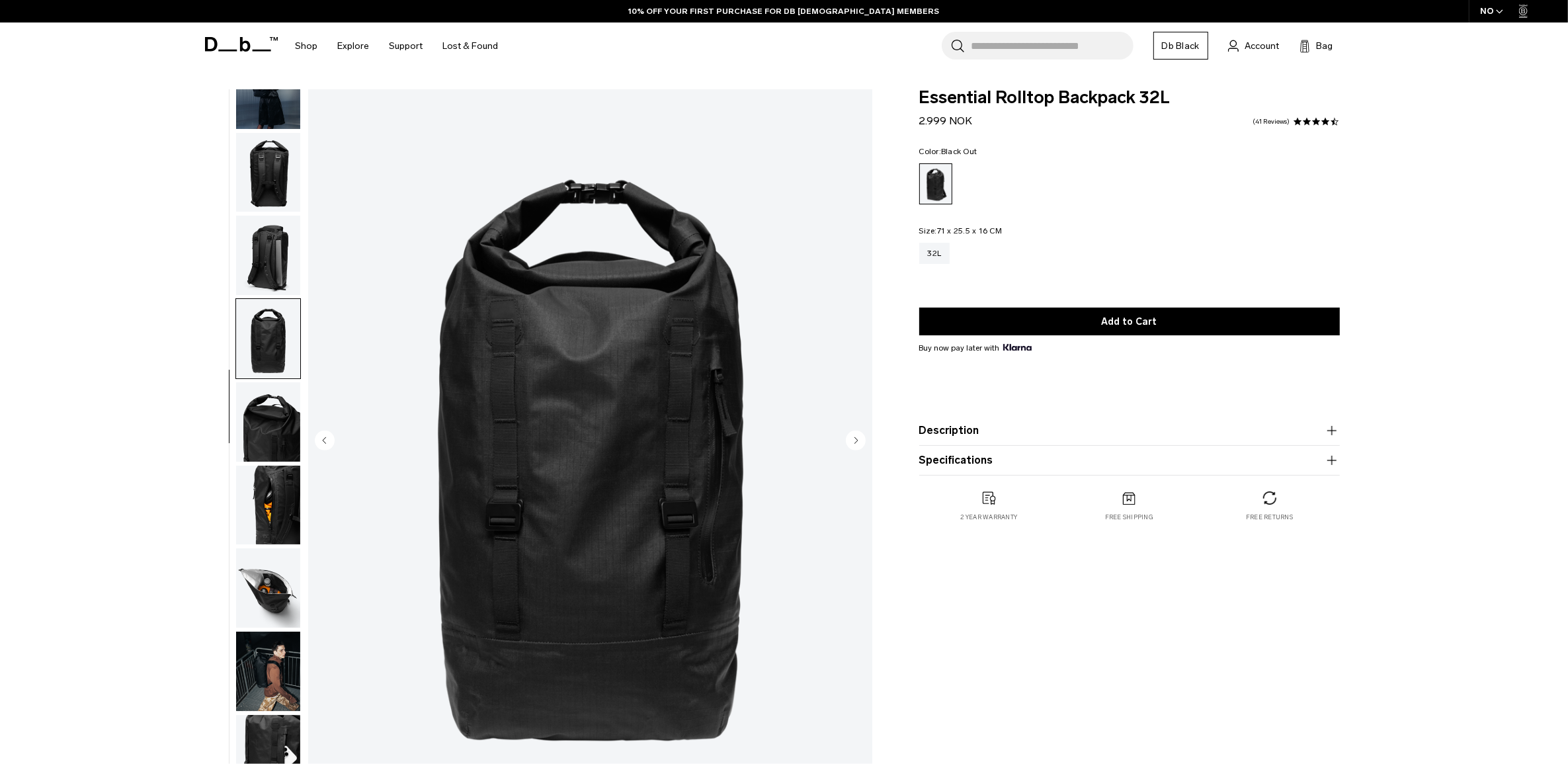
click at [275, 425] on img "button" at bounding box center [268, 422] width 65 height 79
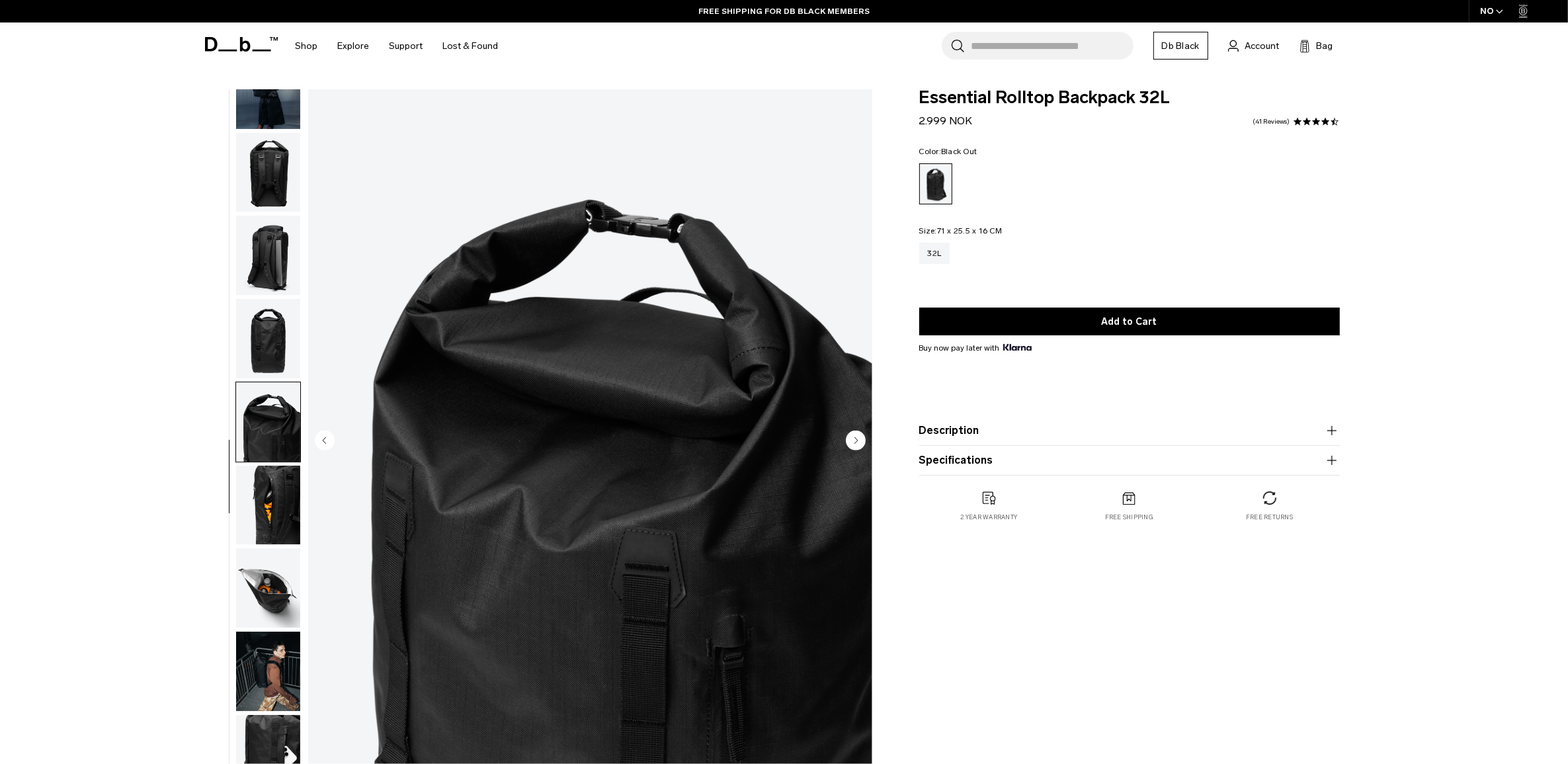
click at [276, 508] on img "button" at bounding box center [268, 505] width 65 height 79
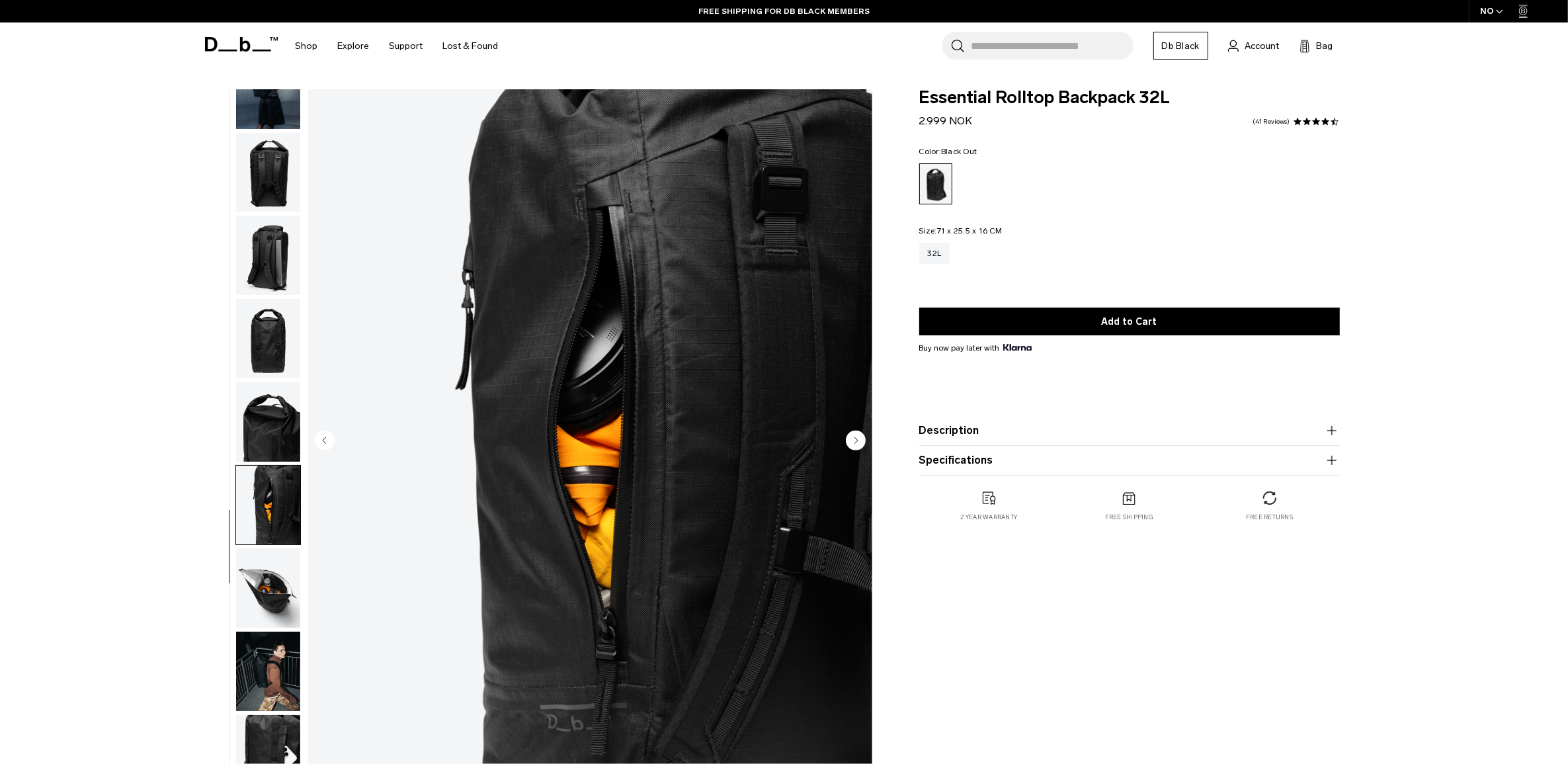
click at [275, 424] on img "button" at bounding box center [268, 422] width 65 height 79
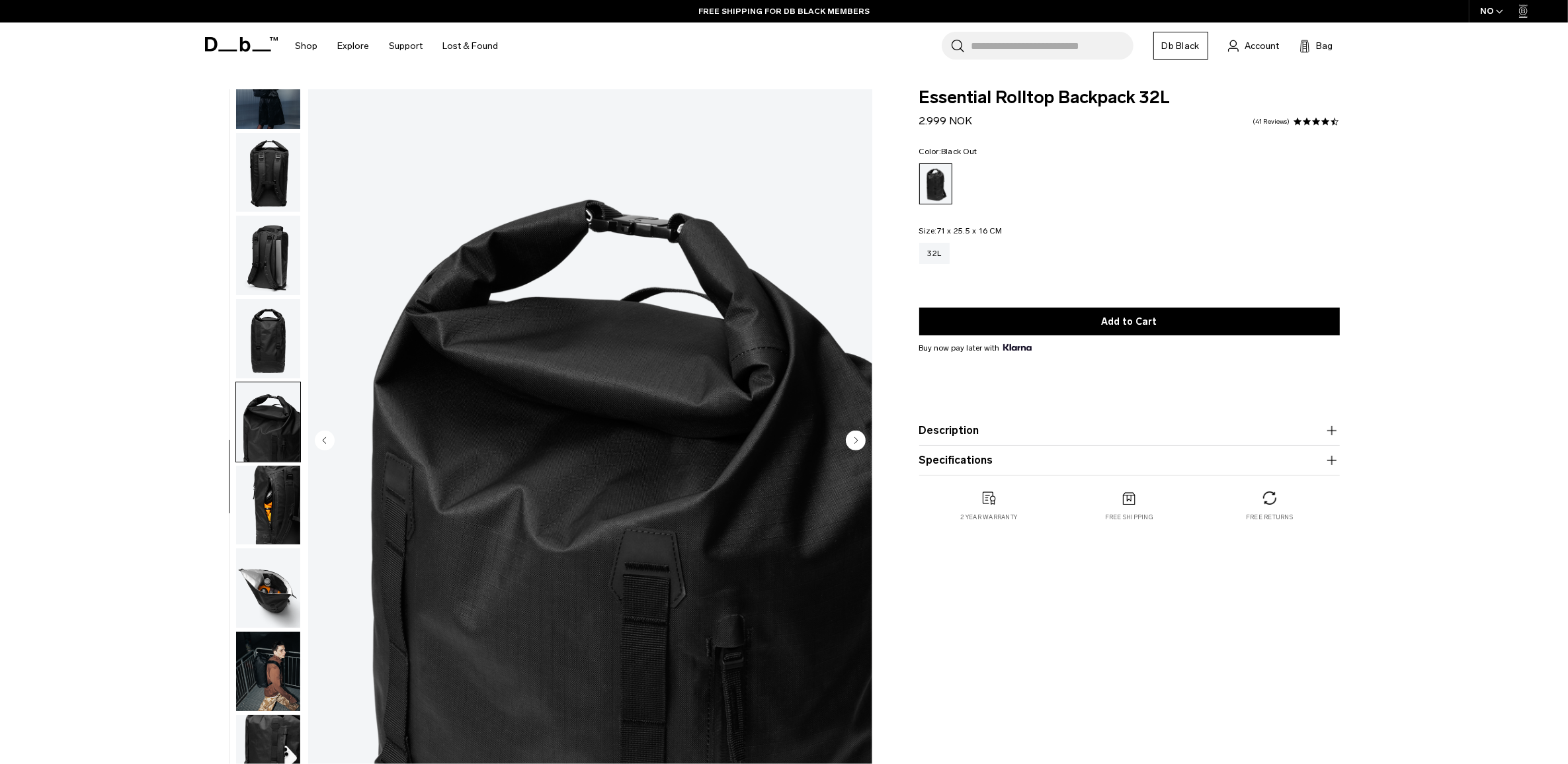
click at [276, 358] on img "button" at bounding box center [268, 338] width 65 height 79
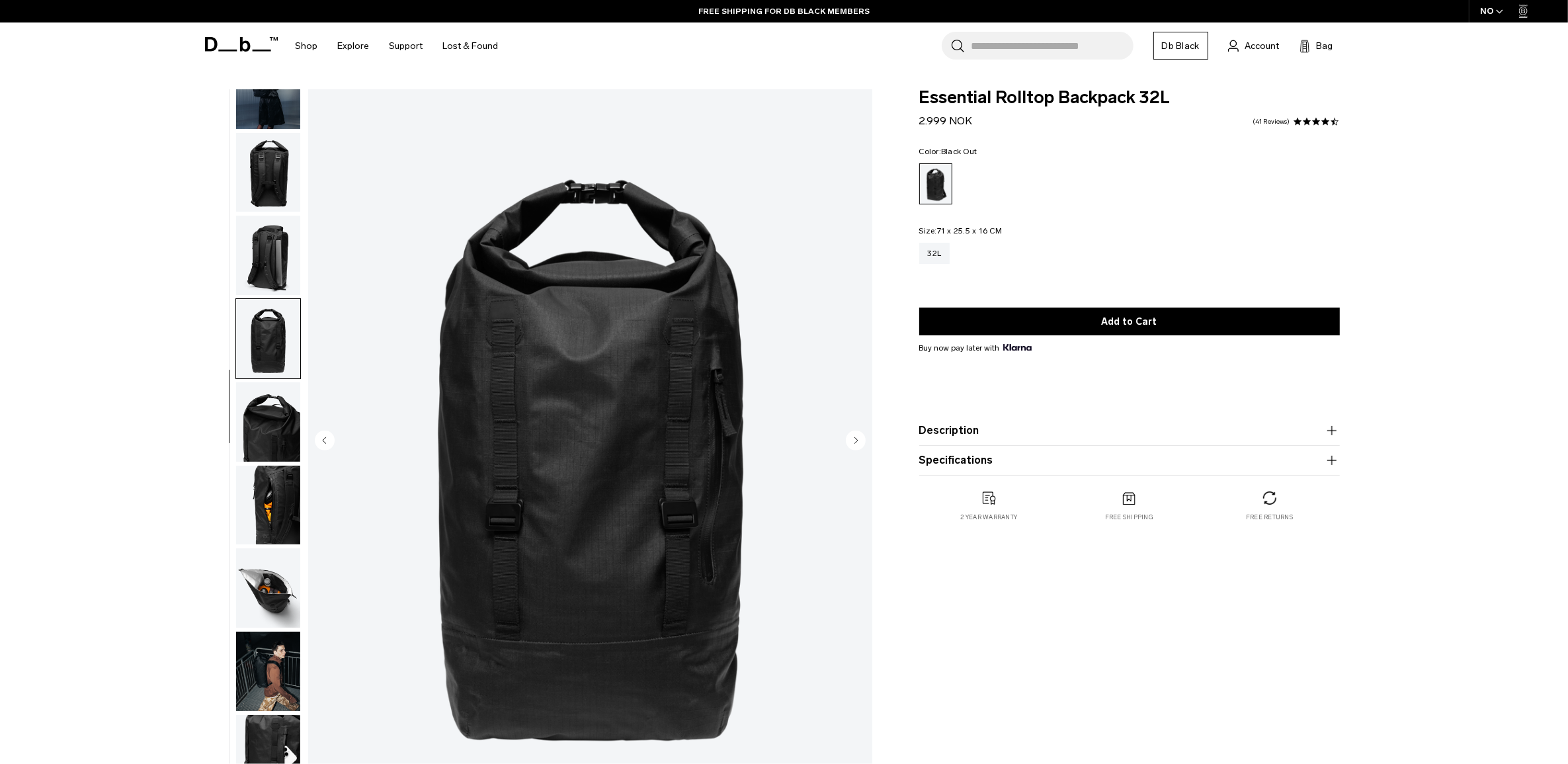
click at [272, 275] on img "button" at bounding box center [268, 255] width 65 height 79
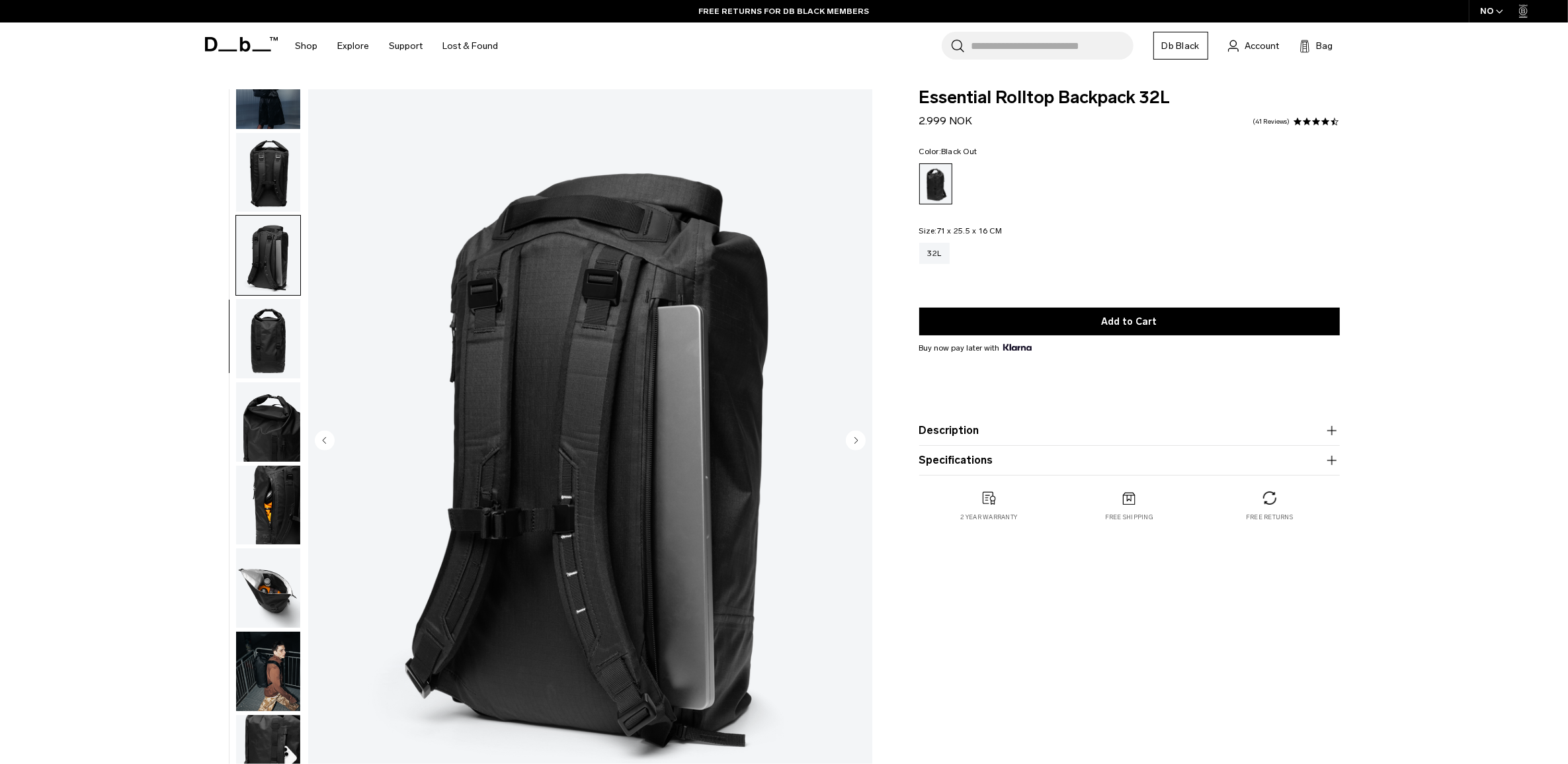
click at [265, 193] on img "button" at bounding box center [268, 173] width 65 height 79
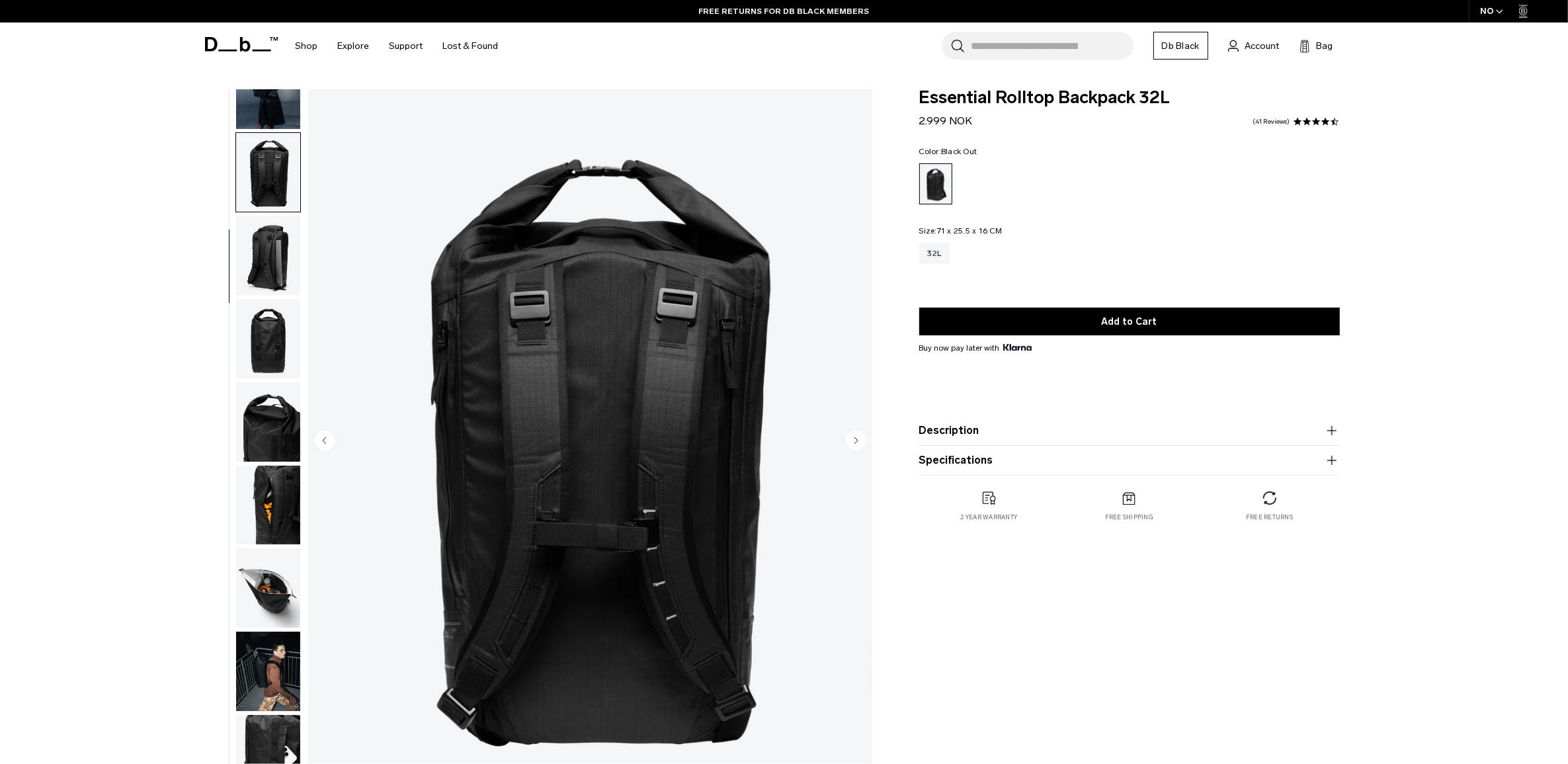
click at [265, 246] on img "button" at bounding box center [268, 255] width 65 height 79
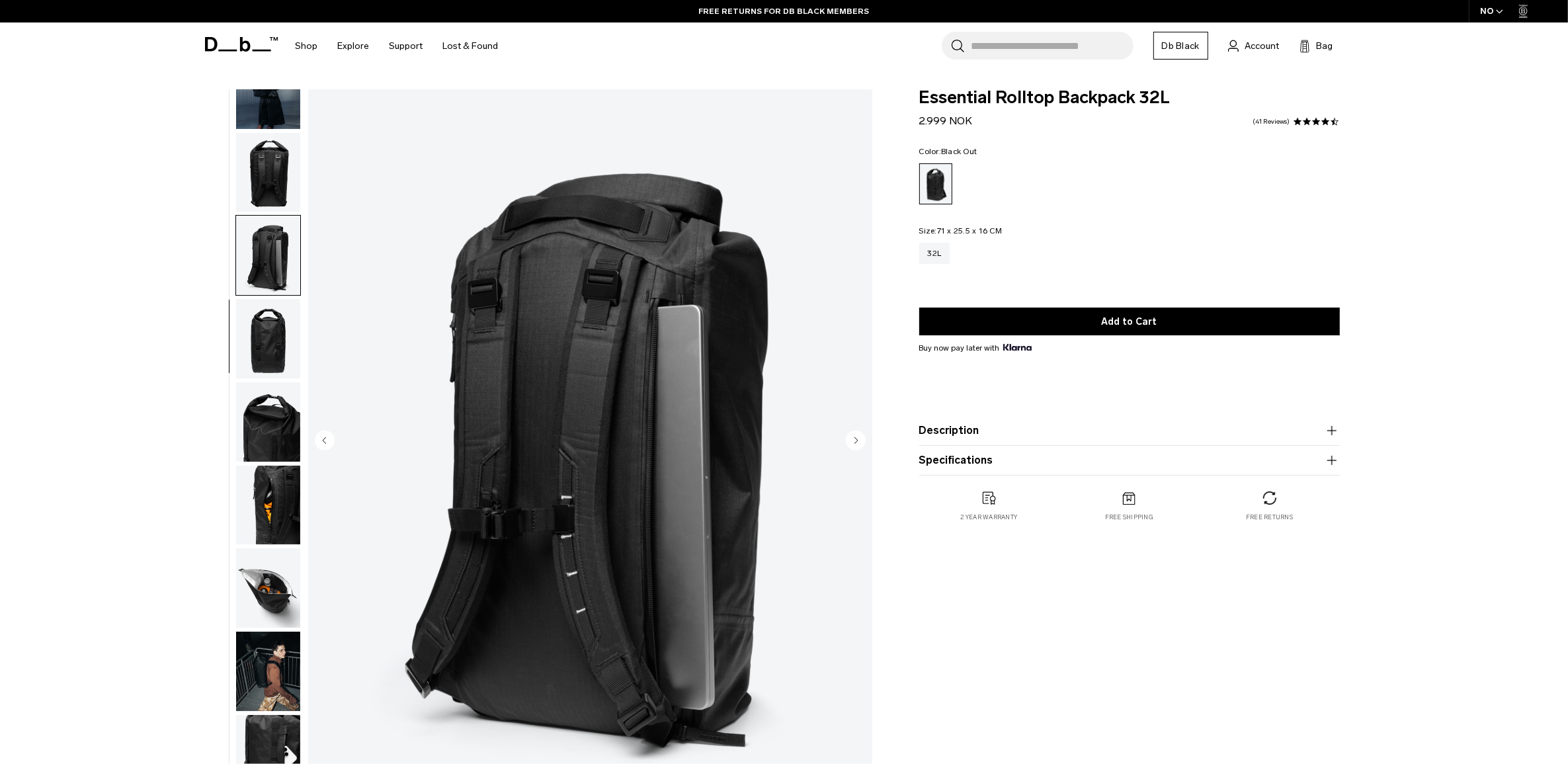
click at [261, 355] on img "button" at bounding box center [268, 338] width 65 height 79
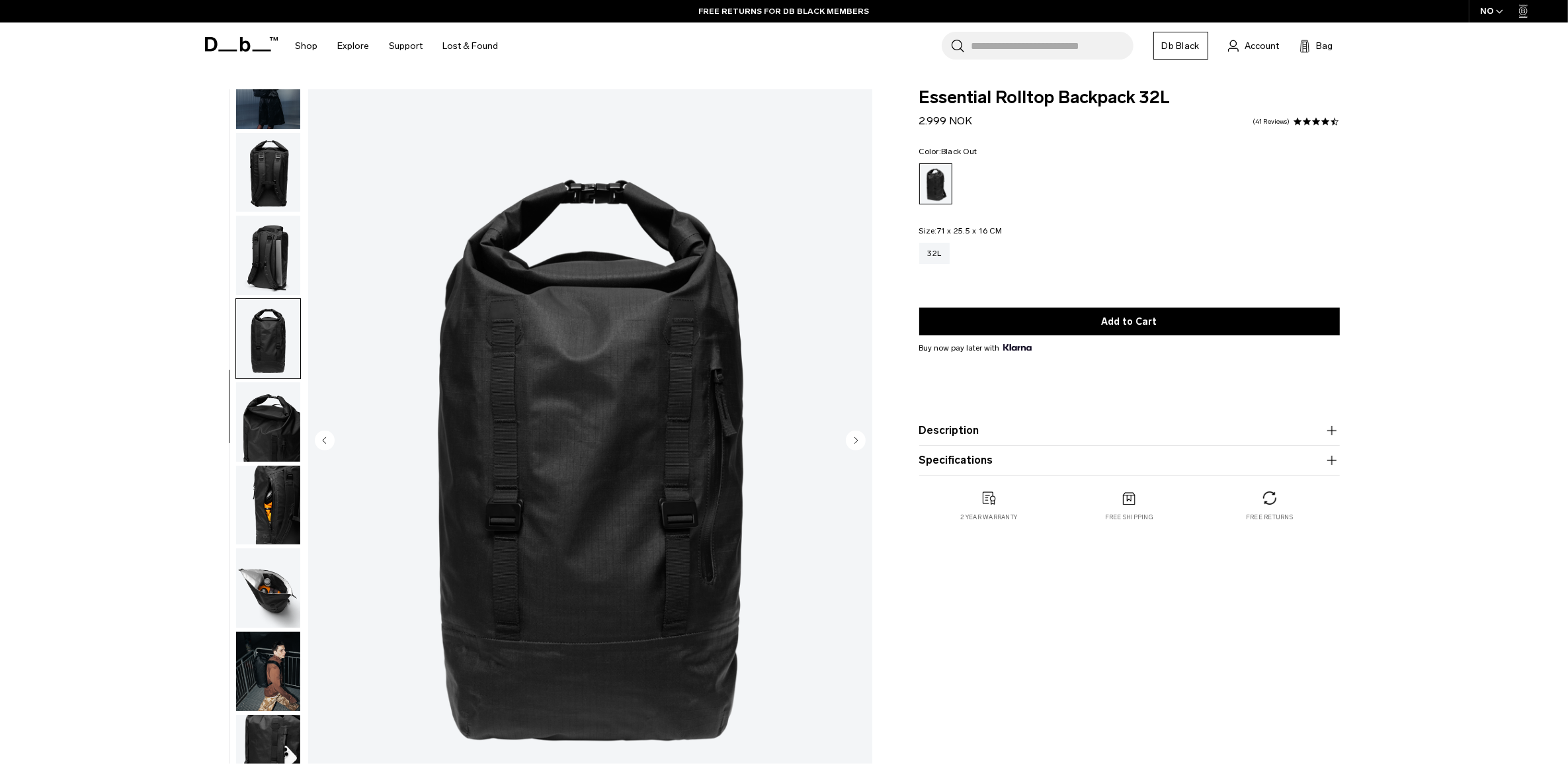
click at [269, 401] on img "button" at bounding box center [268, 422] width 65 height 79
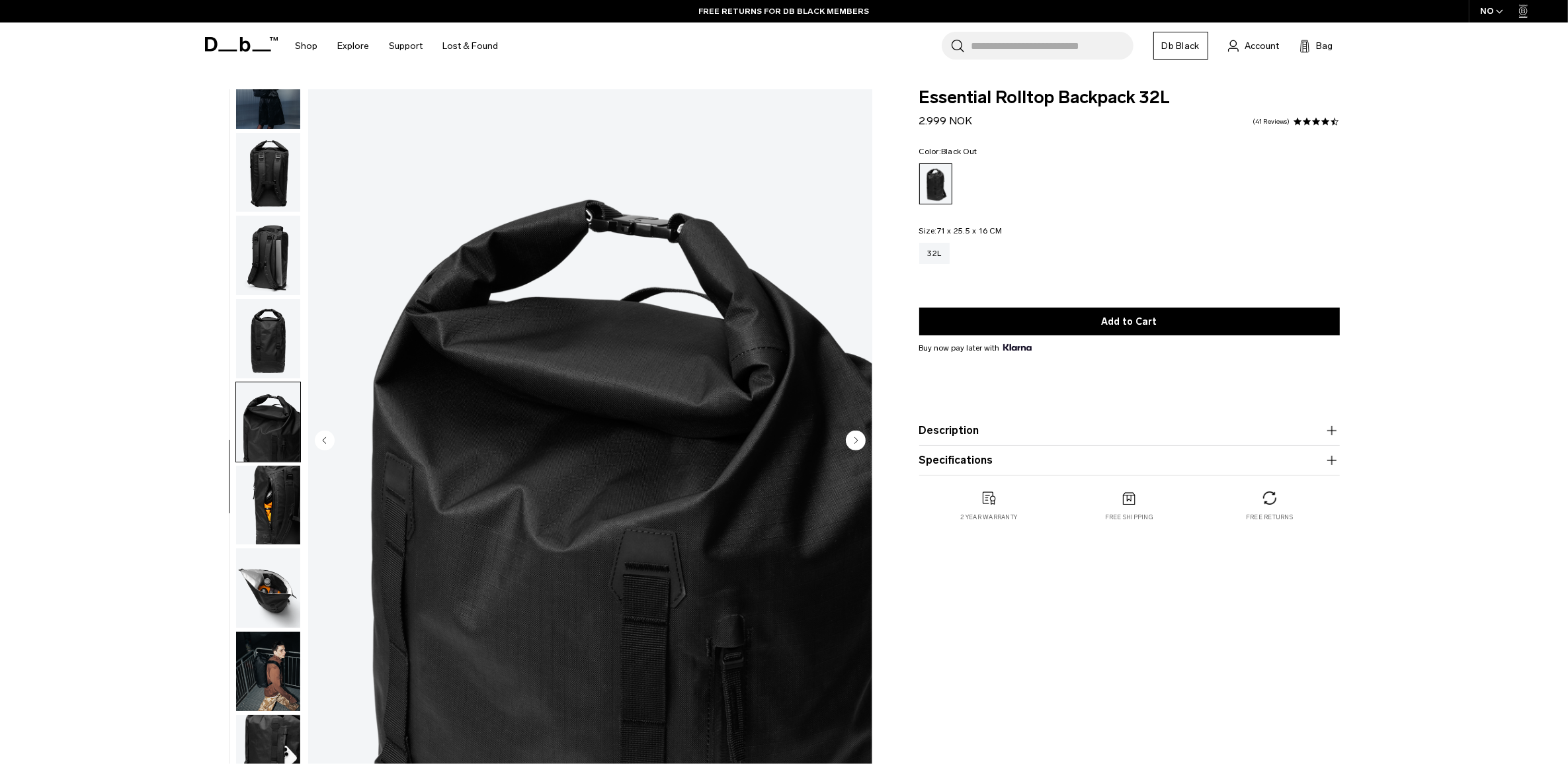
click at [273, 183] on img "button" at bounding box center [268, 173] width 65 height 79
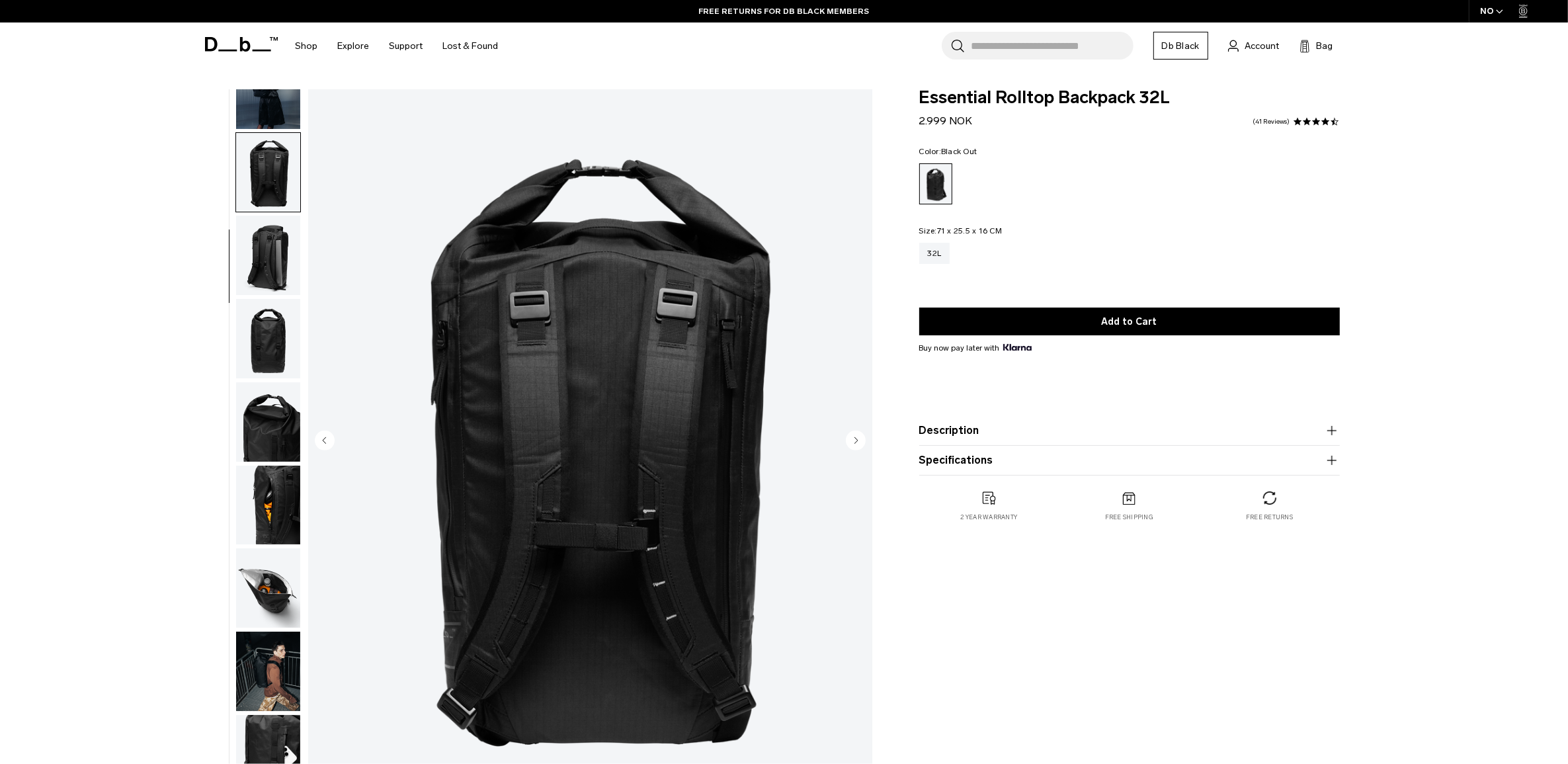
click at [270, 101] on img "button" at bounding box center [268, 89] width 65 height 79
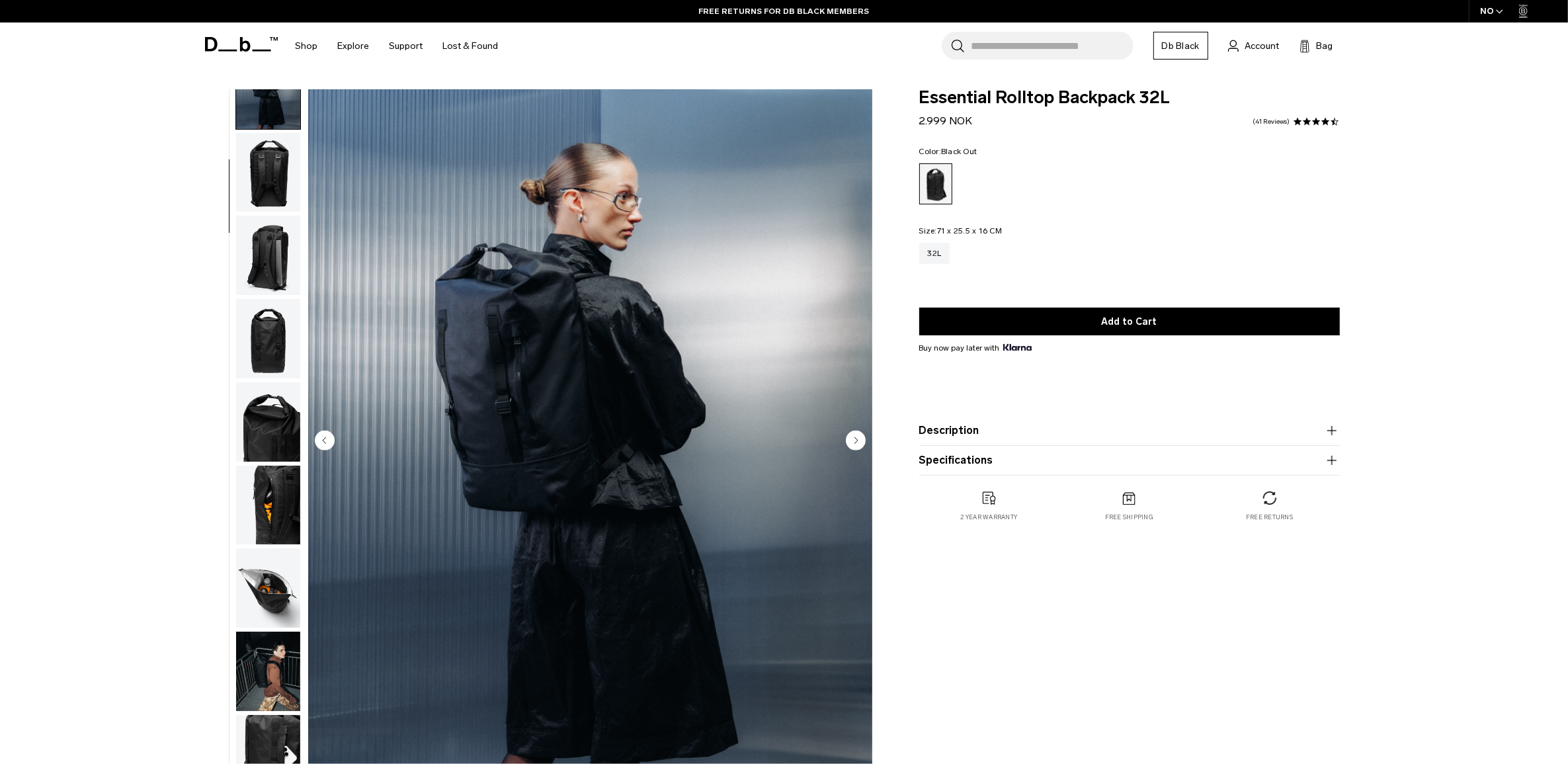
scroll to position [84, 0]
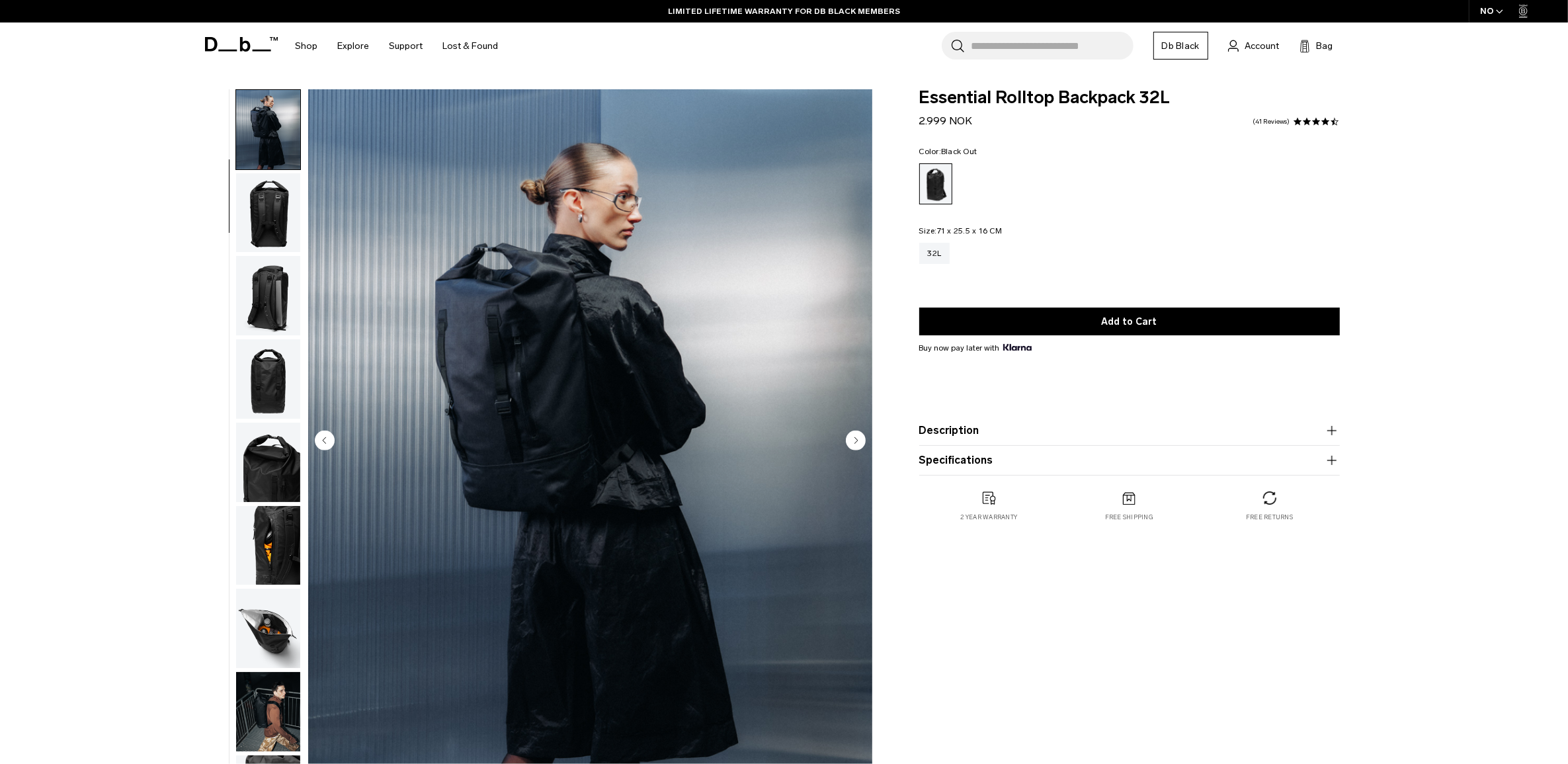
click at [259, 222] on img "button" at bounding box center [268, 213] width 65 height 79
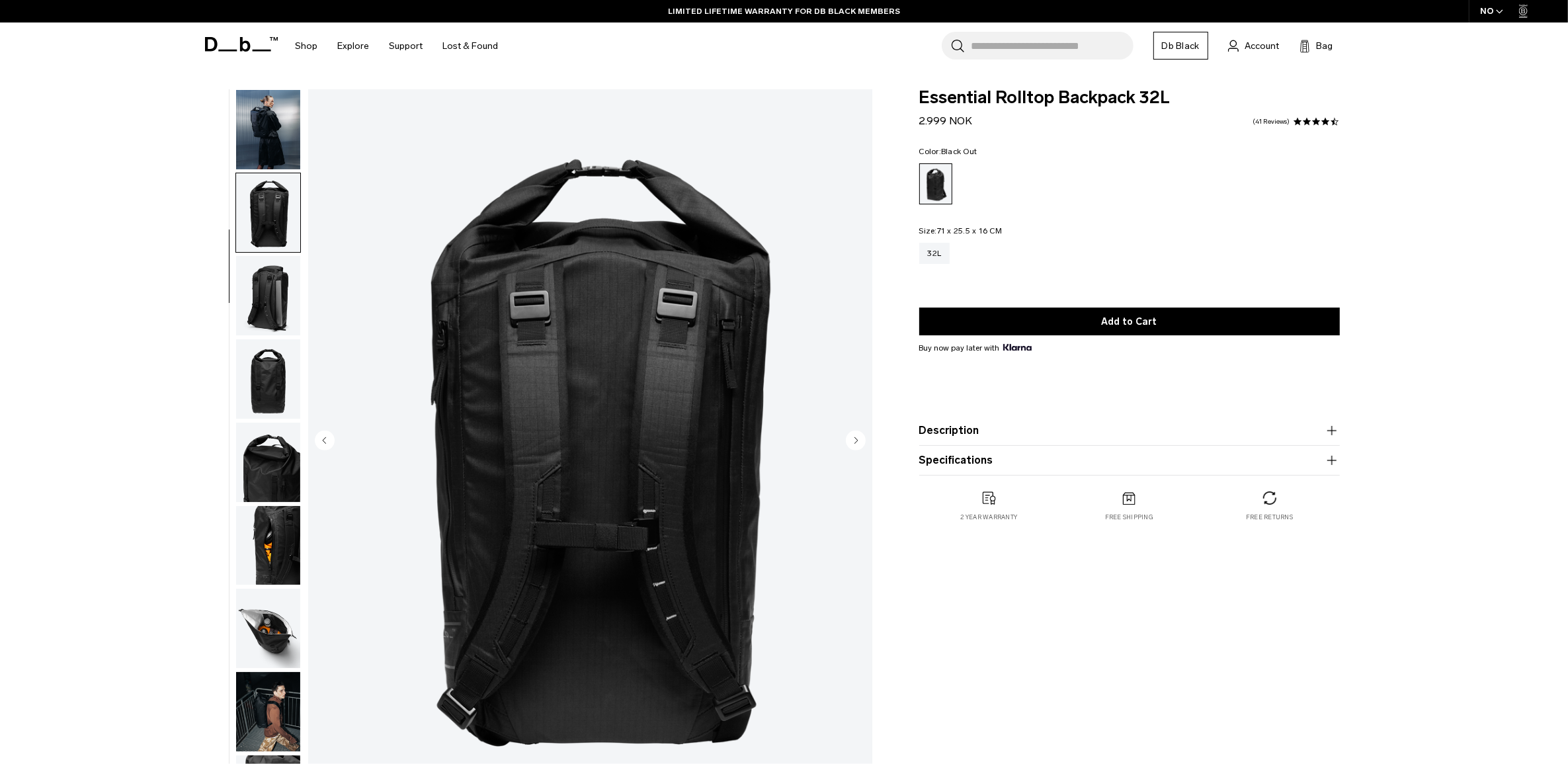
scroll to position [124, 0]
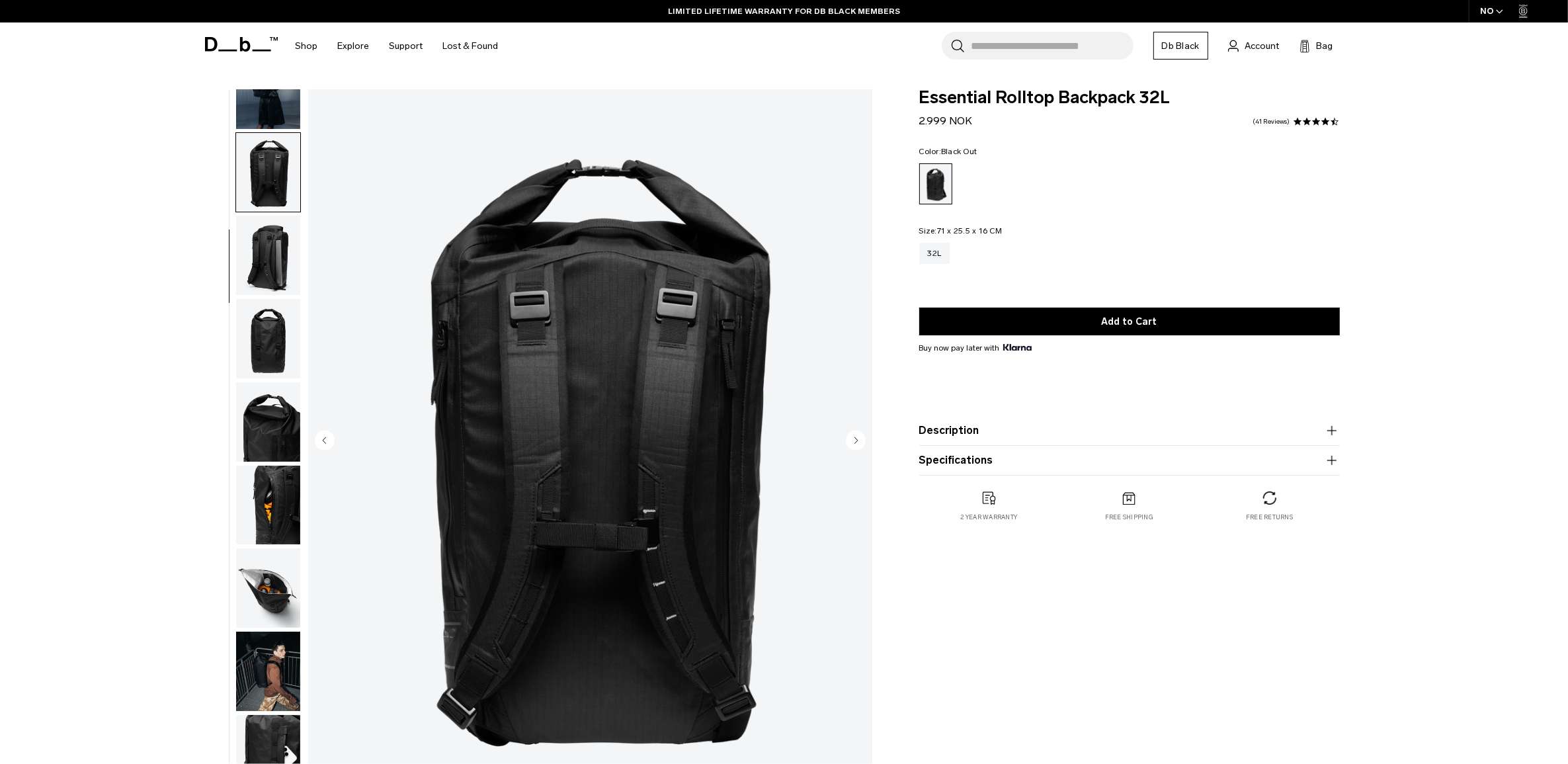
click at [272, 262] on img "button" at bounding box center [268, 255] width 65 height 79
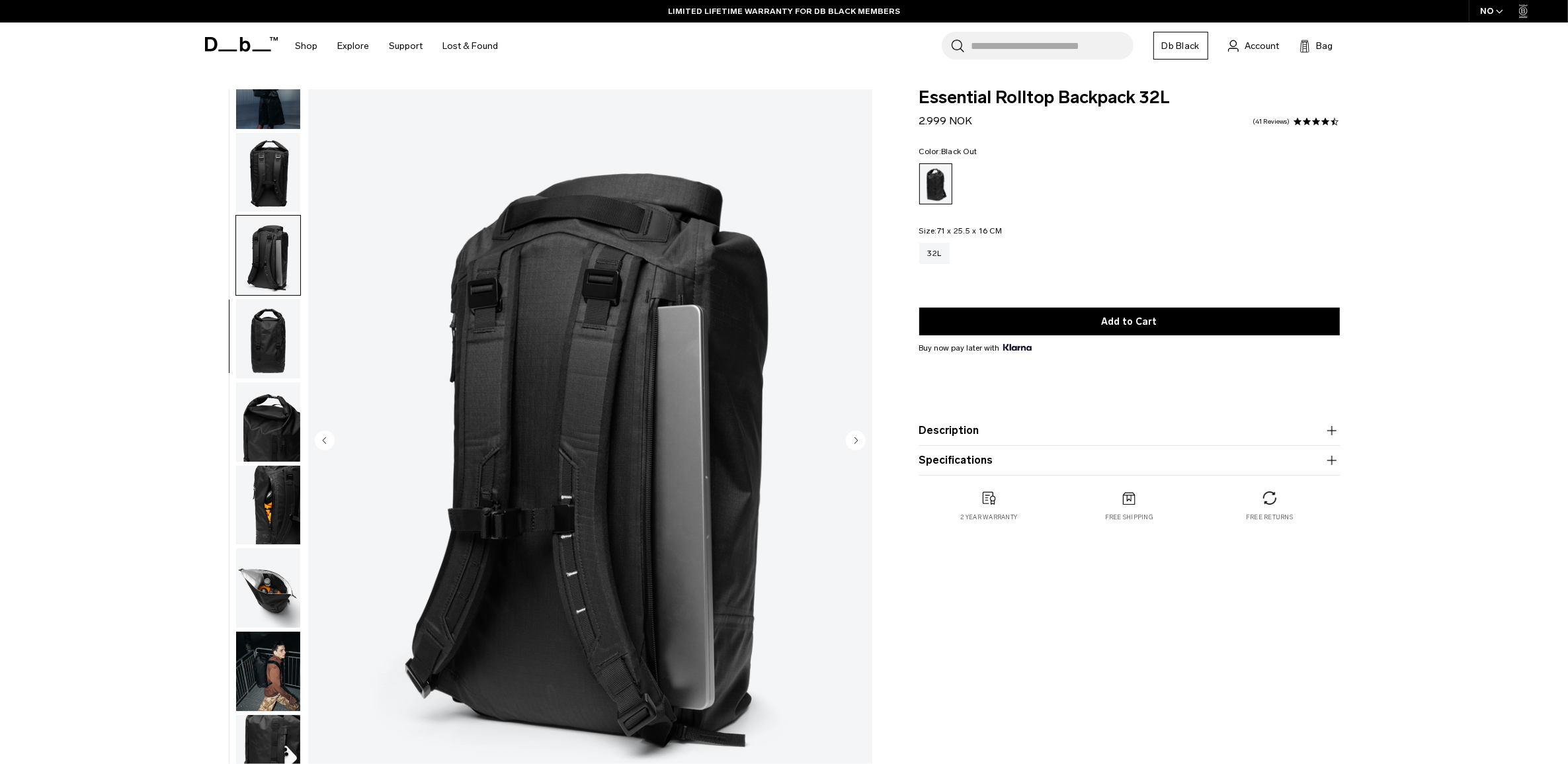
click at [280, 342] on img "button" at bounding box center [268, 338] width 65 height 79
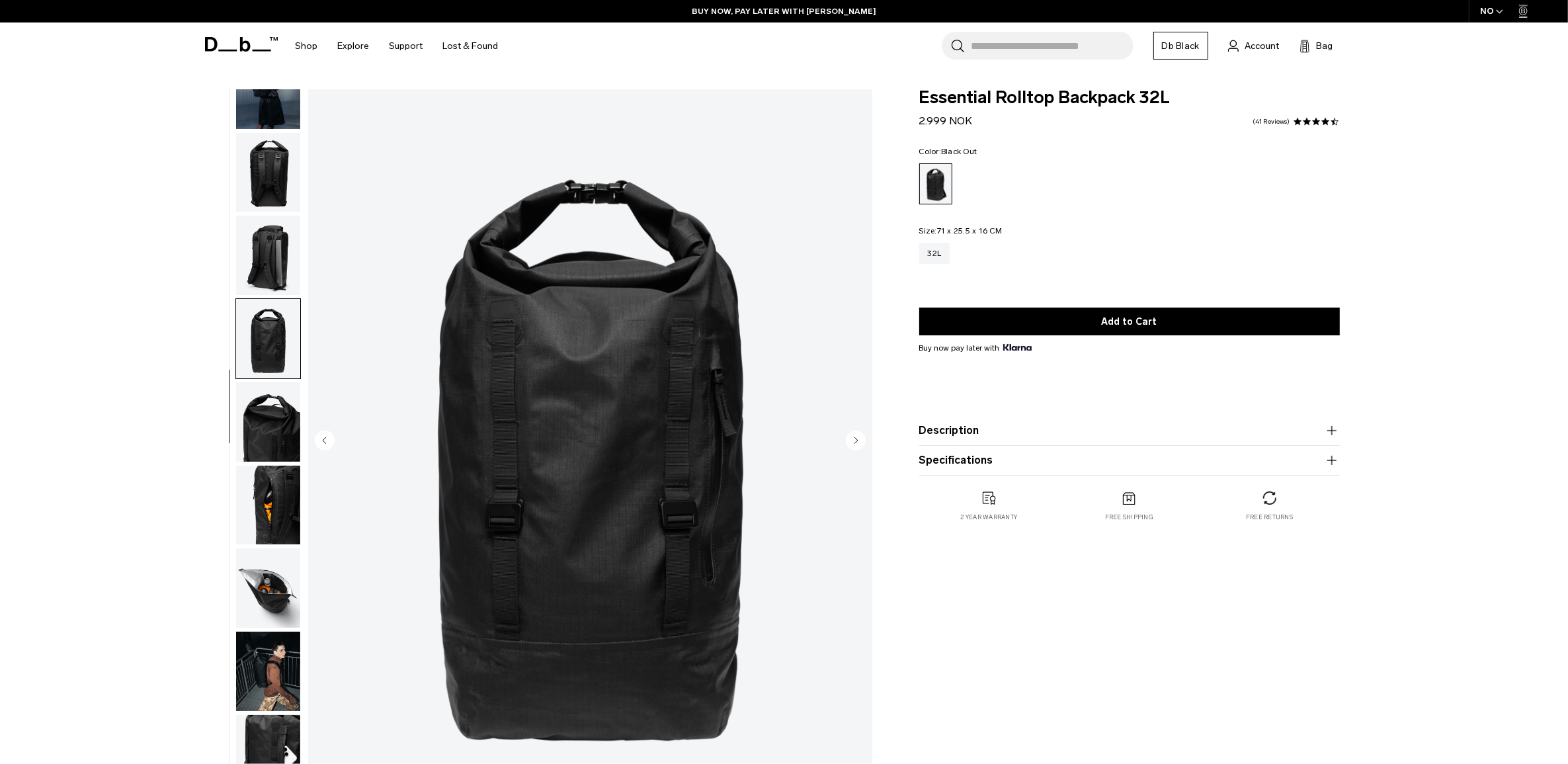
click at [260, 662] on img "button" at bounding box center [268, 671] width 65 height 79
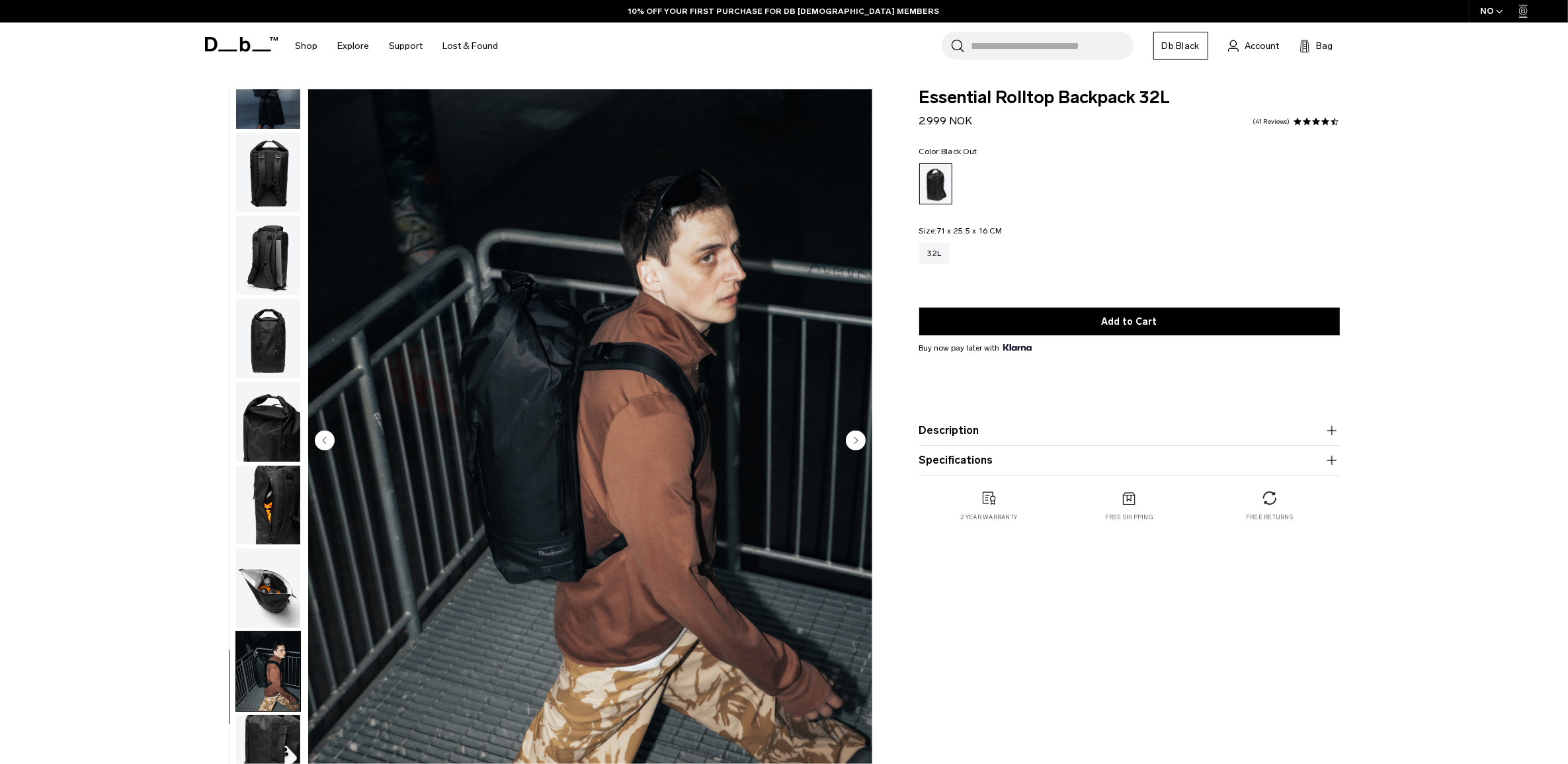
click at [273, 431] on img "button" at bounding box center [268, 422] width 65 height 79
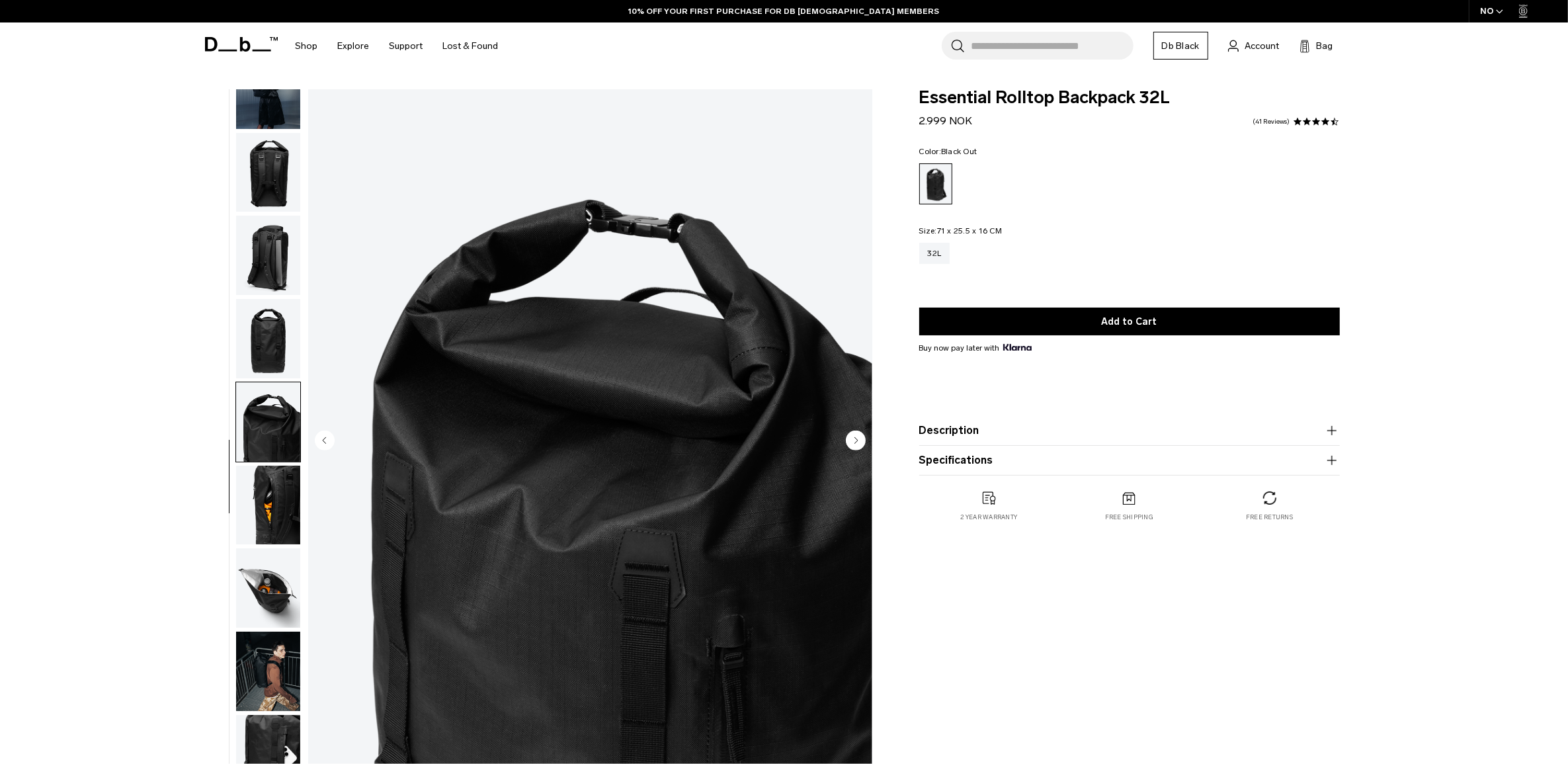
click at [284, 318] on img "button" at bounding box center [268, 338] width 65 height 79
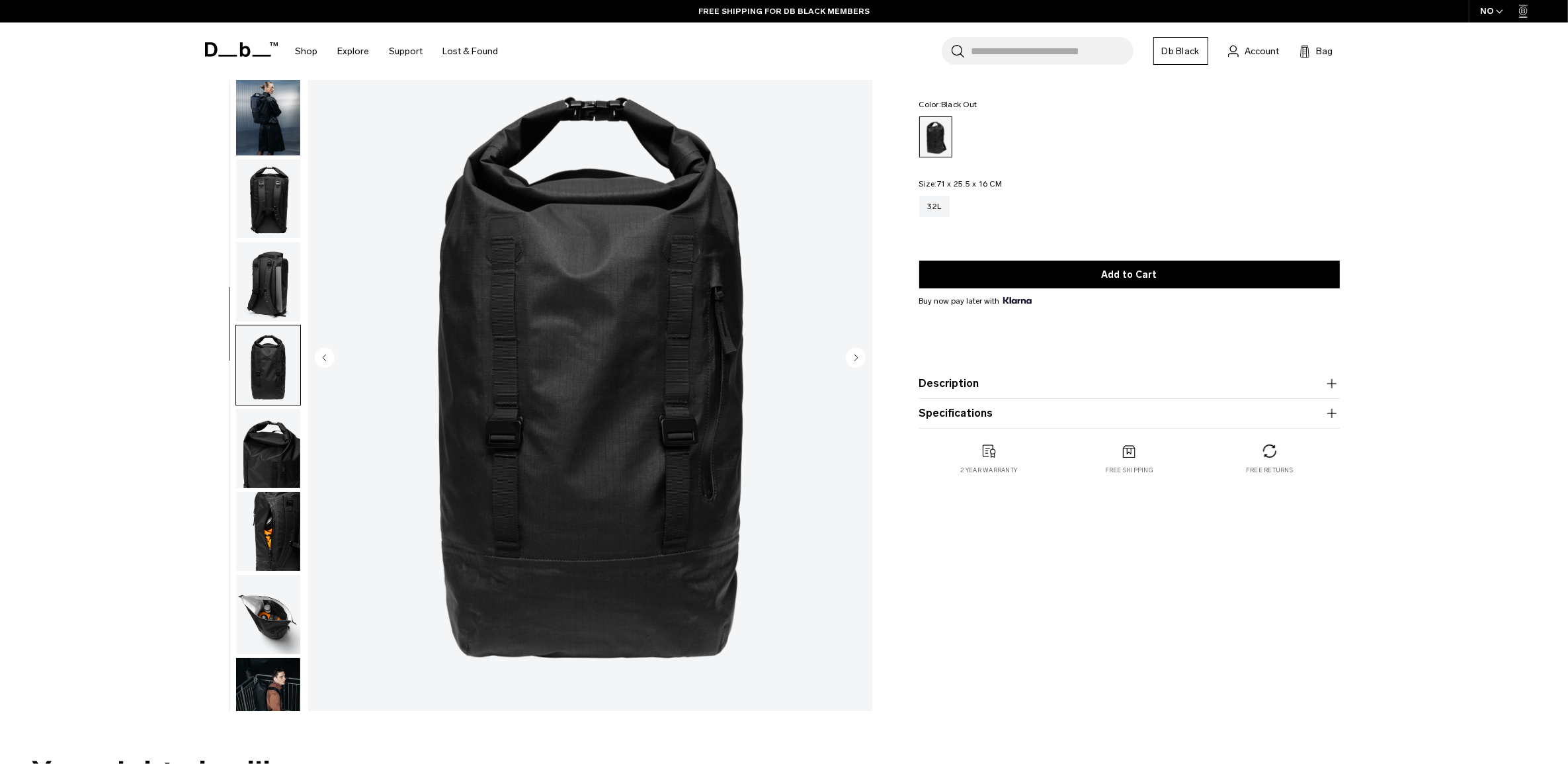
scroll to position [0, 0]
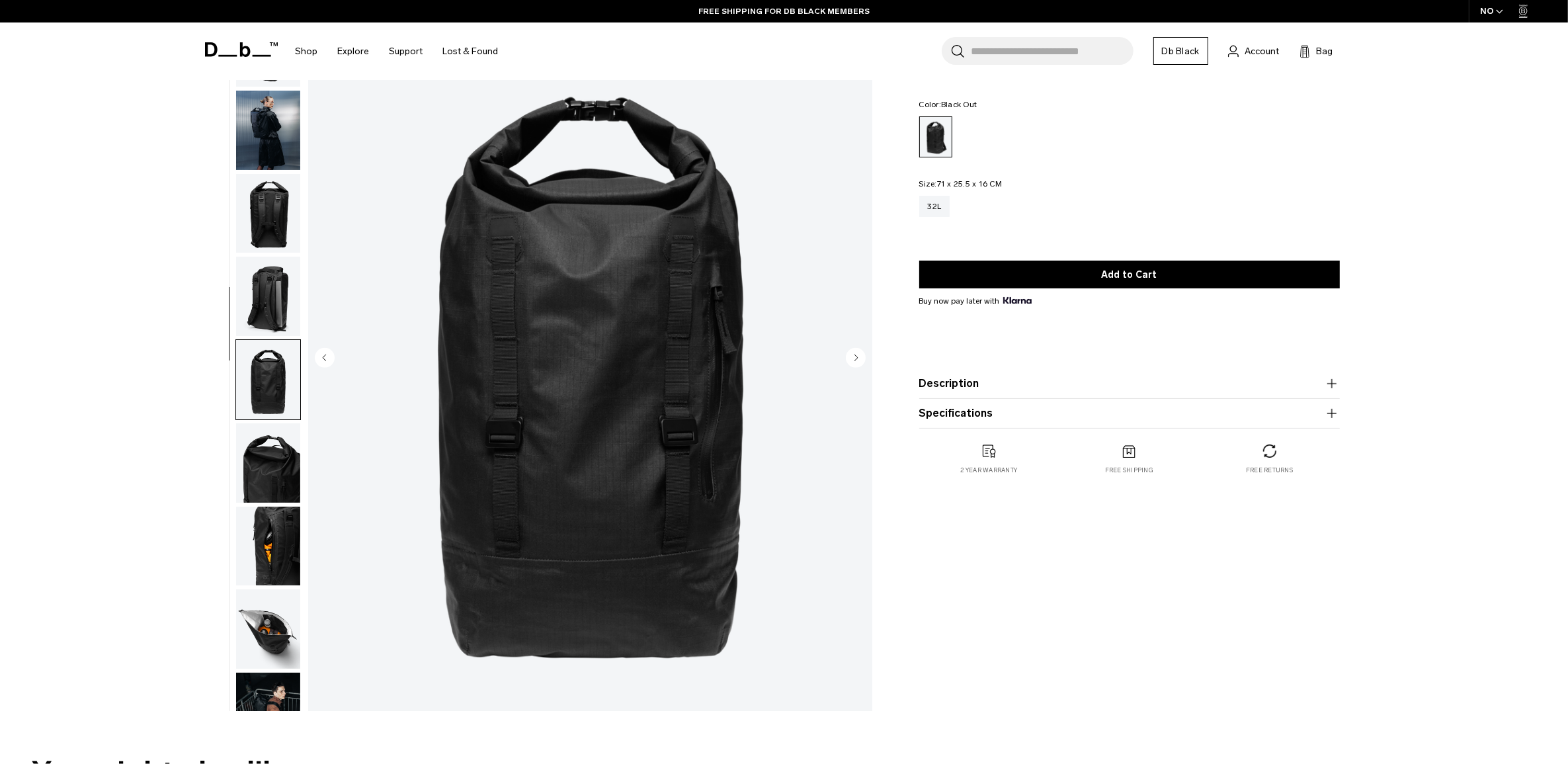
click at [266, 203] on img "button" at bounding box center [268, 213] width 65 height 79
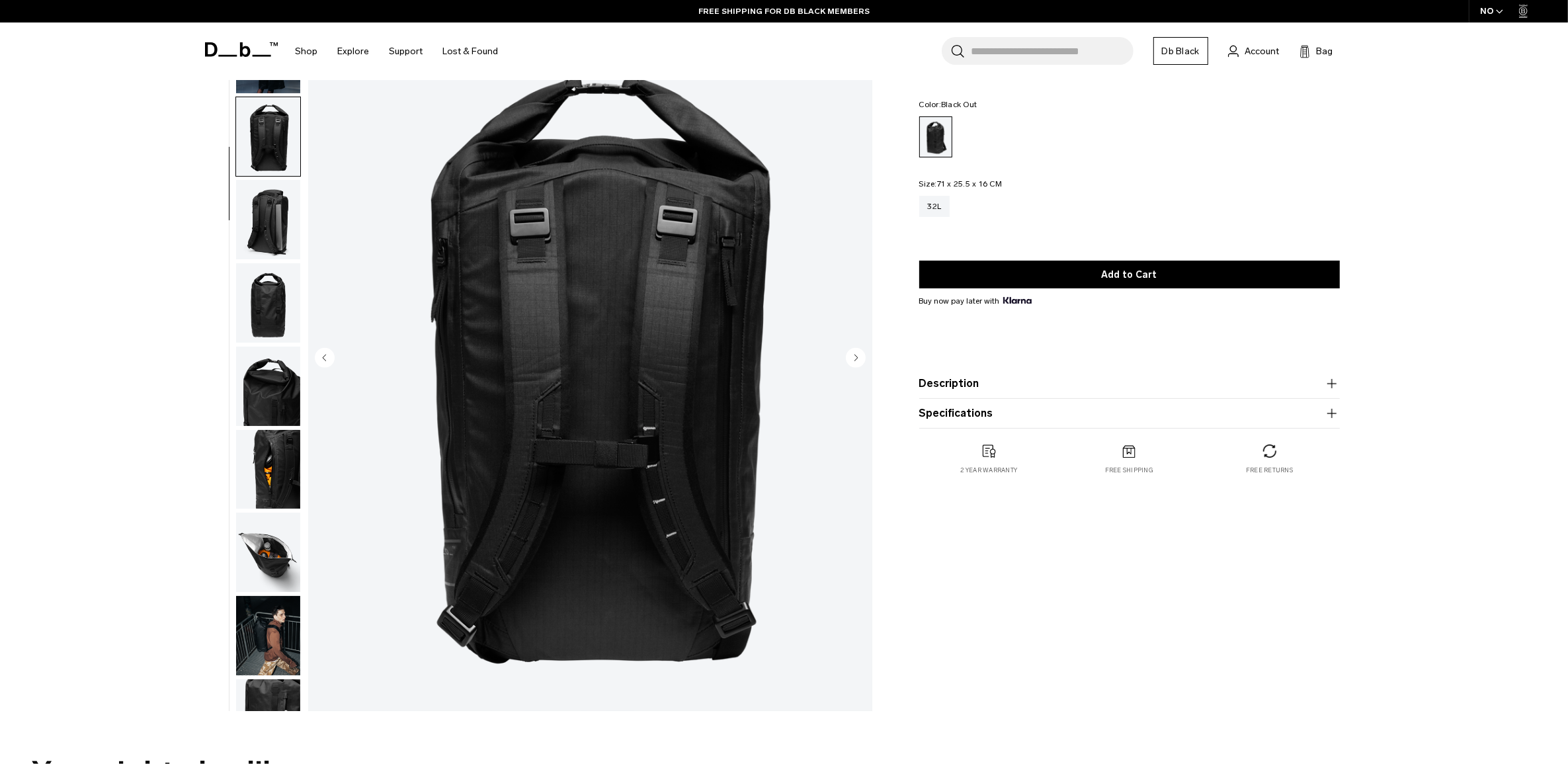
scroll to position [124, 0]
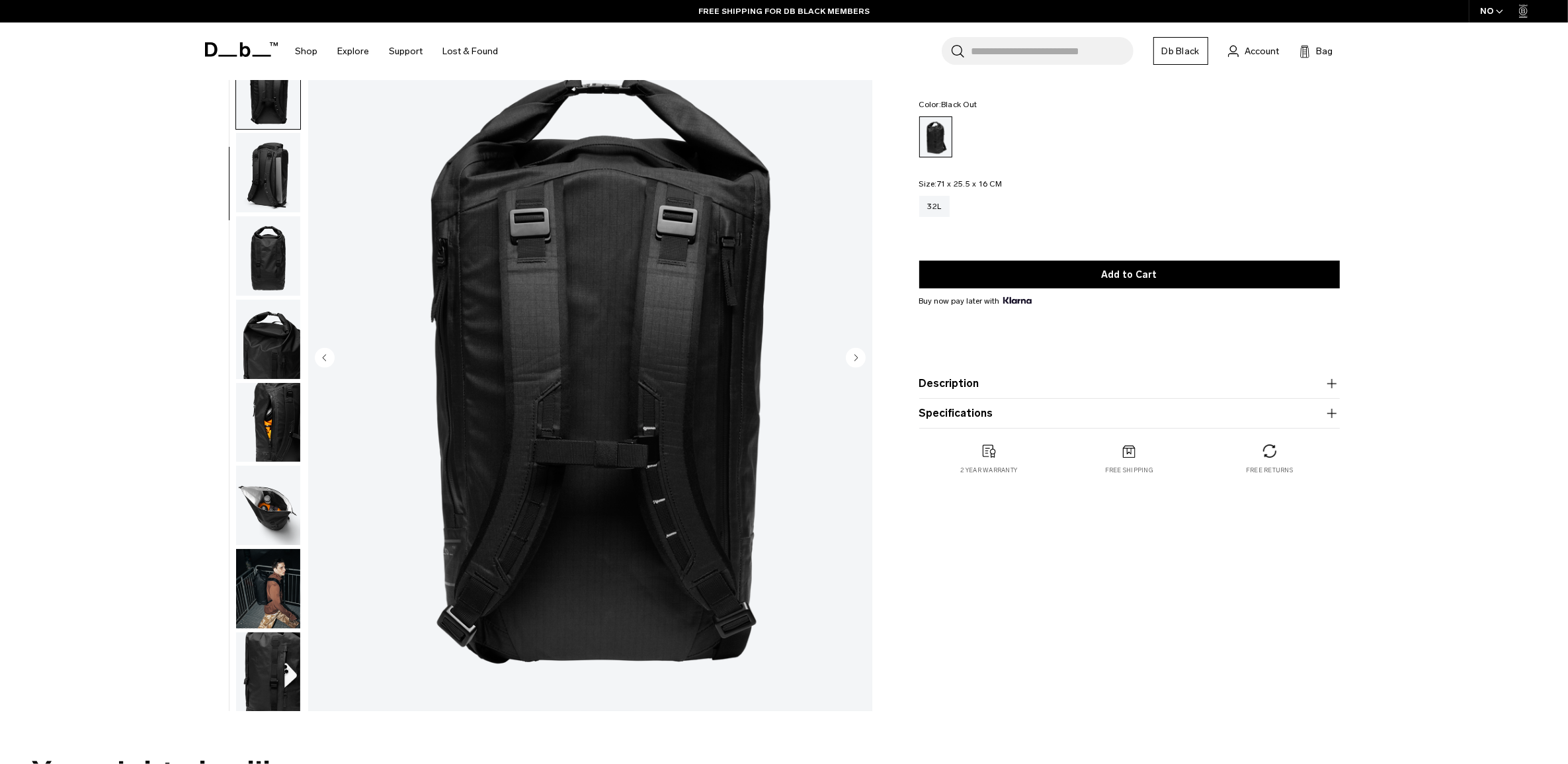
click at [270, 497] on img "button" at bounding box center [268, 505] width 65 height 79
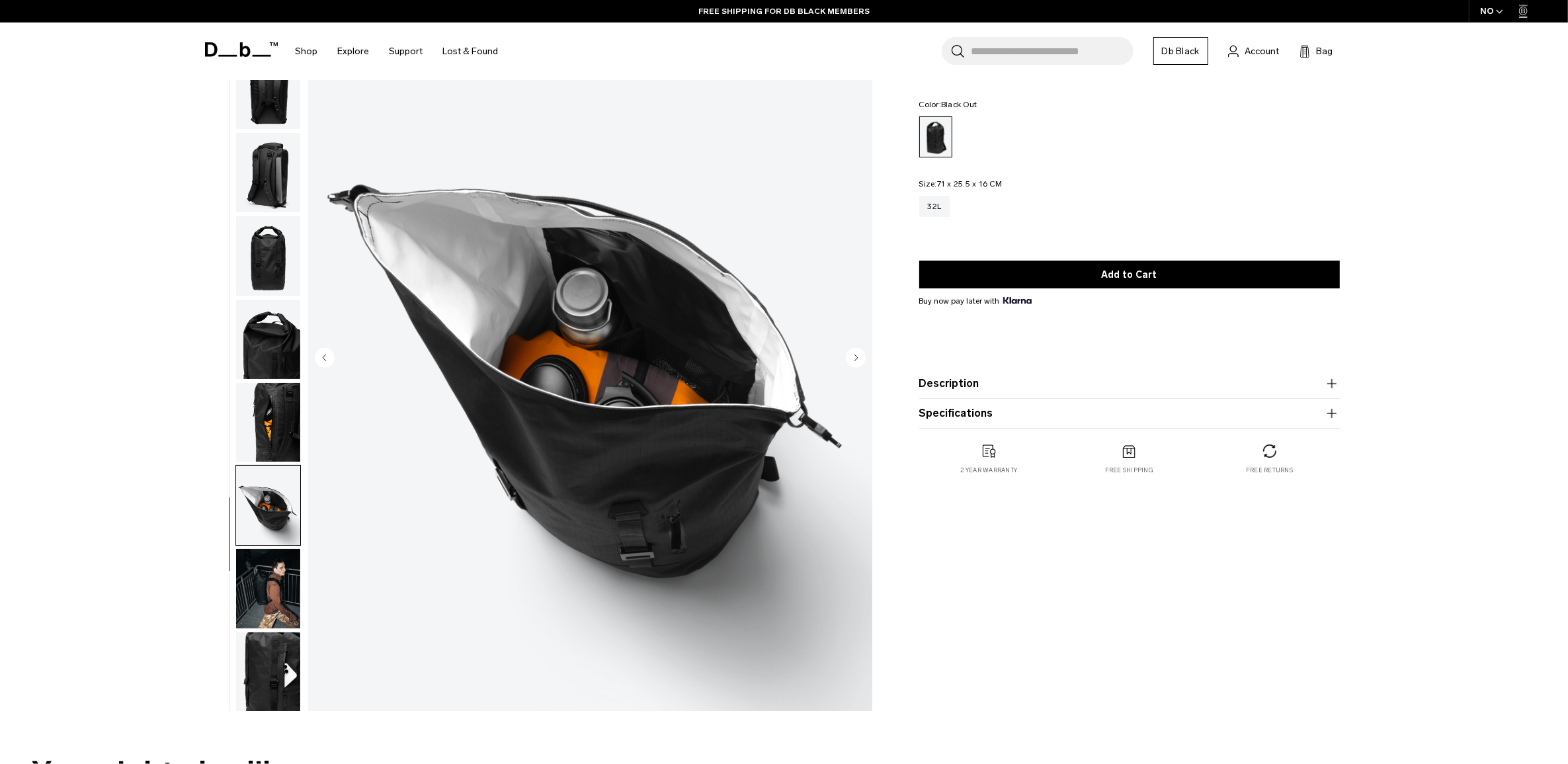
click at [275, 577] on img "button" at bounding box center [268, 589] width 65 height 79
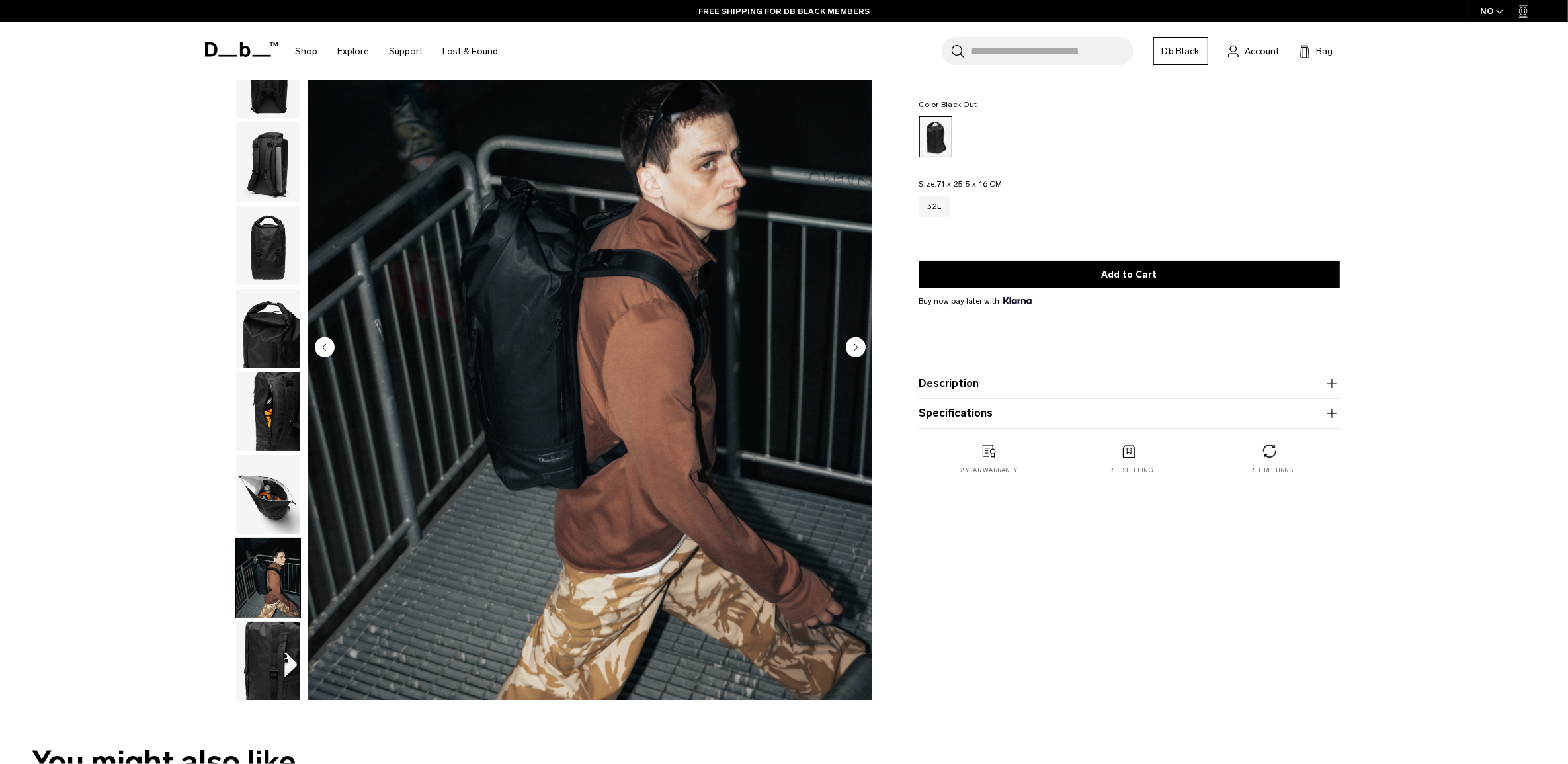
scroll to position [248, 0]
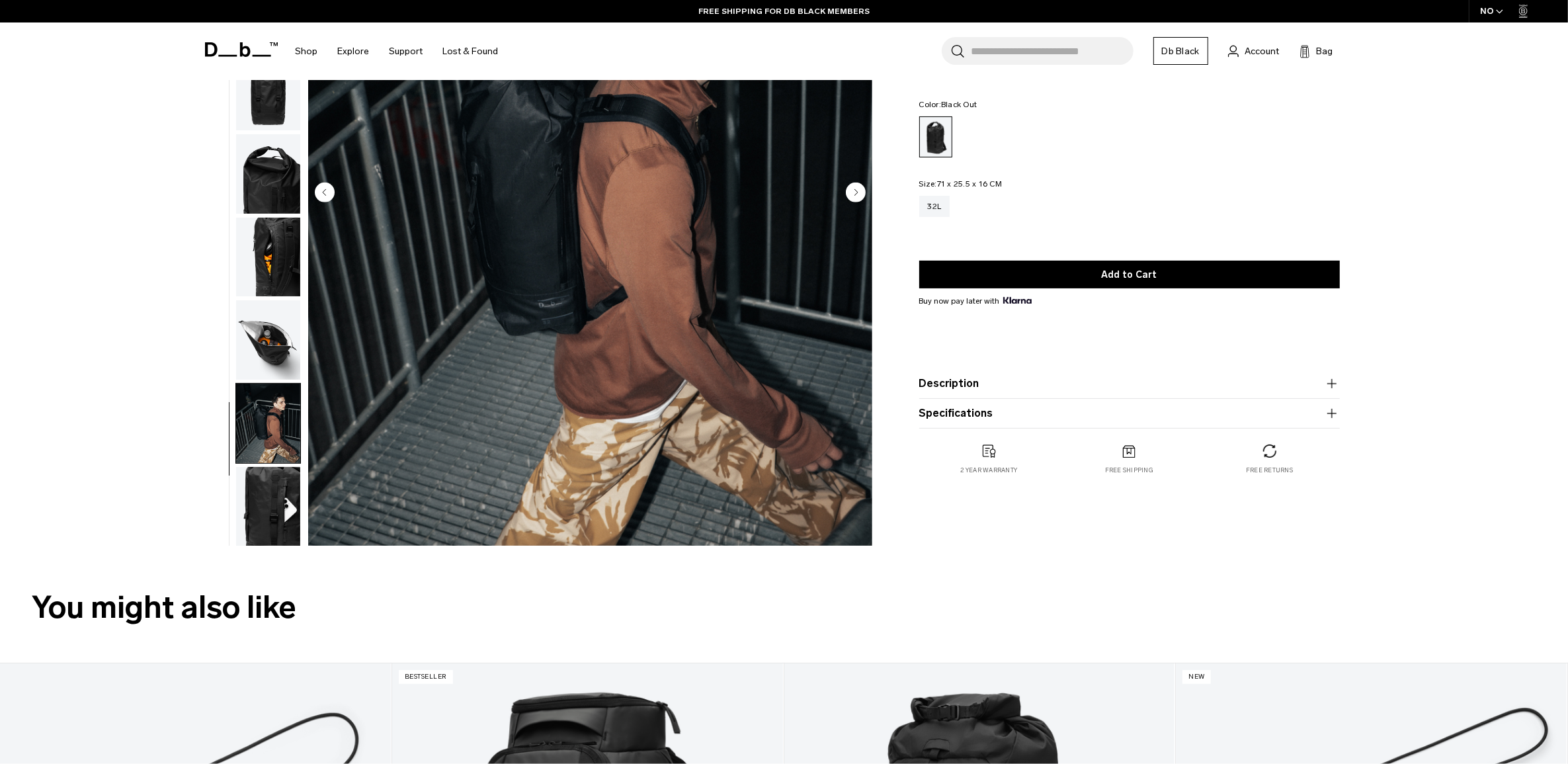
click at [258, 532] on img "button" at bounding box center [268, 507] width 65 height 79
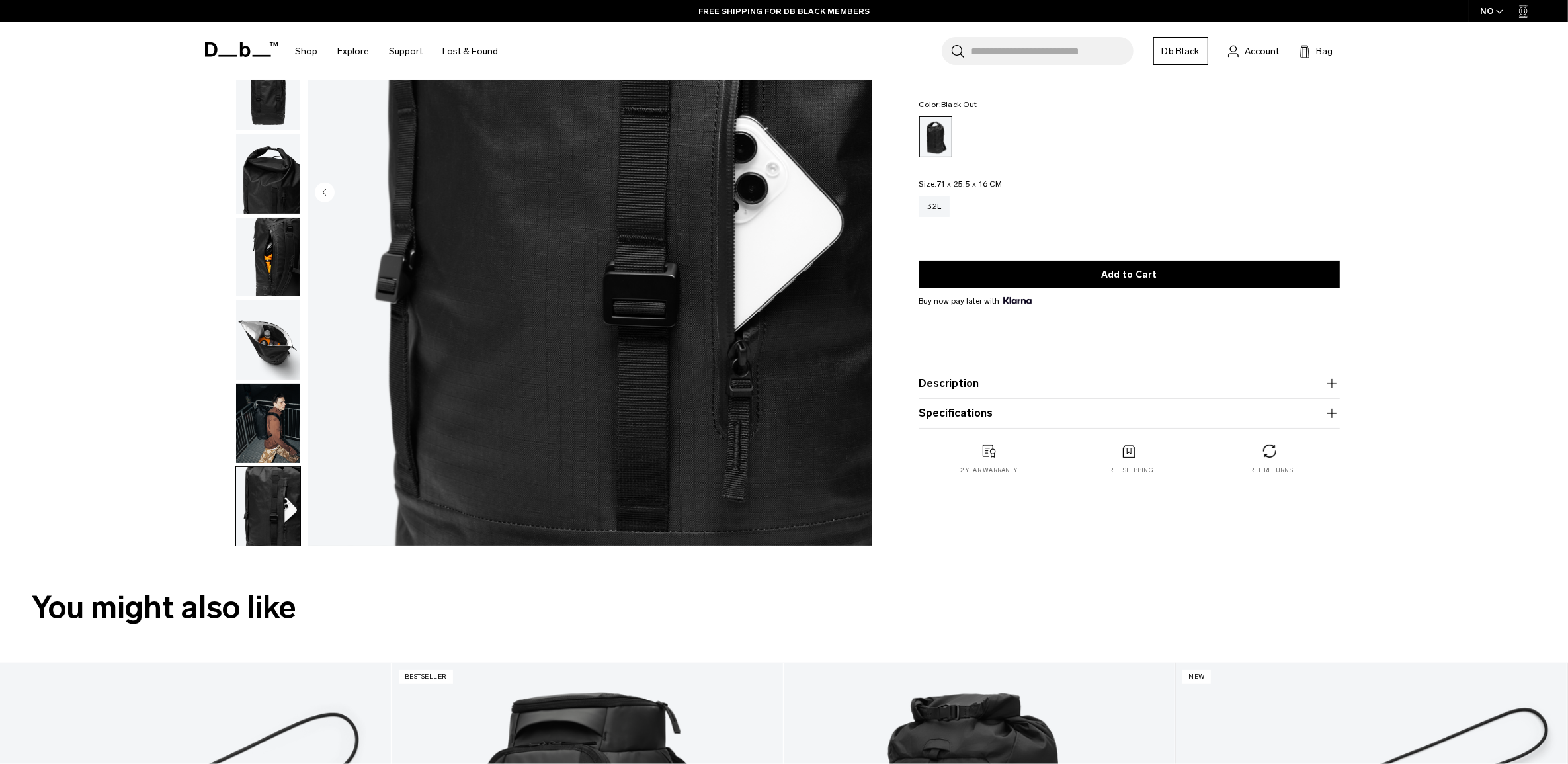
click at [256, 410] on img "button" at bounding box center [268, 423] width 65 height 79
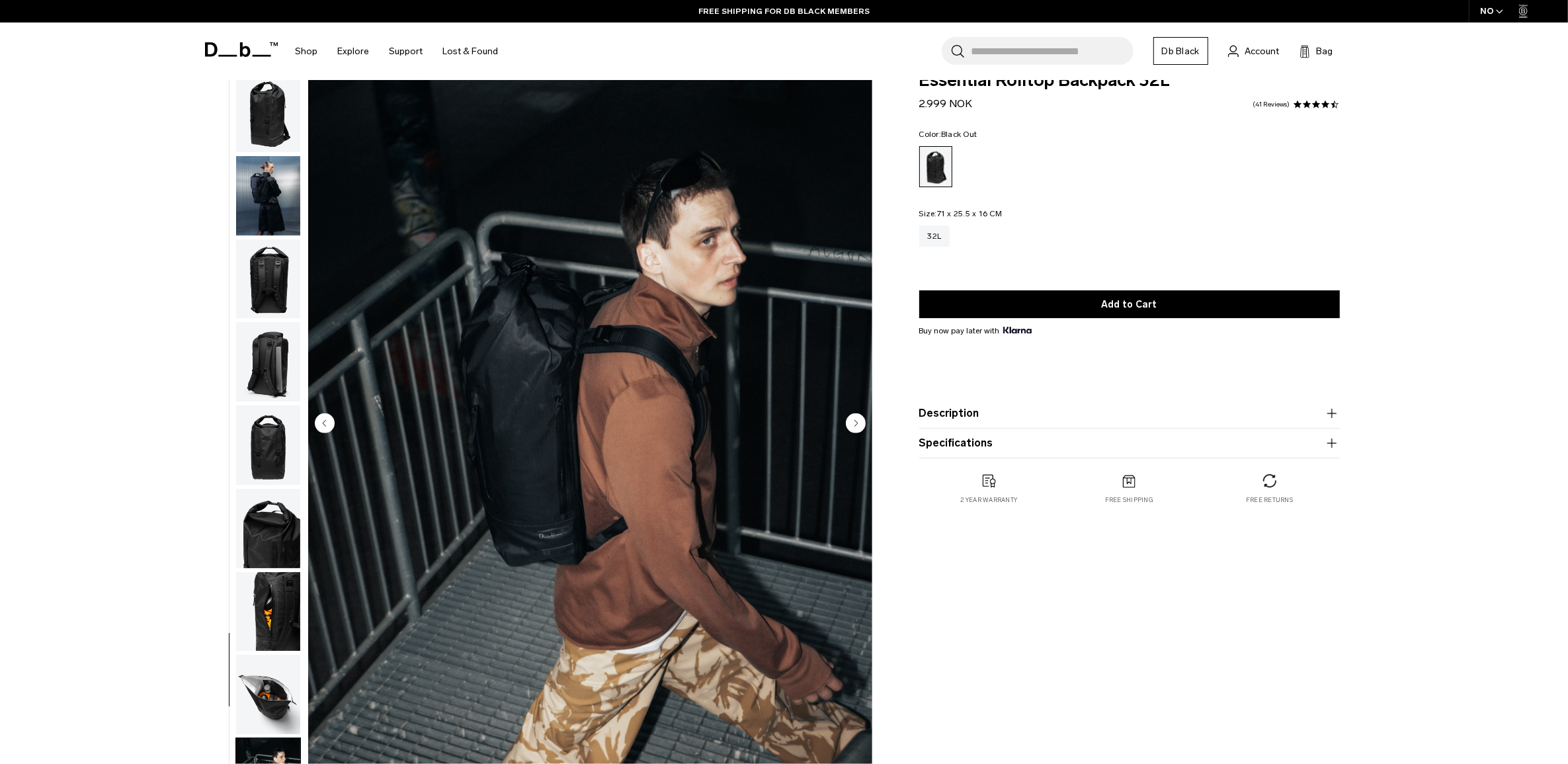
scroll to position [0, 0]
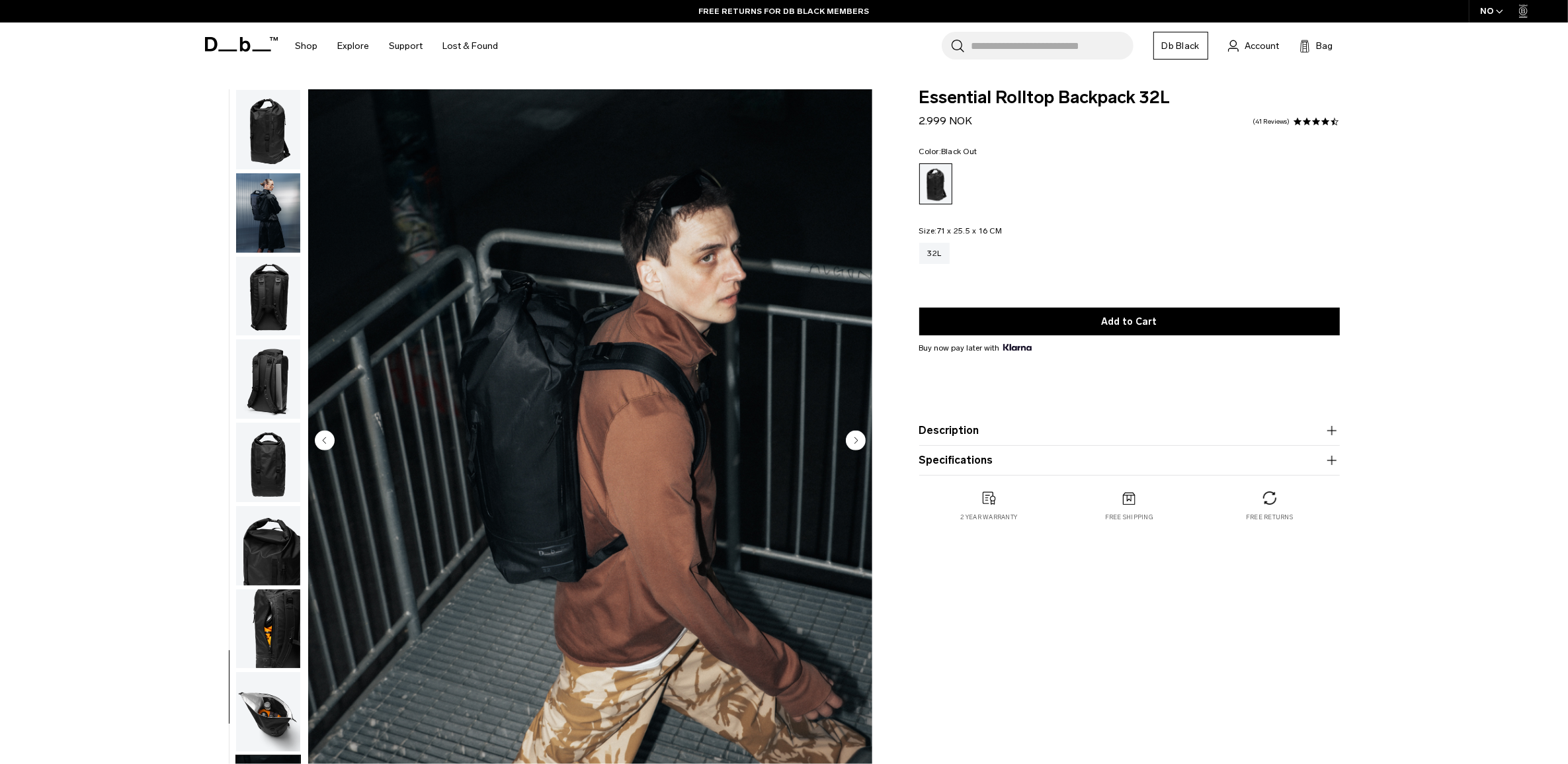
click at [289, 291] on img "button" at bounding box center [268, 296] width 65 height 79
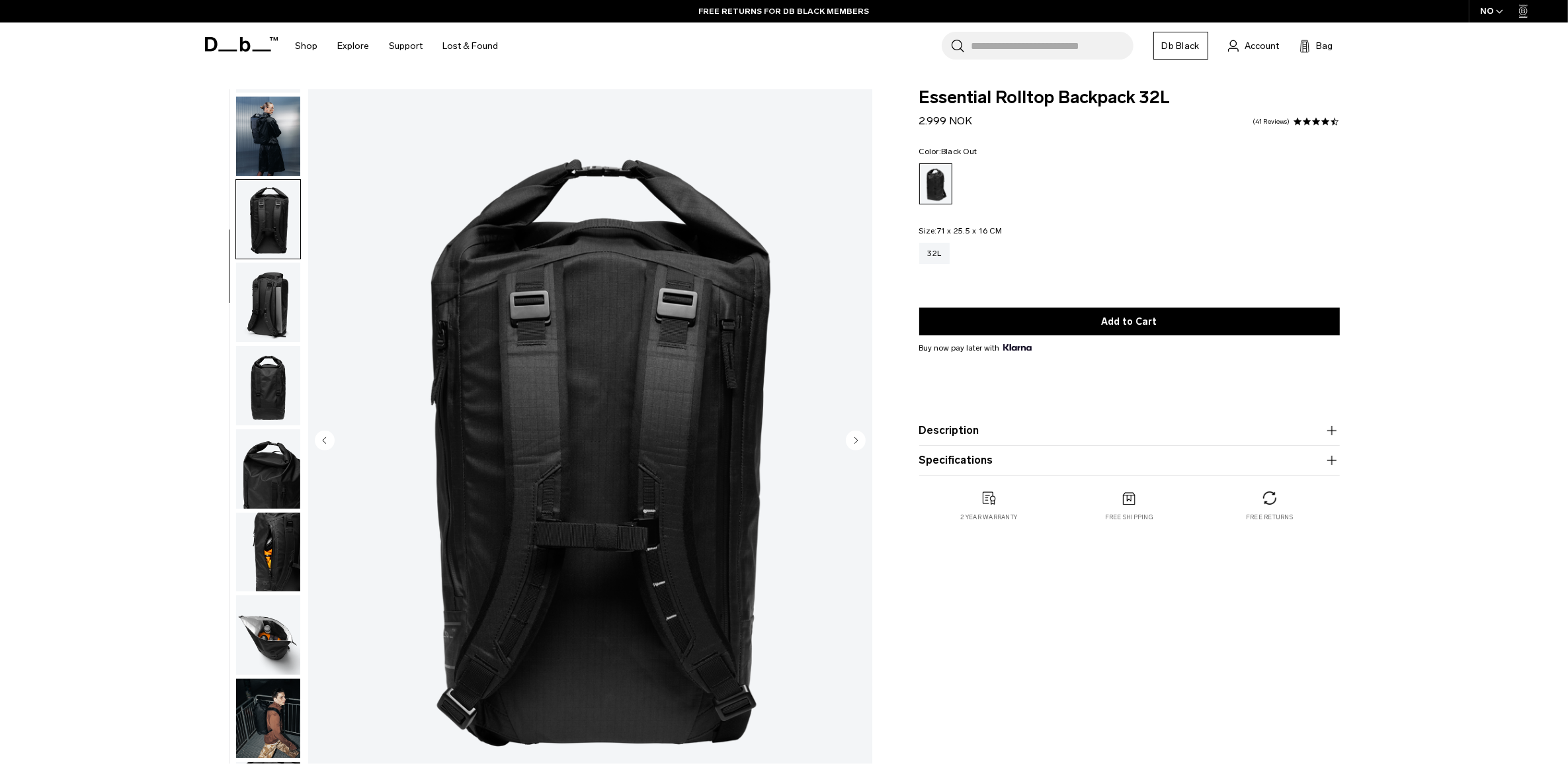
scroll to position [124, 0]
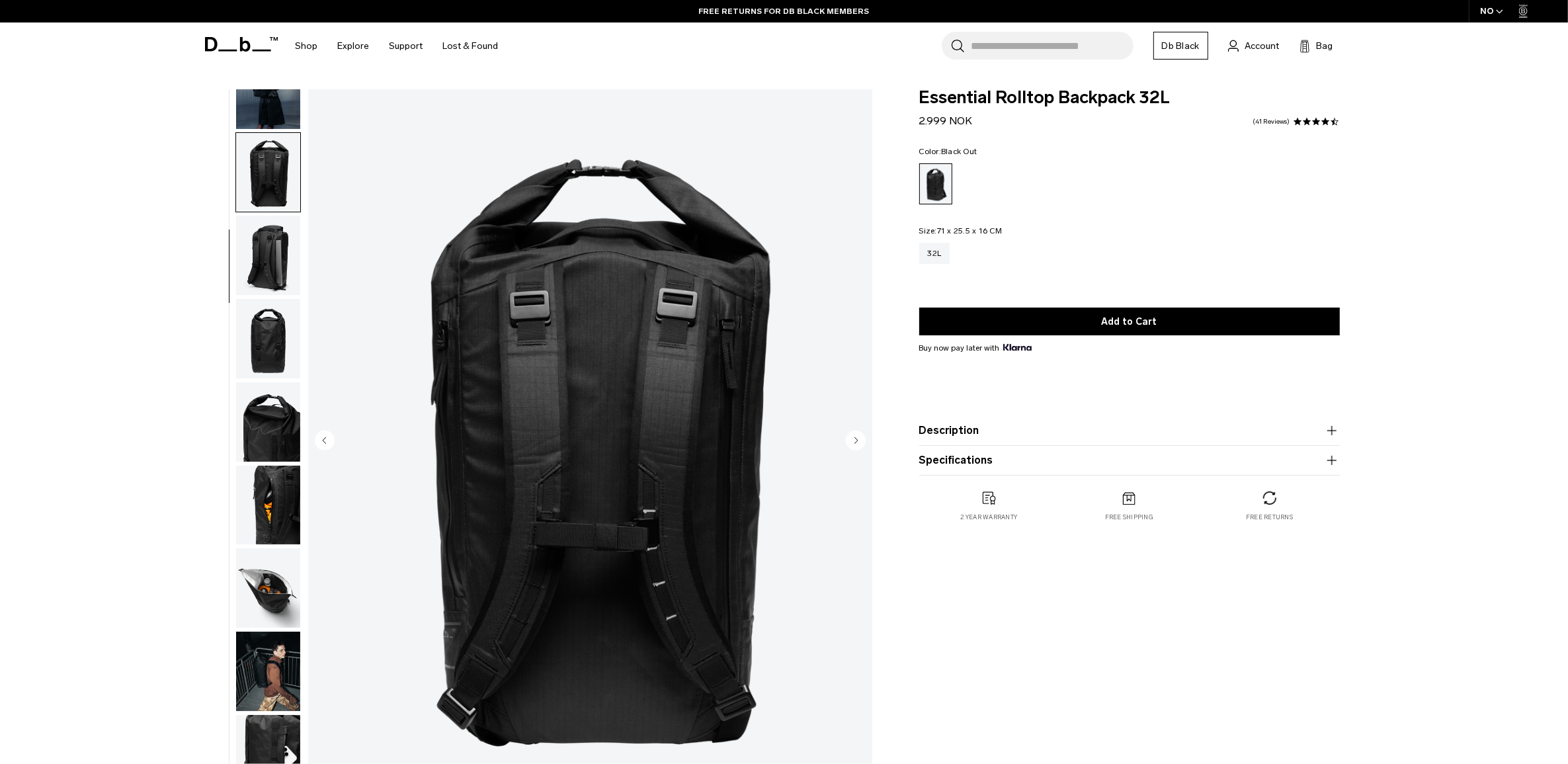
click at [275, 268] on img "button" at bounding box center [268, 255] width 65 height 79
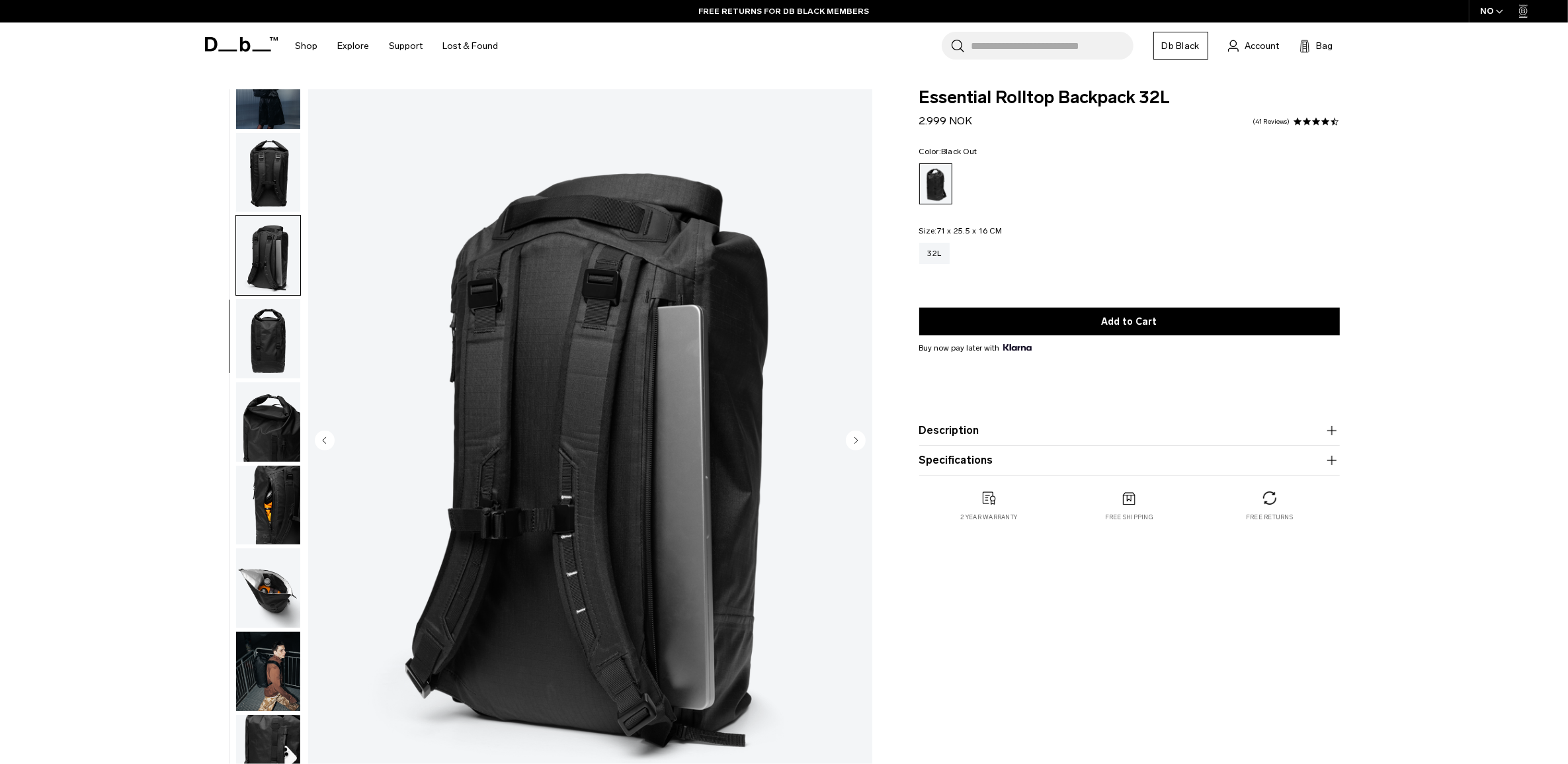
click at [265, 361] on img "button" at bounding box center [268, 338] width 65 height 79
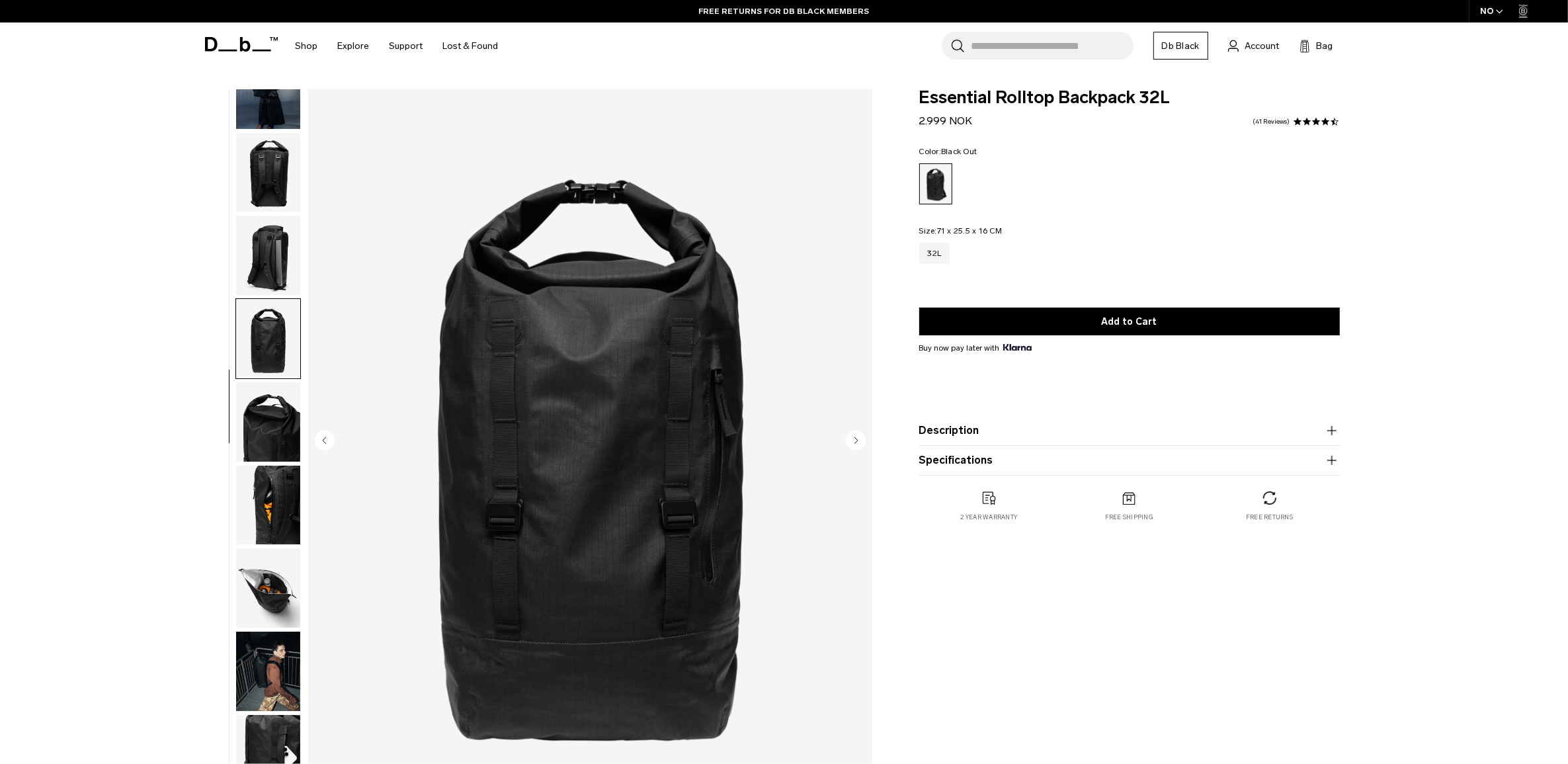
click at [269, 422] on img "button" at bounding box center [268, 422] width 65 height 79
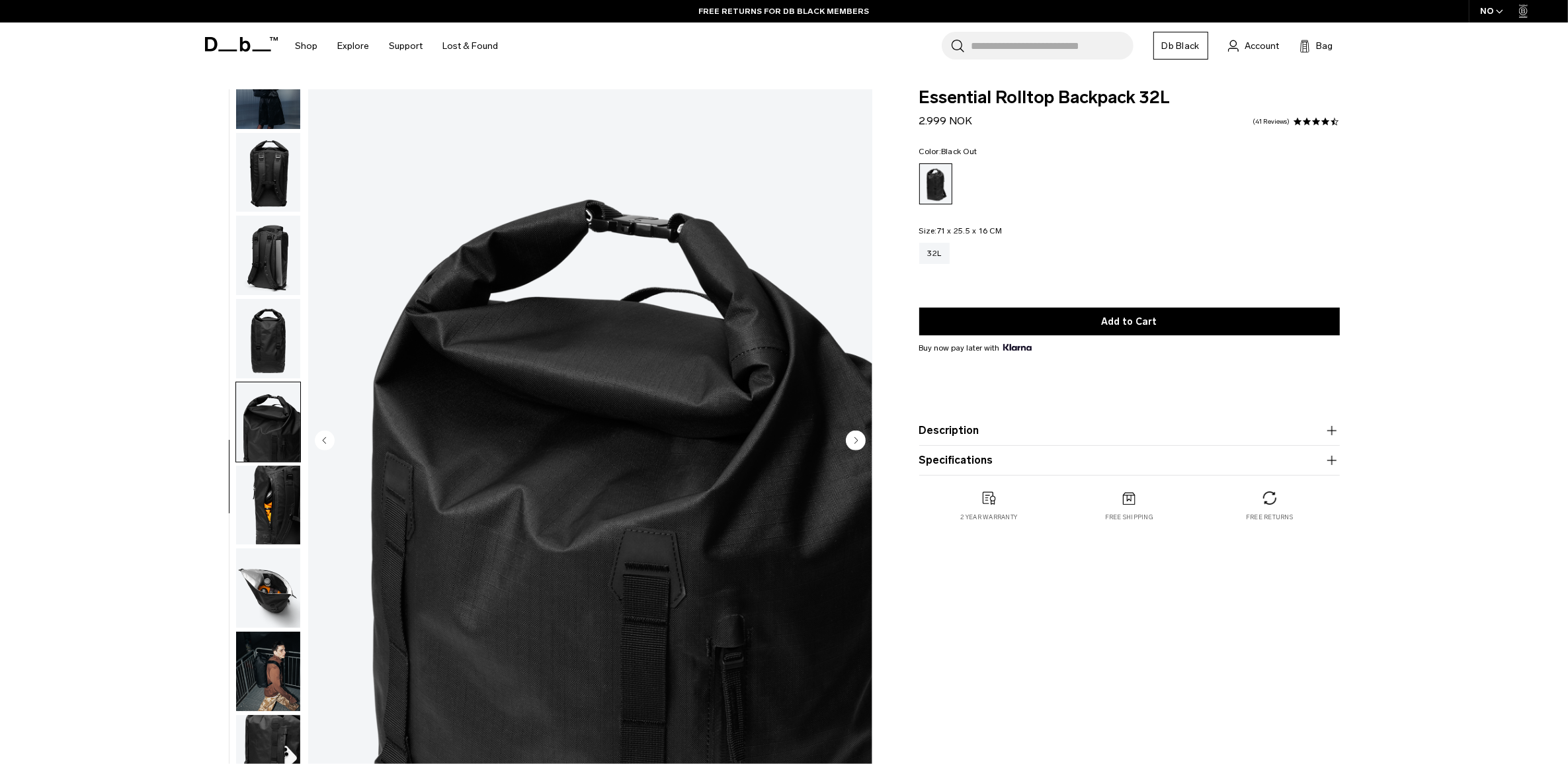
click at [281, 504] on img "button" at bounding box center [268, 505] width 65 height 79
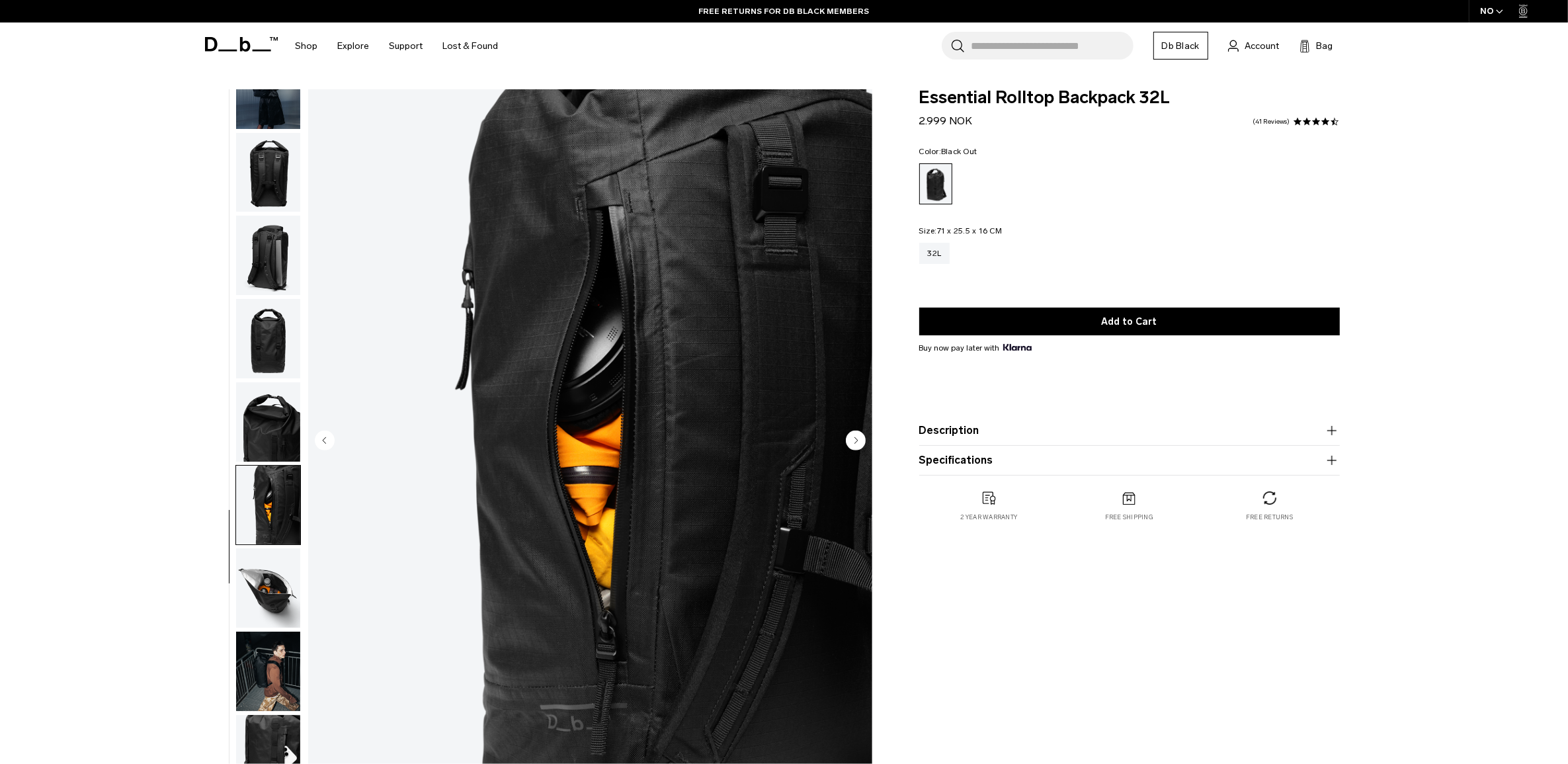
click at [281, 584] on img "button" at bounding box center [268, 588] width 65 height 79
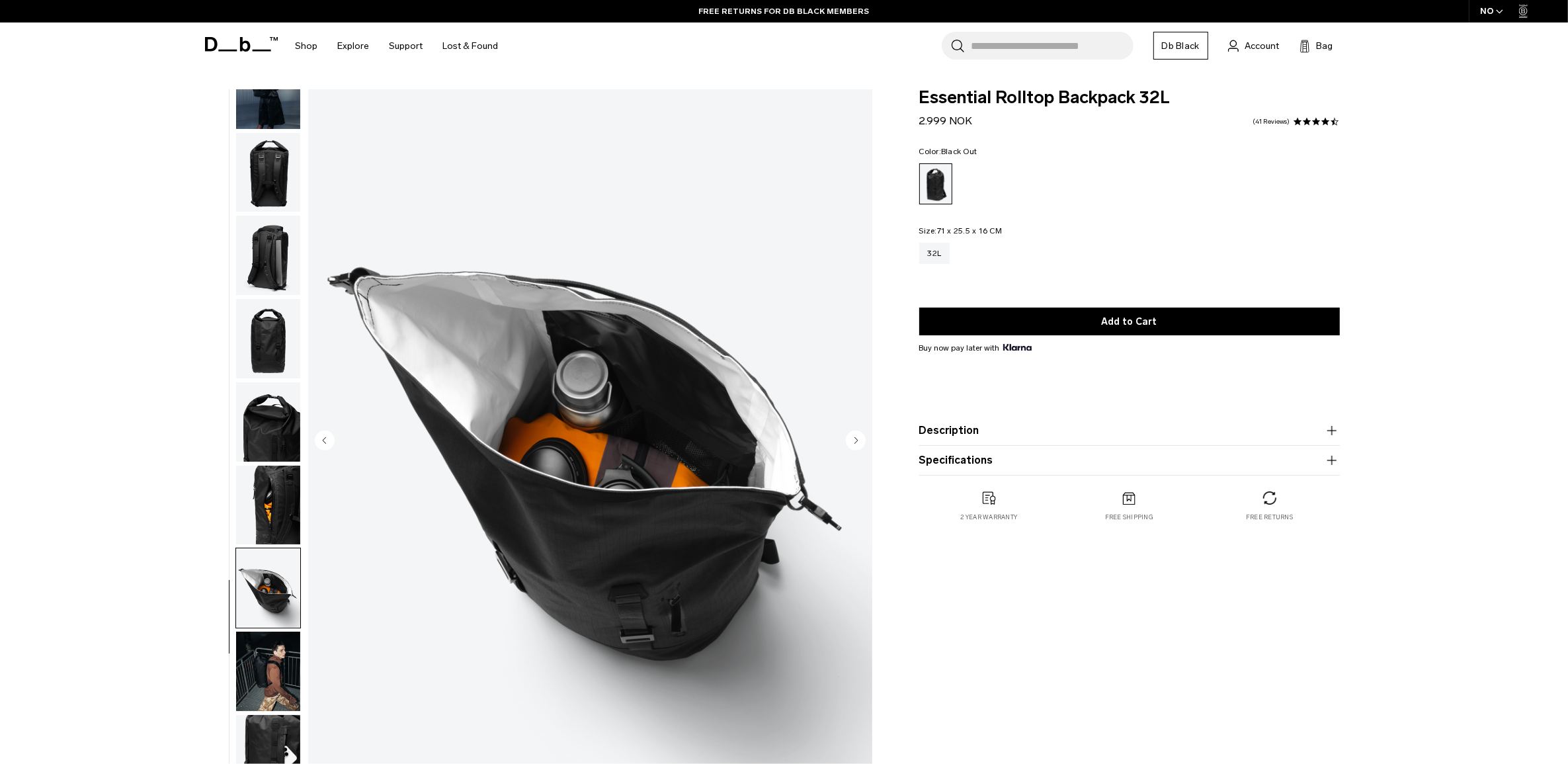
click at [289, 487] on img "button" at bounding box center [268, 505] width 65 height 79
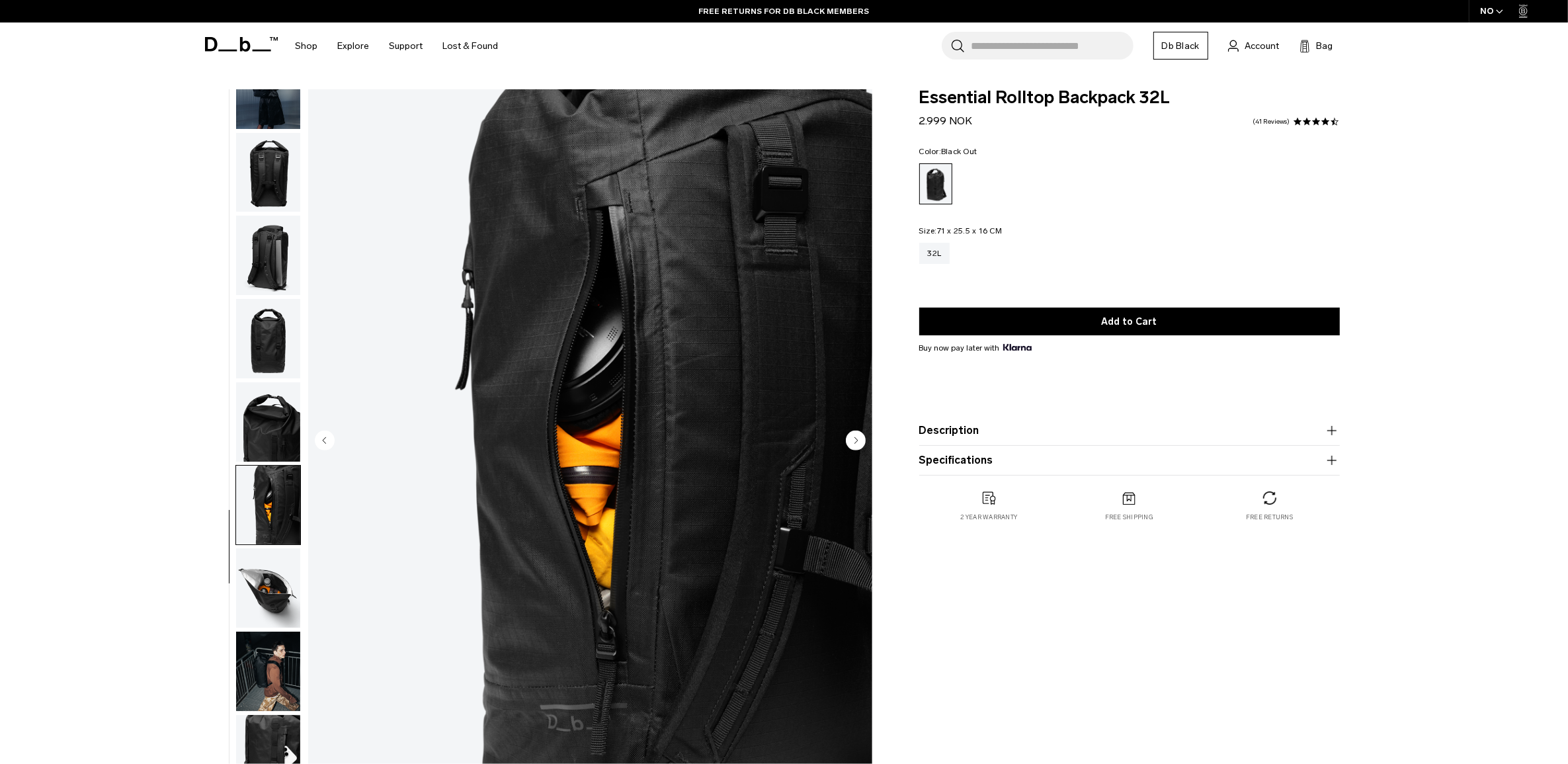
click at [288, 408] on img "button" at bounding box center [268, 422] width 65 height 79
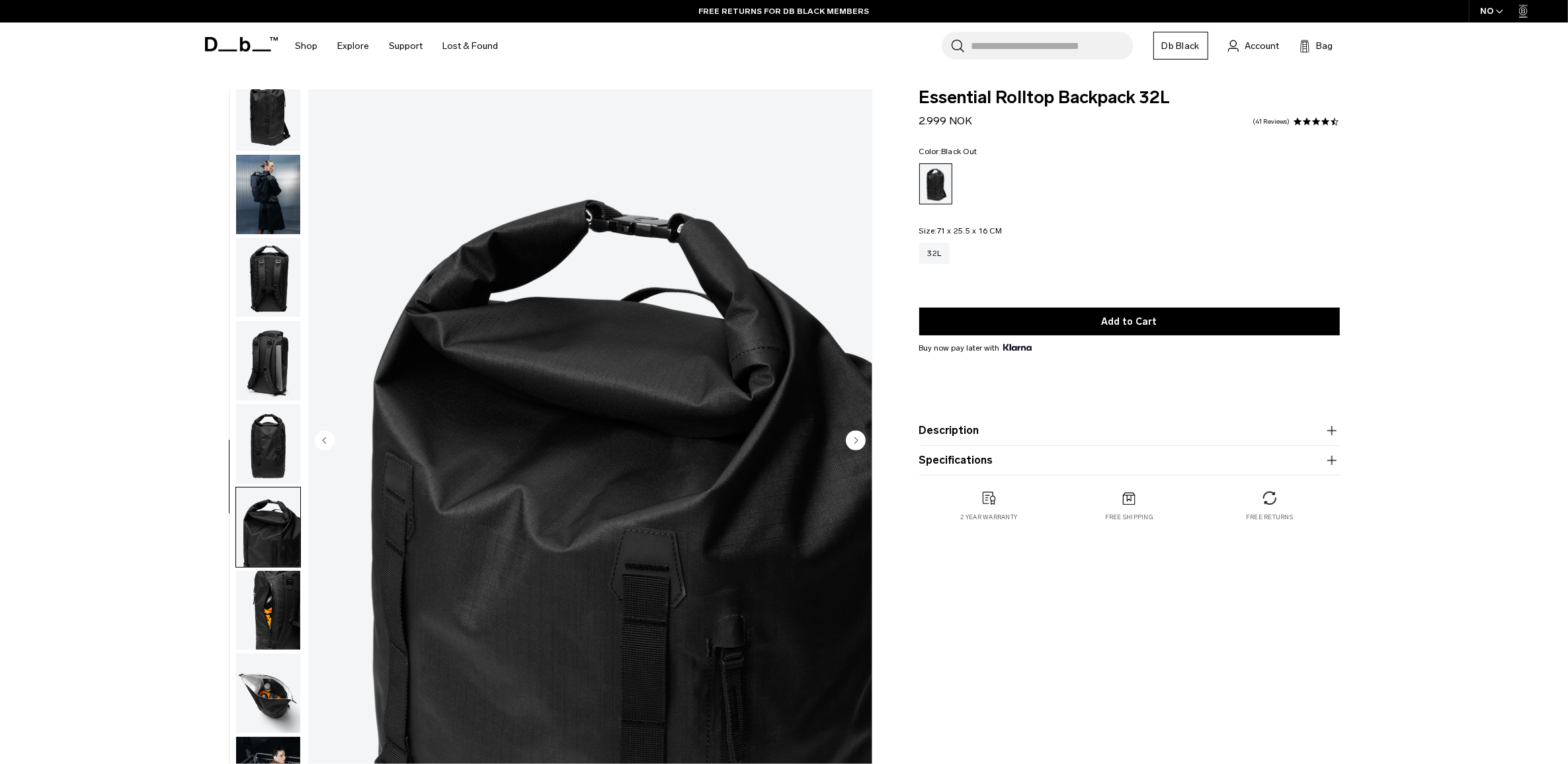
scroll to position [0, 0]
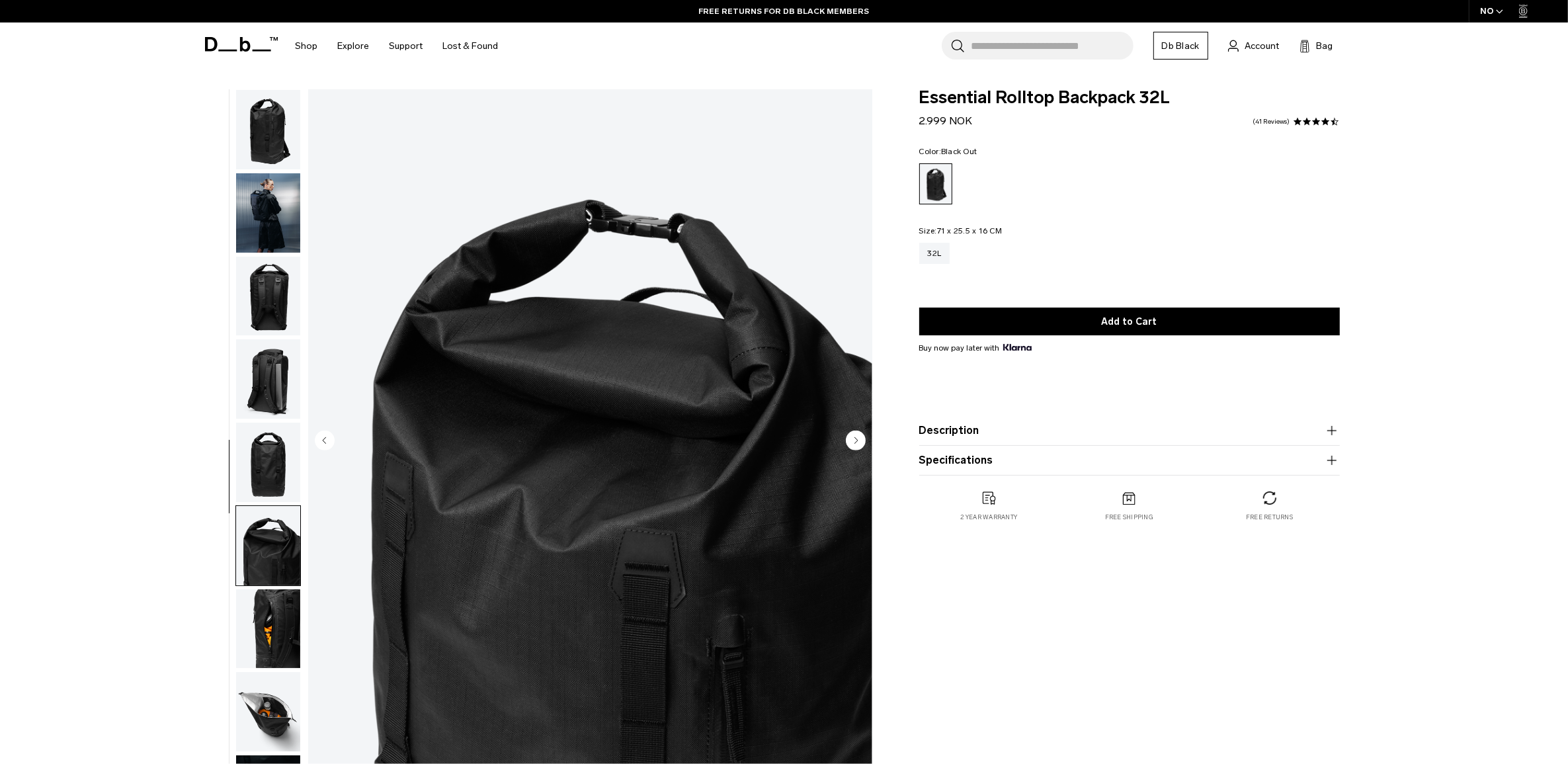
click at [262, 281] on img "button" at bounding box center [268, 296] width 65 height 79
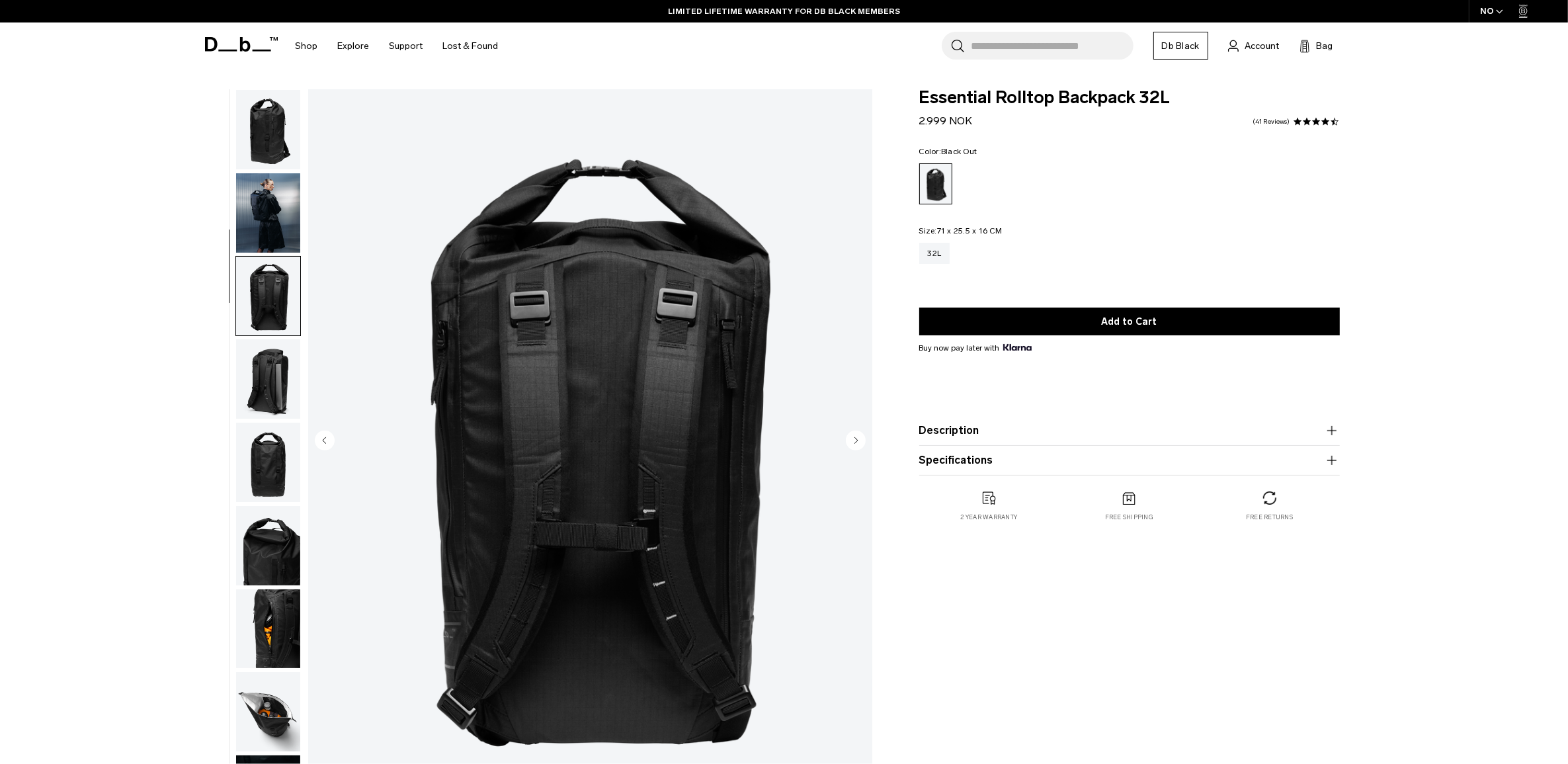
click at [281, 156] on img "button" at bounding box center [268, 130] width 65 height 79
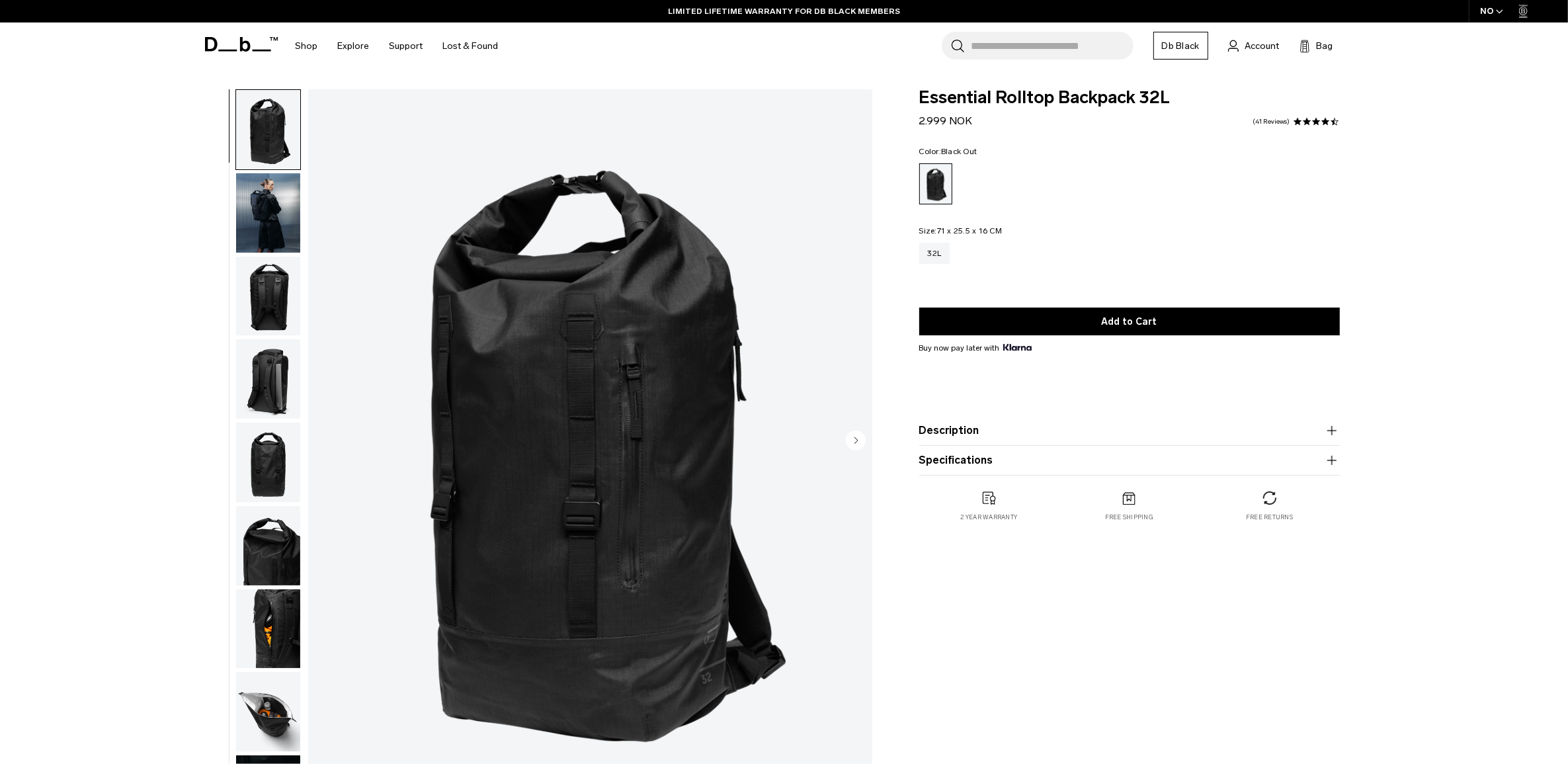
click at [299, 233] on img "button" at bounding box center [268, 213] width 65 height 79
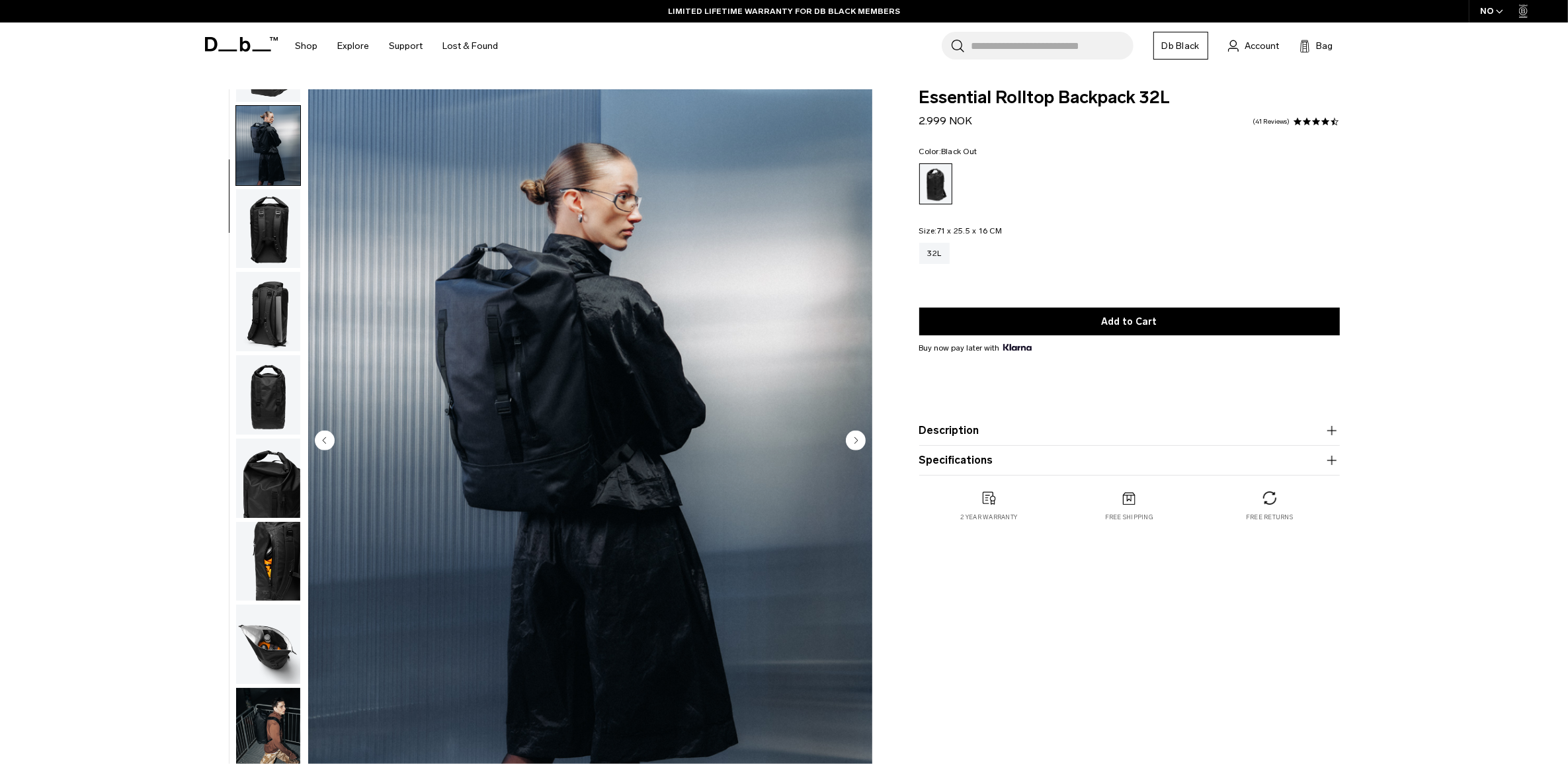
scroll to position [84, 0]
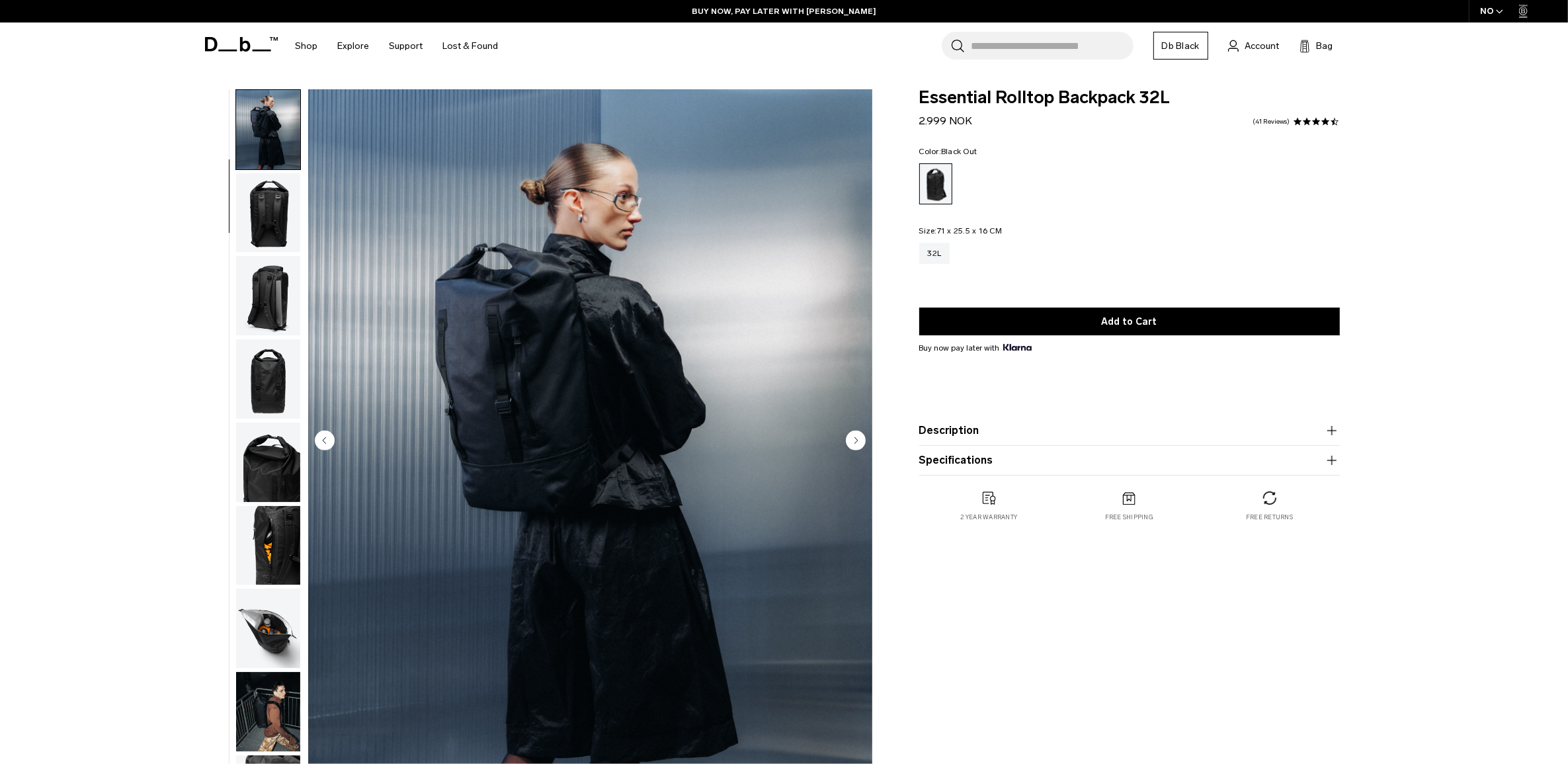
click at [633, 306] on img "2 / 10" at bounding box center [590, 442] width 564 height 704
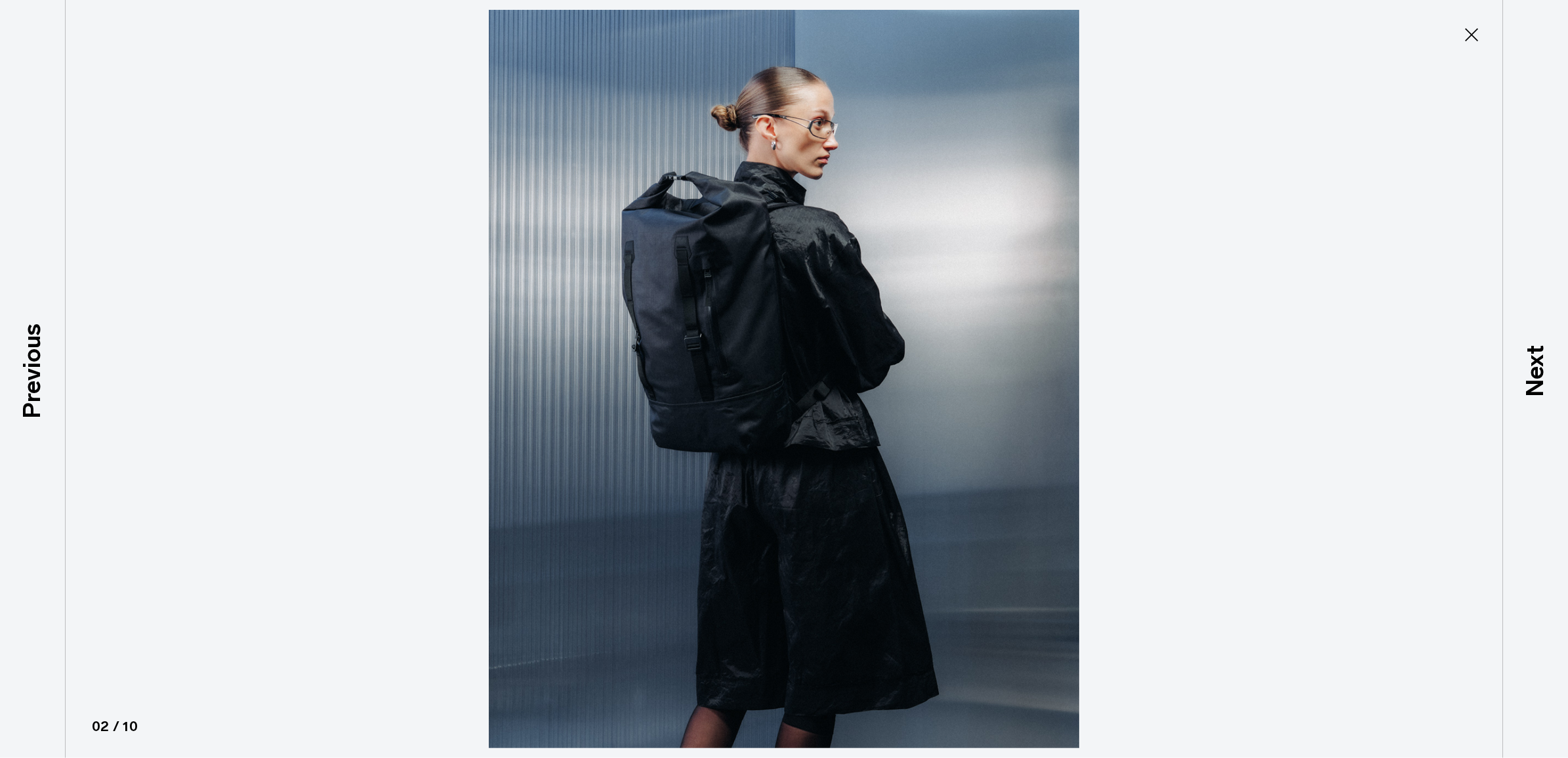
type button "Close"
click at [1473, 31] on icon at bounding box center [1472, 35] width 21 height 21
